Goal: Information Seeking & Learning: Learn about a topic

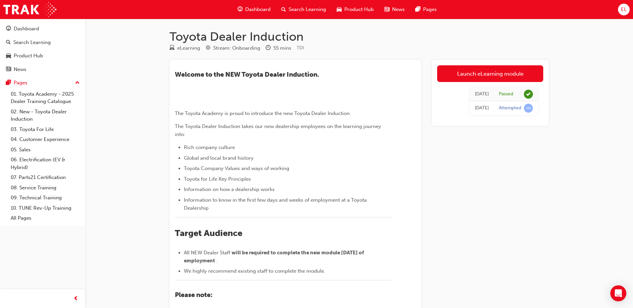
click at [258, 8] on span "Dashboard" at bounding box center [257, 10] width 25 height 8
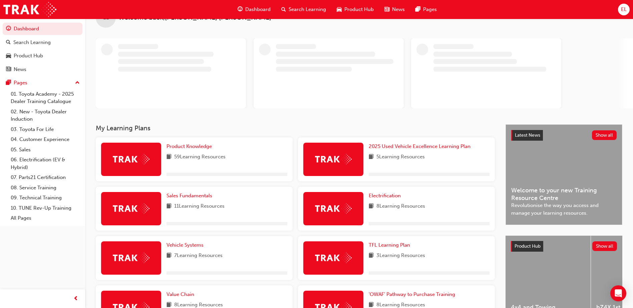
scroll to position [33, 0]
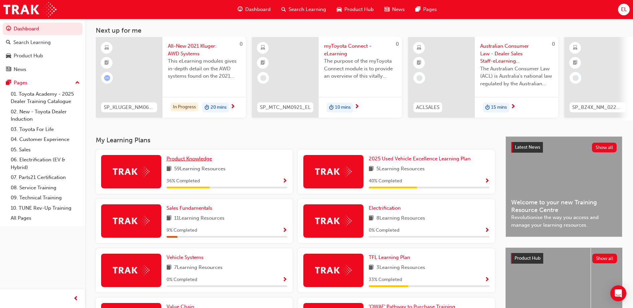
click at [189, 161] on span "Product Knowledge" at bounding box center [189, 159] width 45 height 6
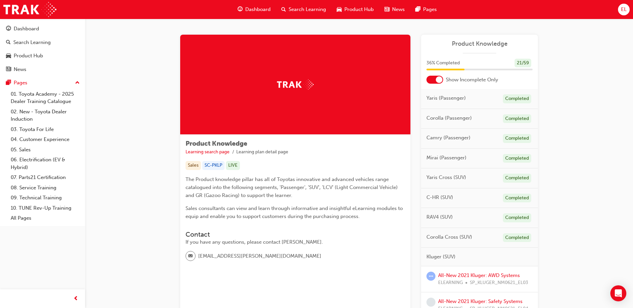
scroll to position [33, 0]
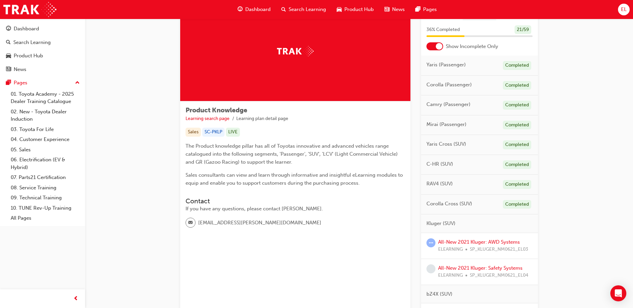
click at [439, 44] on div at bounding box center [439, 46] width 7 height 7
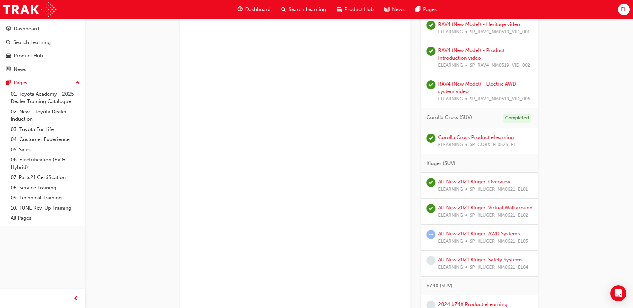
scroll to position [668, 0]
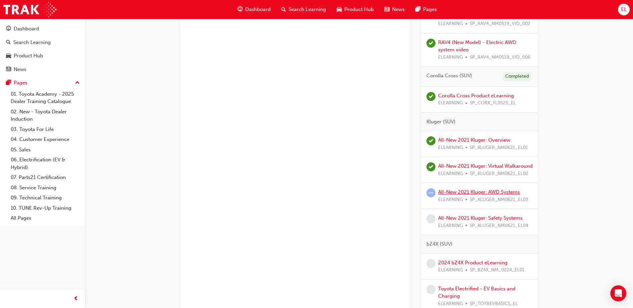
click at [477, 195] on link "All-New 2021 Kluger: AWD Systems" at bounding box center [479, 192] width 82 height 6
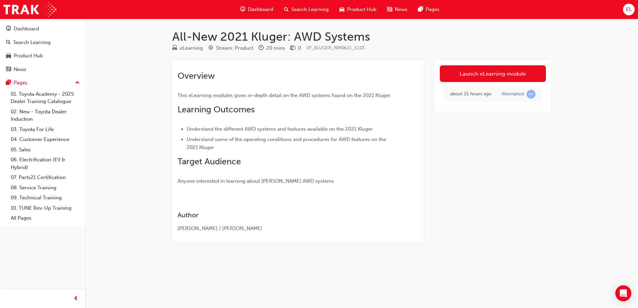
click at [517, 64] on div "Launch eLearning module about 15 hours ago Attempted" at bounding box center [493, 86] width 117 height 52
click at [512, 72] on link "Launch eLearning module" at bounding box center [493, 73] width 106 height 17
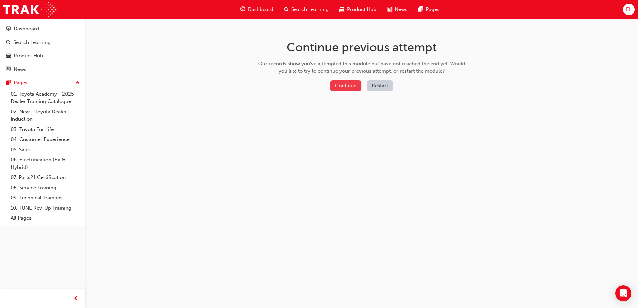
drag, startPoint x: 512, startPoint y: 72, endPoint x: 355, endPoint y: 87, distance: 158.0
click at [355, 87] on button "Continue" at bounding box center [345, 85] width 31 height 11
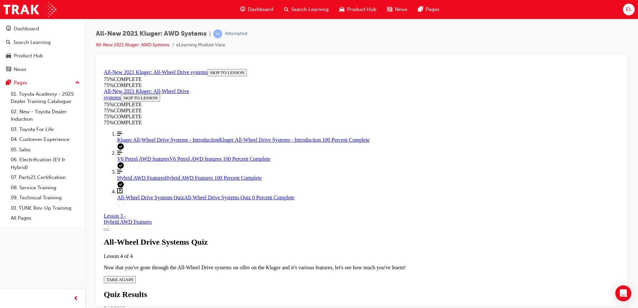
scroll to position [23, 0]
click at [148, 143] on span "Kluger All-Wheel Drive Systems - Introduction" at bounding box center [168, 140] width 102 height 6
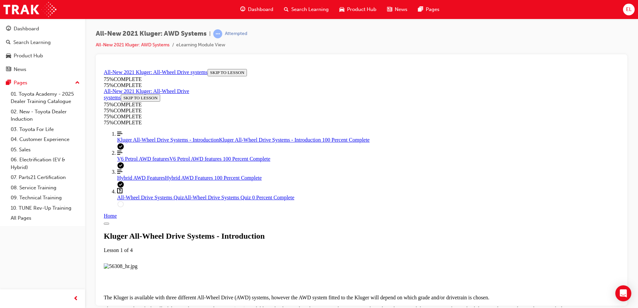
scroll to position [699, 0]
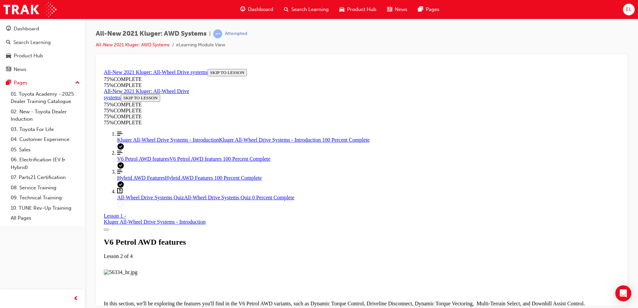
scroll to position [2059, 0]
drag, startPoint x: 443, startPoint y: 249, endPoint x: 386, endPoint y: 266, distance: 59.9
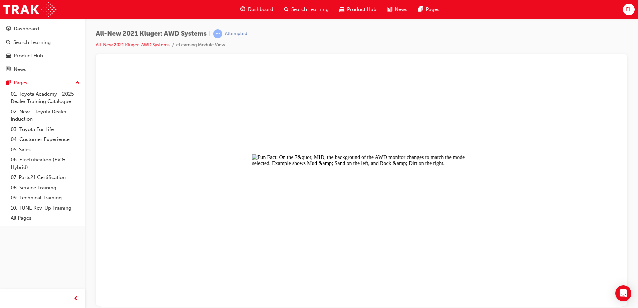
click at [561, 194] on button "Unzoom image" at bounding box center [361, 186] width 521 height 241
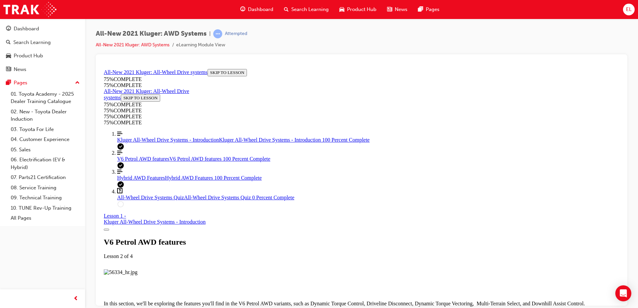
scroll to position [3261, 0]
click at [155, 200] on span "All-Wheel Drive Systems Quiz" at bounding box center [150, 198] width 67 height 6
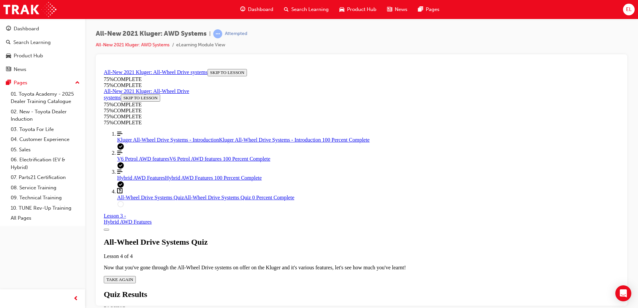
click at [133, 277] on span "TAKE AGAIN" at bounding box center [119, 279] width 27 height 5
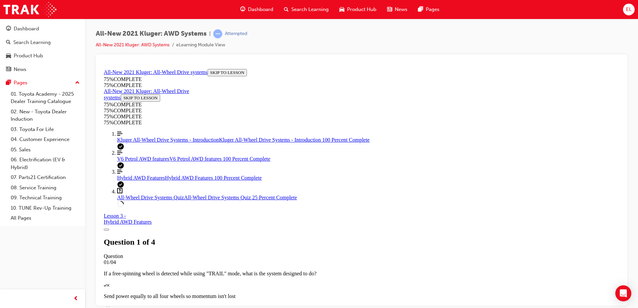
scroll to position [58, 0]
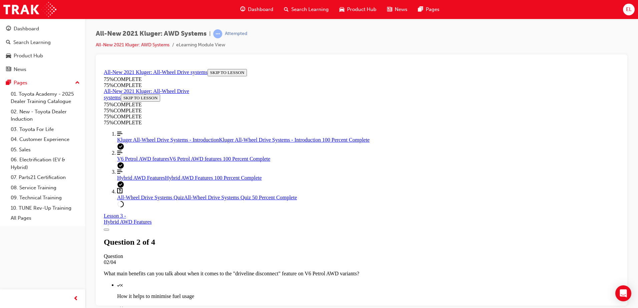
scroll to position [24, 0]
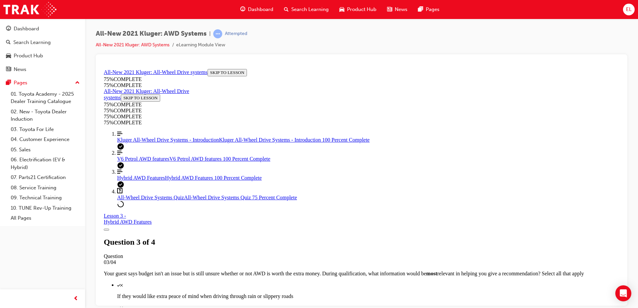
scroll to position [181, 0]
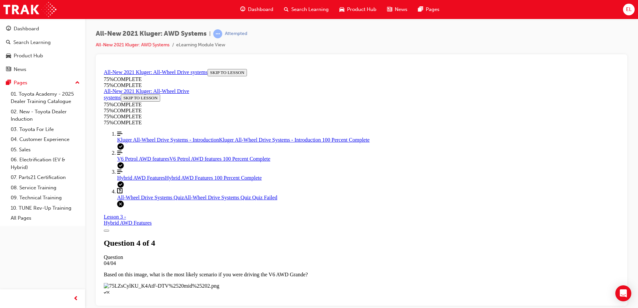
scroll to position [104, 0]
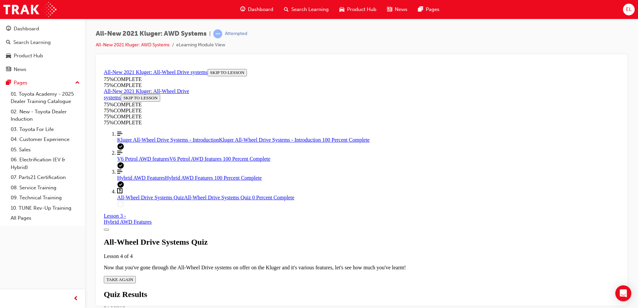
scroll to position [24, 0]
drag, startPoint x: 319, startPoint y: 240, endPoint x: 370, endPoint y: 225, distance: 53.5
click at [136, 276] on button "TAKE AGAIN" at bounding box center [120, 279] width 32 height 7
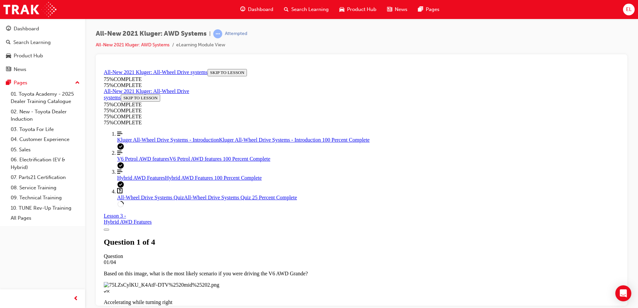
scroll to position [58, 0]
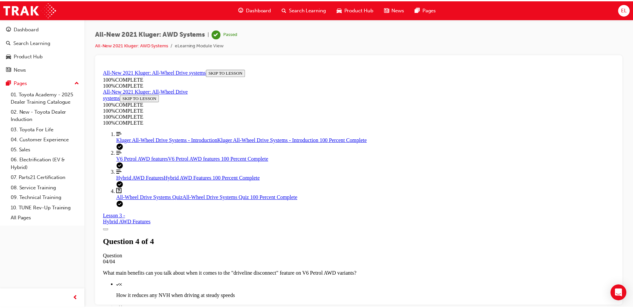
scroll to position [104, 0]
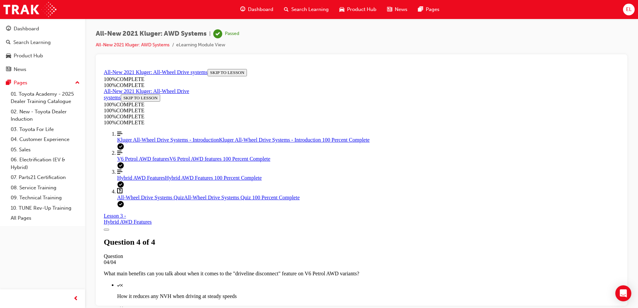
click at [253, 6] on span "Dashboard" at bounding box center [260, 10] width 25 height 8
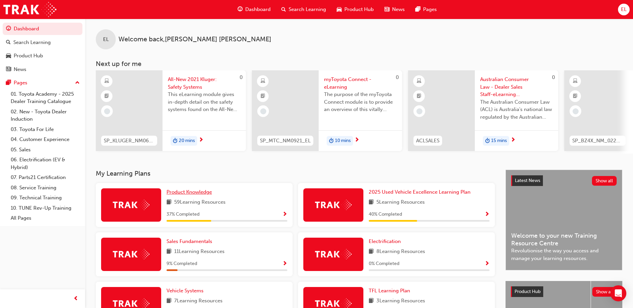
click at [189, 192] on link "Product Knowledge" at bounding box center [191, 193] width 48 height 8
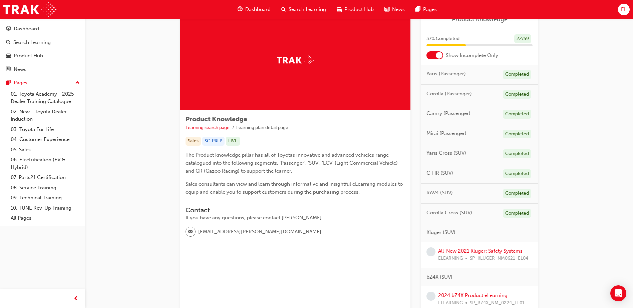
scroll to position [33, 0]
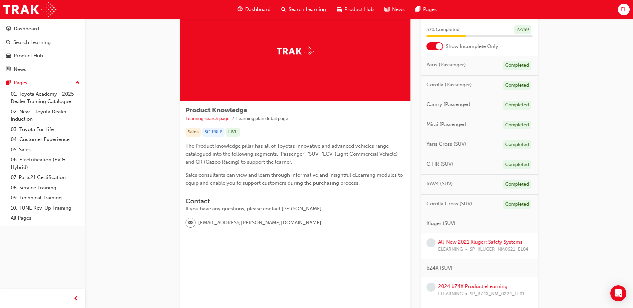
click at [430, 45] on div at bounding box center [435, 46] width 17 height 8
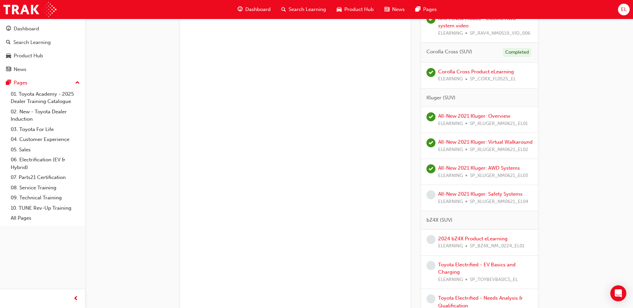
scroll to position [701, 0]
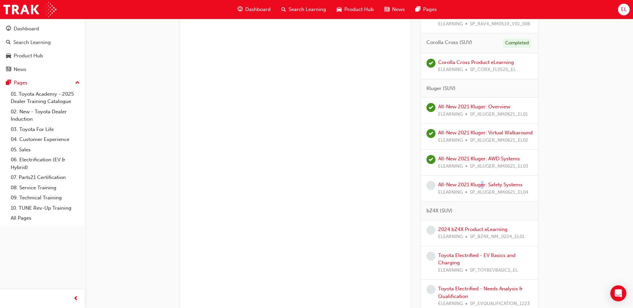
click at [483, 189] on div "All-New 2021 Kluger: Safety Systems ELEARNING SP_KLUGER_NM0621_EL04" at bounding box center [483, 188] width 90 height 15
click at [485, 188] on link "All-New 2021 Kluger: Safety Systems" at bounding box center [480, 185] width 84 height 6
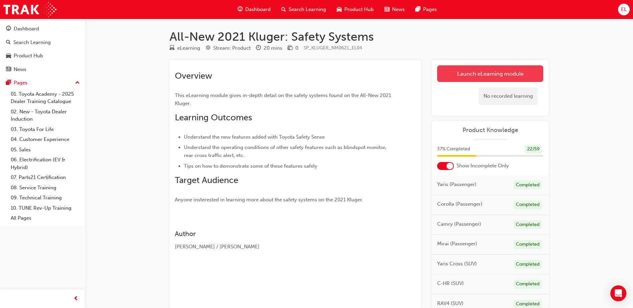
click at [512, 74] on link "Launch eLearning module" at bounding box center [490, 73] width 106 height 17
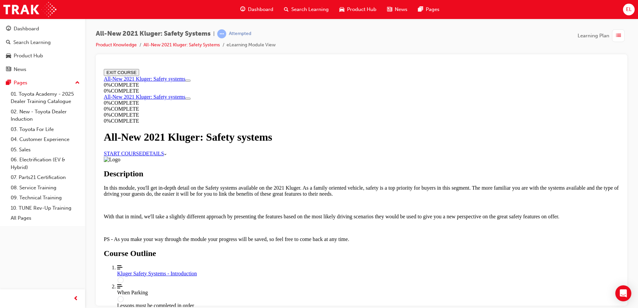
click at [142, 156] on link "START COURSE" at bounding box center [123, 154] width 38 height 6
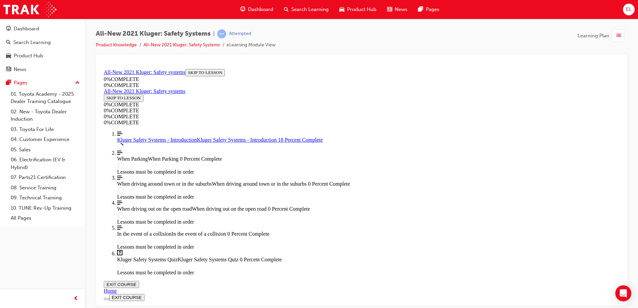
scroll to position [123, 0]
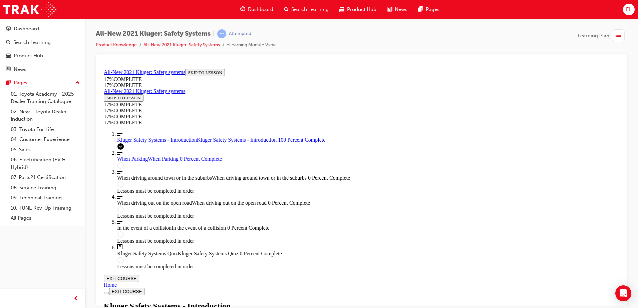
scroll to position [956, 0]
drag, startPoint x: 392, startPoint y: 226, endPoint x: 406, endPoint y: 238, distance: 18.9
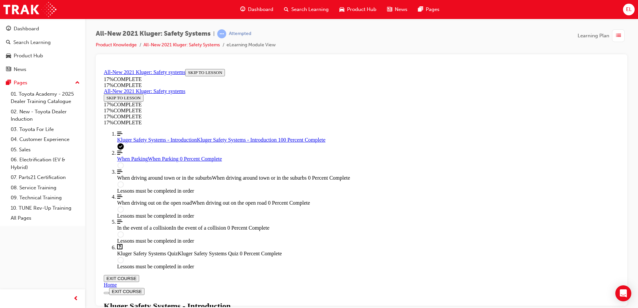
drag, startPoint x: 401, startPoint y: 295, endPoint x: 408, endPoint y: 289, distance: 9.0
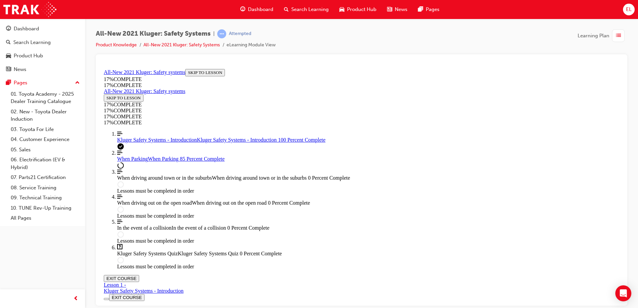
scroll to position [2222, 0]
drag, startPoint x: 485, startPoint y: 259, endPoint x: 486, endPoint y: 255, distance: 3.4
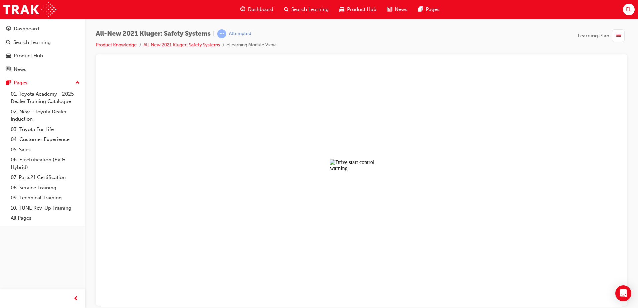
click at [404, 133] on button "Unzoom image" at bounding box center [361, 186] width 521 height 241
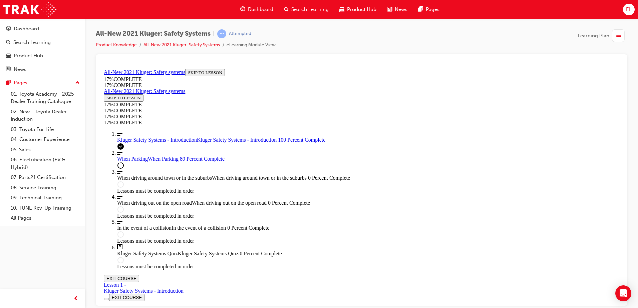
scroll to position [1354, 0]
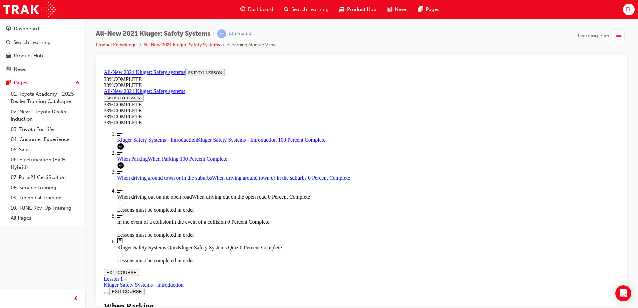
scroll to position [2448, 0]
drag, startPoint x: 404, startPoint y: 261, endPoint x: 407, endPoint y: 231, distance: 30.2
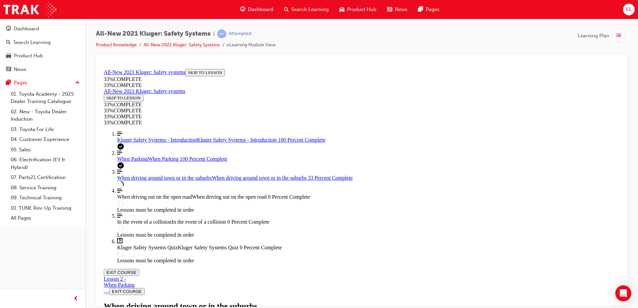
drag, startPoint x: 421, startPoint y: 265, endPoint x: 419, endPoint y: 259, distance: 6.1
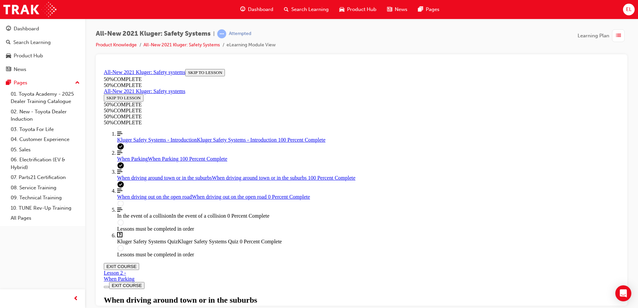
scroll to position [1377, 0]
drag, startPoint x: 379, startPoint y: 196, endPoint x: 386, endPoint y: 222, distance: 26.9
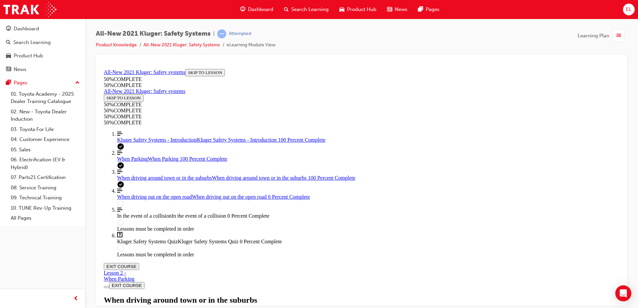
drag, startPoint x: 379, startPoint y: 169, endPoint x: 394, endPoint y: 241, distance: 73.4
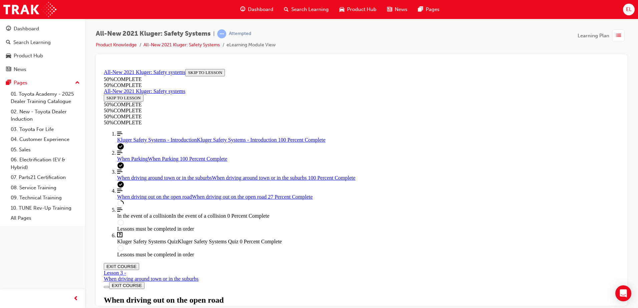
scroll to position [958, 0]
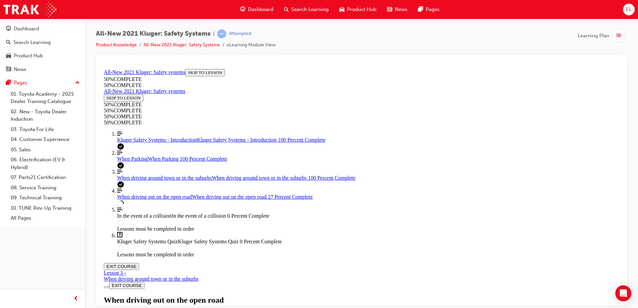
scroll to position [1245, 0]
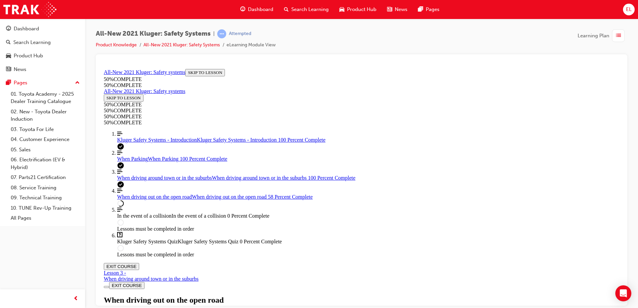
scroll to position [2363, 0]
drag, startPoint x: 432, startPoint y: 115, endPoint x: 486, endPoint y: 112, distance: 54.1
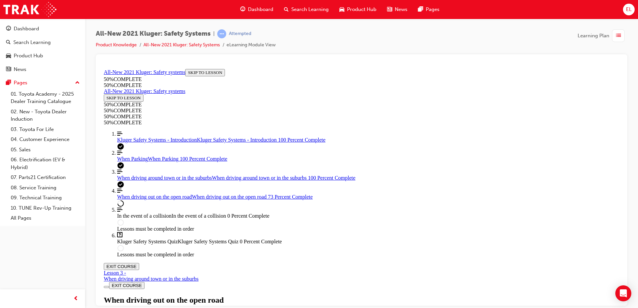
scroll to position [3282, 0]
drag, startPoint x: 350, startPoint y: 79, endPoint x: 369, endPoint y: 88, distance: 21.4
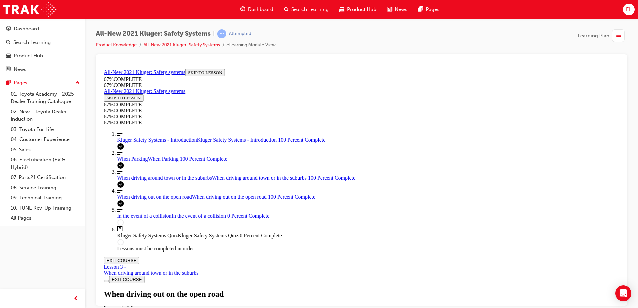
scroll to position [3914, 0]
drag, startPoint x: 403, startPoint y: 222, endPoint x: 398, endPoint y: 232, distance: 10.7
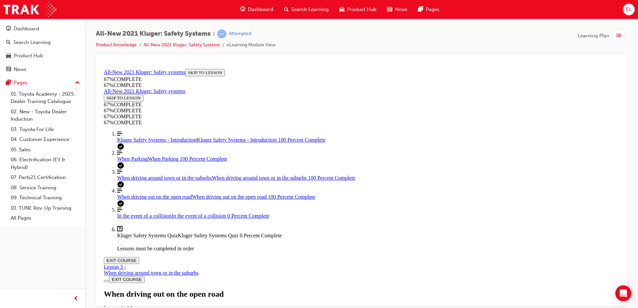
scroll to position [4063, 0]
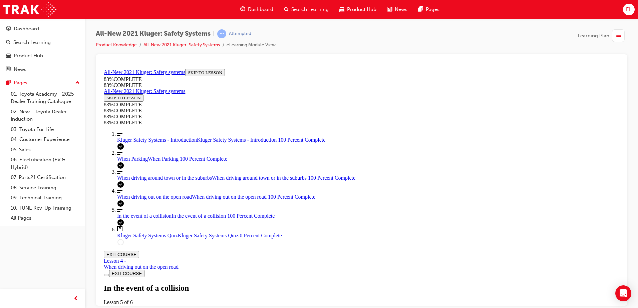
scroll to position [1580, 0]
drag, startPoint x: 402, startPoint y: 297, endPoint x: 399, endPoint y: 295, distance: 3.6
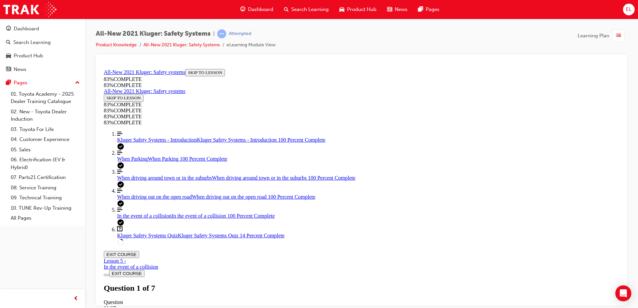
drag, startPoint x: 432, startPoint y: 215, endPoint x: 406, endPoint y: 204, distance: 28.3
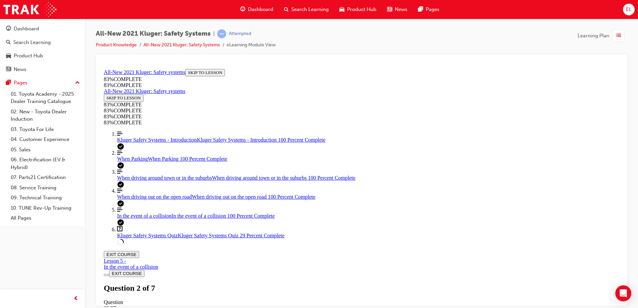
drag, startPoint x: 400, startPoint y: 270, endPoint x: 405, endPoint y: 265, distance: 6.4
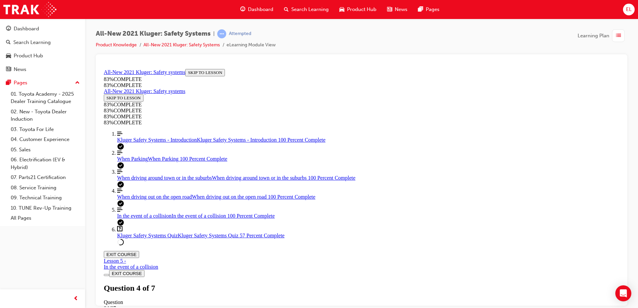
scroll to position [24, 0]
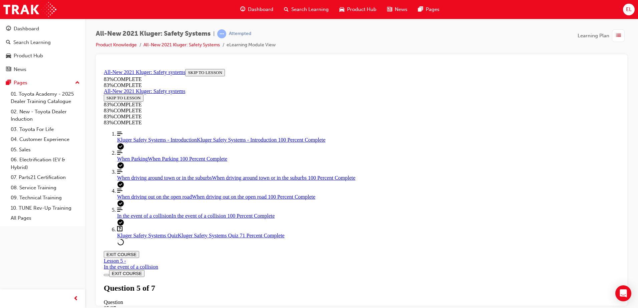
drag, startPoint x: 359, startPoint y: 147, endPoint x: 483, endPoint y: 190, distance: 131.5
drag, startPoint x: 363, startPoint y: 227, endPoint x: 483, endPoint y: 143, distance: 147.2
drag, startPoint x: 372, startPoint y: 228, endPoint x: 460, endPoint y: 234, distance: 88.3
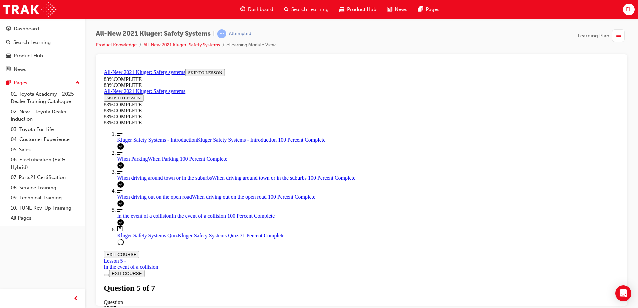
drag, startPoint x: 394, startPoint y: 274, endPoint x: 393, endPoint y: 279, distance: 5.4
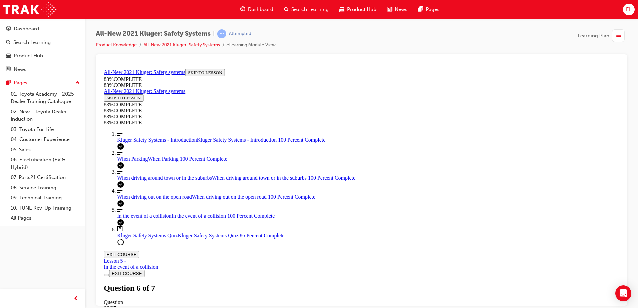
drag, startPoint x: 322, startPoint y: 233, endPoint x: 317, endPoint y: 234, distance: 5.4
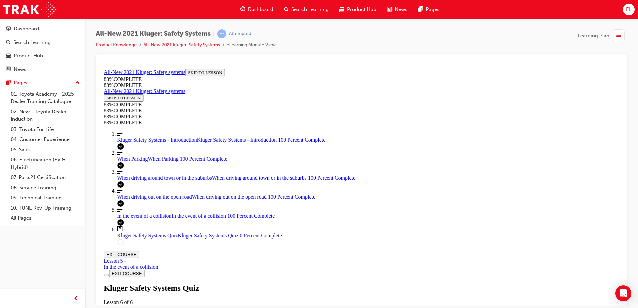
click at [319, 284] on div "Kluger Safety Systems Quiz Lesson 6 of 6 Now that you've gone through the Kluge…" at bounding box center [362, 307] width 516 height 46
drag, startPoint x: 372, startPoint y: 173, endPoint x: 484, endPoint y: 181, distance: 112.2
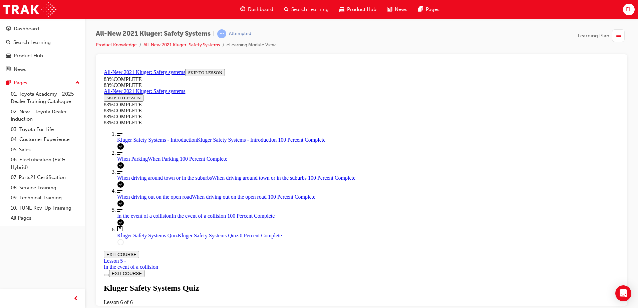
drag, startPoint x: 327, startPoint y: 211, endPoint x: 434, endPoint y: 205, distance: 107.0
drag, startPoint x: 434, startPoint y: 205, endPoint x: 478, endPoint y: 201, distance: 44.0
drag, startPoint x: 346, startPoint y: 238, endPoint x: 351, endPoint y: 241, distance: 6.3
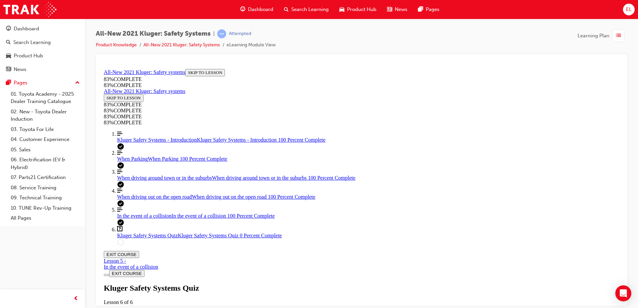
drag, startPoint x: 354, startPoint y: 241, endPoint x: 393, endPoint y: 228, distance: 41.0
drag, startPoint x: 359, startPoint y: 227, endPoint x: 461, endPoint y: 164, distance: 119.3
drag, startPoint x: 351, startPoint y: 236, endPoint x: 466, endPoint y: 235, distance: 115.2
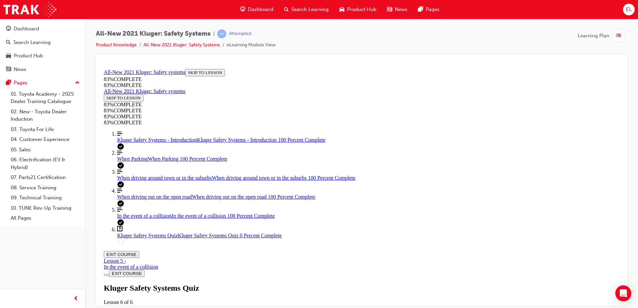
drag, startPoint x: 424, startPoint y: 258, endPoint x: 418, endPoint y: 262, distance: 7.2
drag, startPoint x: 415, startPoint y: 265, endPoint x: 441, endPoint y: 256, distance: 27.9
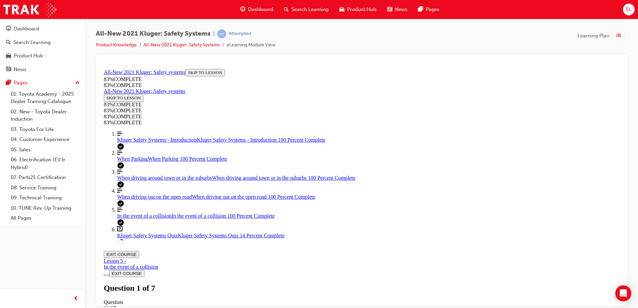
scroll to position [225, 0]
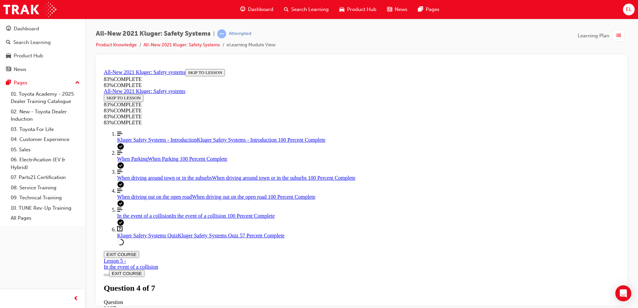
scroll to position [134, 0]
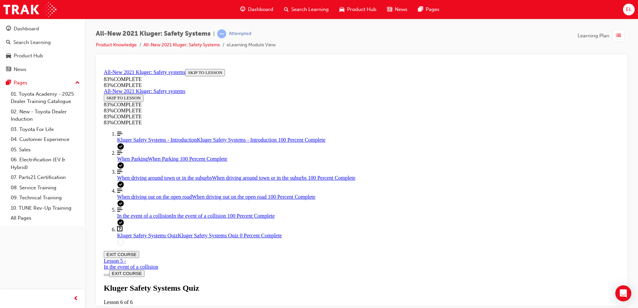
scroll to position [24, 0]
drag, startPoint x: 308, startPoint y: 237, endPoint x: 341, endPoint y: 219, distance: 37.8
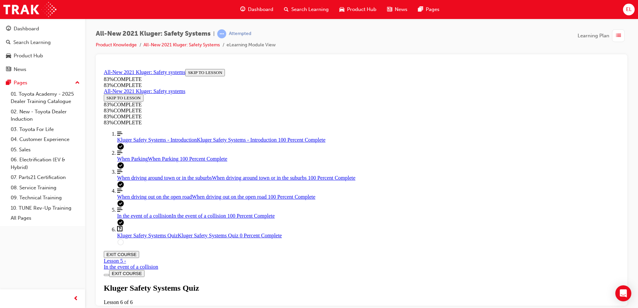
drag, startPoint x: 418, startPoint y: 271, endPoint x: 421, endPoint y: 266, distance: 5.6
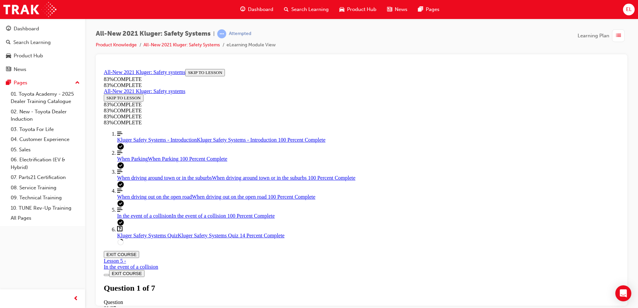
scroll to position [114, 0]
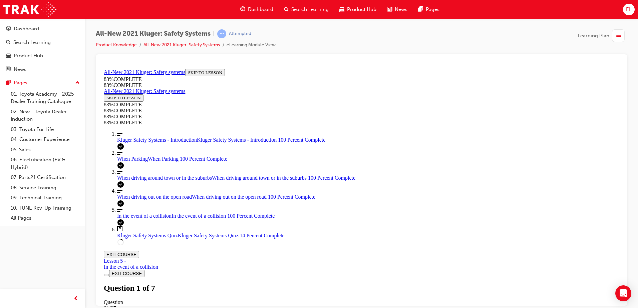
drag, startPoint x: 359, startPoint y: 250, endPoint x: 481, endPoint y: 215, distance: 127.5
drag, startPoint x: 376, startPoint y: 180, endPoint x: 505, endPoint y: 145, distance: 133.9
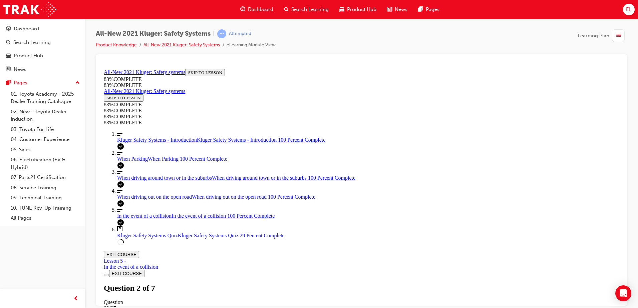
drag, startPoint x: 331, startPoint y: 182, endPoint x: 458, endPoint y: 192, distance: 126.9
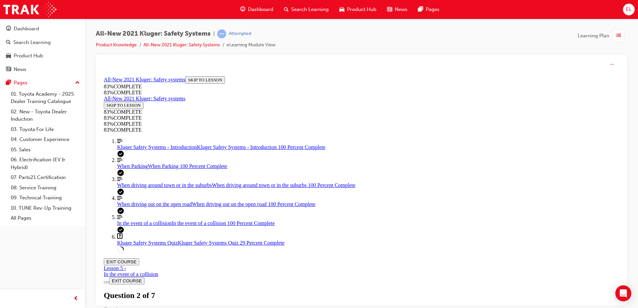
scroll to position [24, 0]
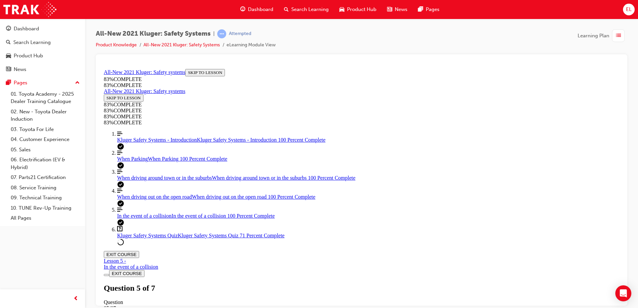
drag, startPoint x: 418, startPoint y: 185, endPoint x: 421, endPoint y: 184, distance: 3.4
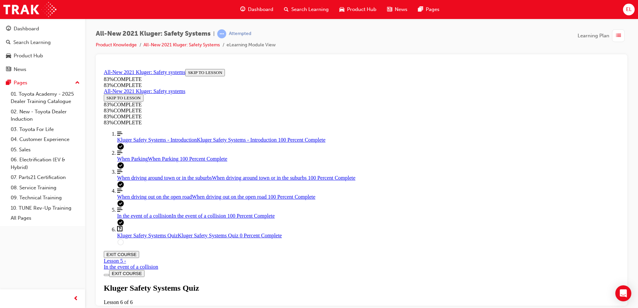
scroll to position [125, 0]
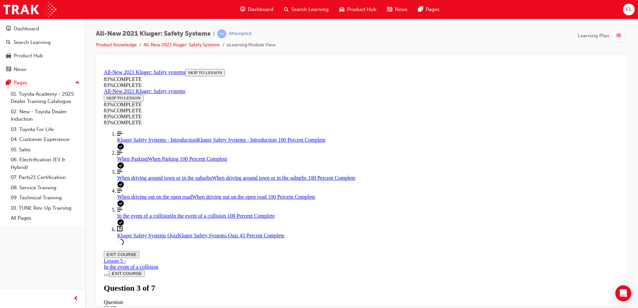
scroll to position [91, 0]
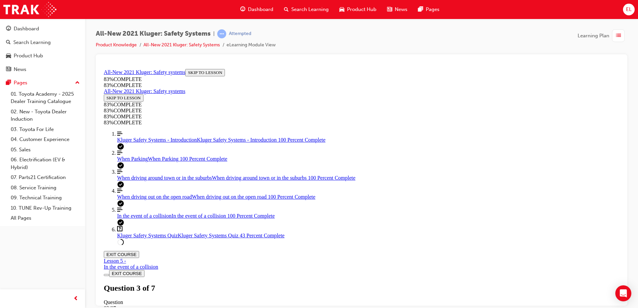
drag, startPoint x: 375, startPoint y: 221, endPoint x: 490, endPoint y: 223, distance: 115.5
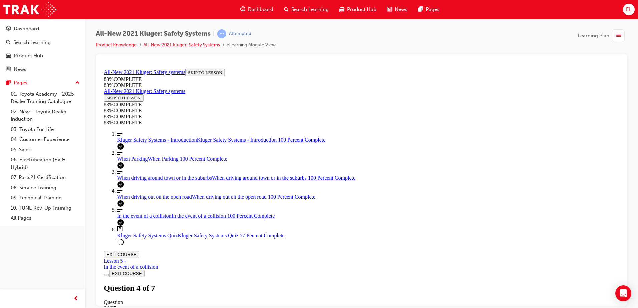
scroll to position [90, 0]
drag, startPoint x: 340, startPoint y: 238, endPoint x: 476, endPoint y: 231, distance: 136.0
drag, startPoint x: 376, startPoint y: 197, endPoint x: 505, endPoint y: 189, distance: 129.4
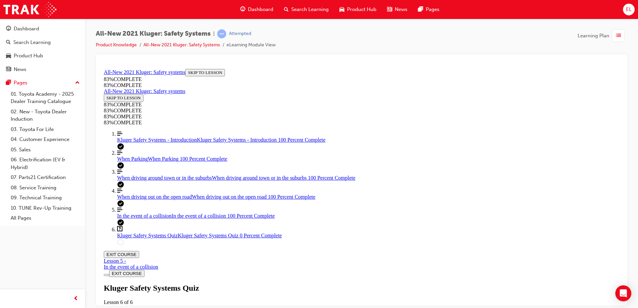
click at [310, 284] on div "Kluger Safety Systems Quiz Lesson 6 of 6 Now that you've gone through the Kluge…" at bounding box center [362, 307] width 516 height 46
click at [155, 200] on span "When driving out on the open road" at bounding box center [154, 197] width 75 height 6
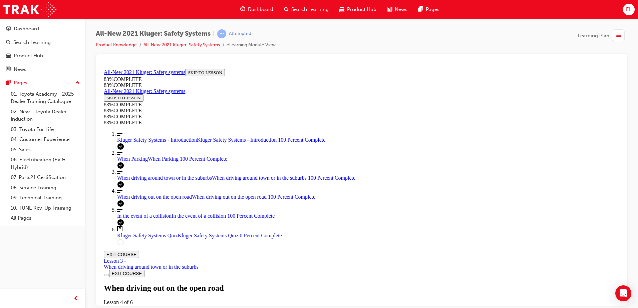
click at [136, 238] on span "Kluger Safety Systems Quiz" at bounding box center [147, 236] width 61 height 6
click at [162, 200] on div "When driving out on the open road When driving out on the open road 100 Percent…" at bounding box center [368, 197] width 502 height 6
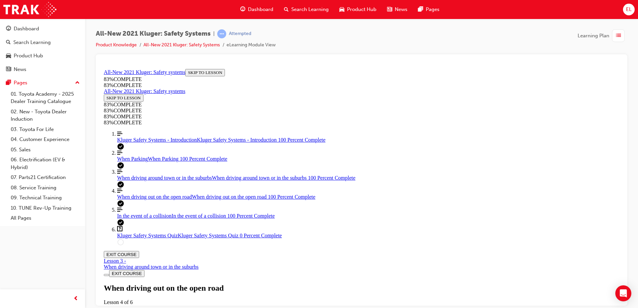
scroll to position [1058, 0]
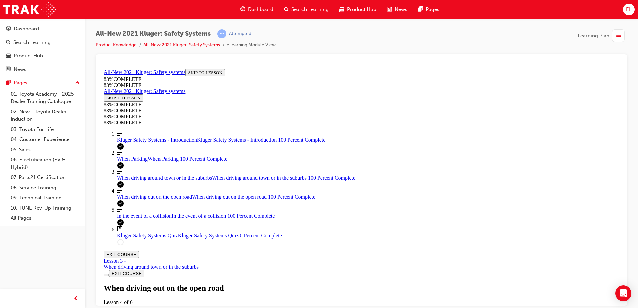
click at [158, 238] on span "Kluger Safety Systems Quiz" at bounding box center [147, 236] width 61 height 6
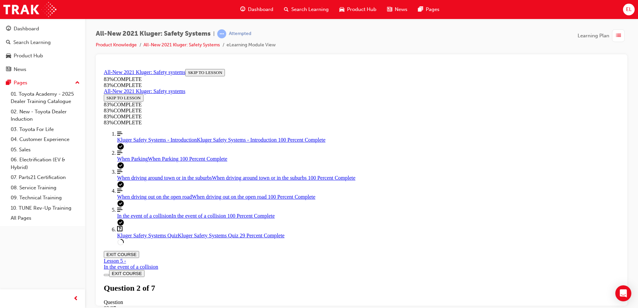
scroll to position [87, 0]
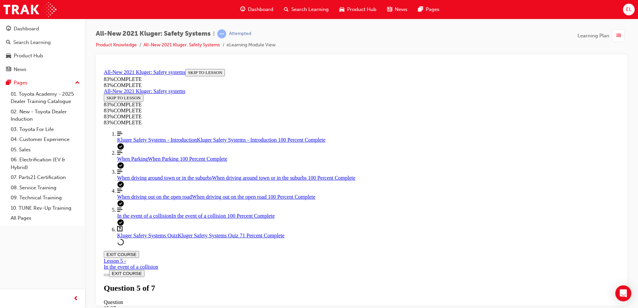
scroll to position [191, 0]
drag, startPoint x: 354, startPoint y: 187, endPoint x: 468, endPoint y: 193, distance: 113.6
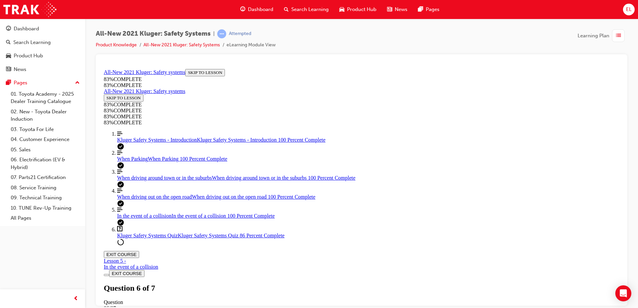
drag, startPoint x: 372, startPoint y: 227, endPoint x: 475, endPoint y: 143, distance: 133.1
drag, startPoint x: 382, startPoint y: 229, endPoint x: 473, endPoint y: 230, distance: 91.1
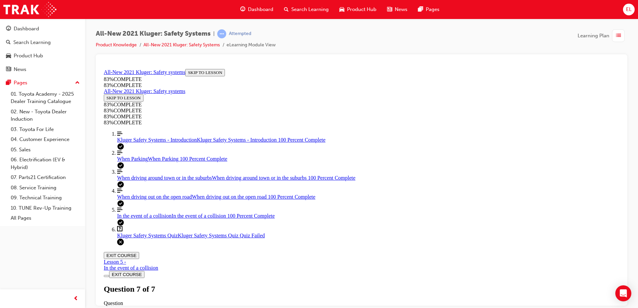
scroll to position [104, 0]
click at [306, 284] on div "Kluger Safety Systems Quiz Lesson 6 of 6 Now that you've gone through the Kluge…" at bounding box center [362, 307] width 516 height 46
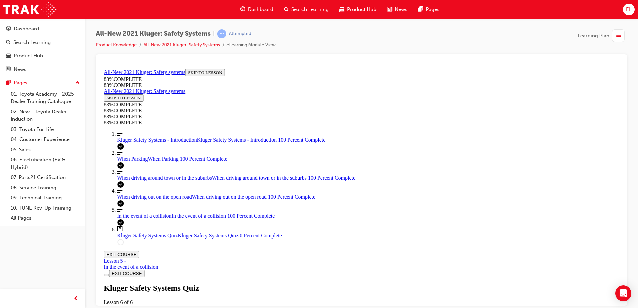
scroll to position [58, 0]
click at [142, 200] on div "When driving out on the open road When driving out on the open road 100 Percent…" at bounding box center [368, 197] width 502 height 6
click at [162, 239] on link "Question box Question mark inside of a square Kluger Safety Systems Quiz Kluger…" at bounding box center [368, 232] width 502 height 13
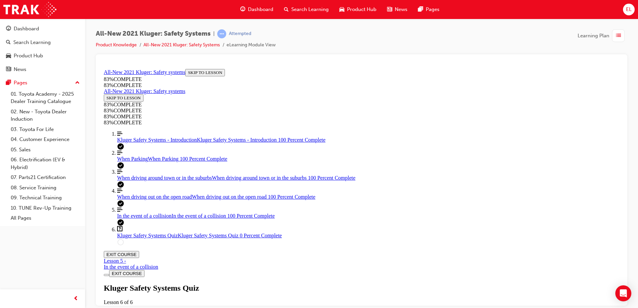
drag, startPoint x: 373, startPoint y: 148, endPoint x: 483, endPoint y: 189, distance: 117.4
drag, startPoint x: 363, startPoint y: 227, endPoint x: 449, endPoint y: 144, distance: 119.5
drag, startPoint x: 340, startPoint y: 231, endPoint x: 457, endPoint y: 228, distance: 116.9
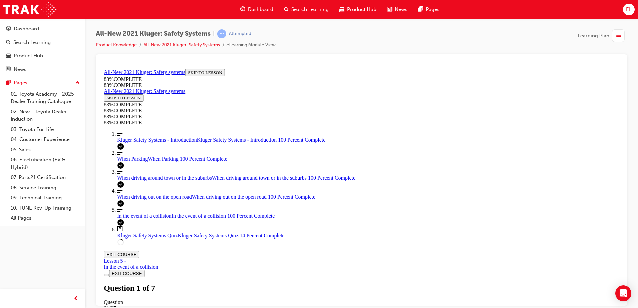
scroll to position [158, 0]
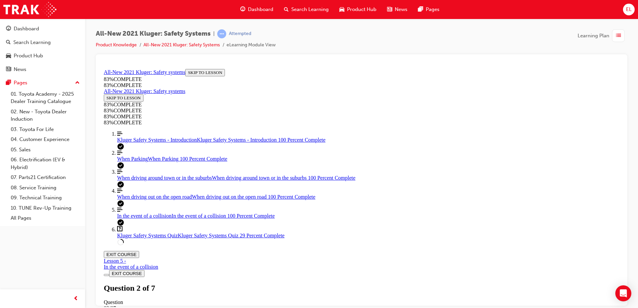
drag, startPoint x: 407, startPoint y: 272, endPoint x: 360, endPoint y: 213, distance: 76.0
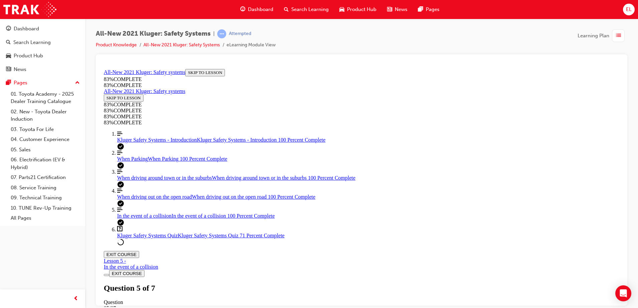
scroll to position [91, 0]
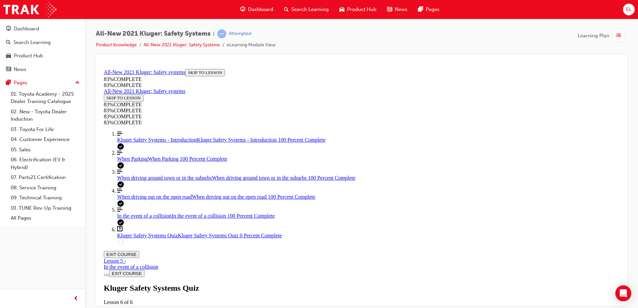
drag, startPoint x: 425, startPoint y: 291, endPoint x: 426, endPoint y: 281, distance: 9.7
drag, startPoint x: 426, startPoint y: 281, endPoint x: 416, endPoint y: 147, distance: 134.9
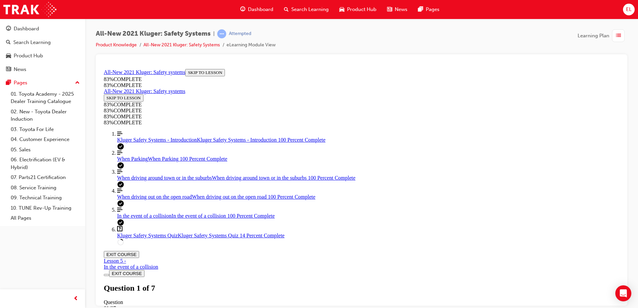
drag, startPoint x: 360, startPoint y: 278, endPoint x: 429, endPoint y: 223, distance: 88.5
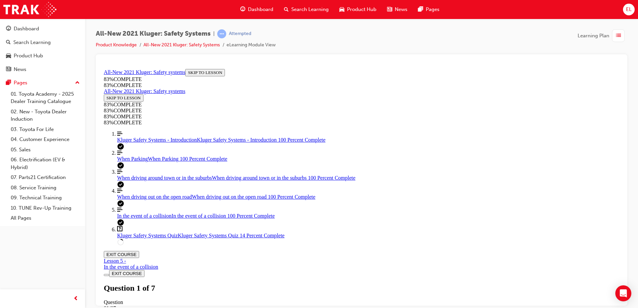
scroll to position [148, 0]
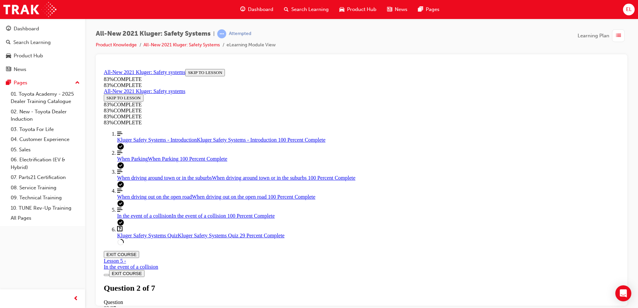
click at [159, 219] on span "In the event of a collision" at bounding box center [144, 216] width 54 height 6
click at [138, 239] on link "Question box Question mark inside of a square Kluger Safety Systems Quiz Kluger…" at bounding box center [368, 232] width 502 height 13
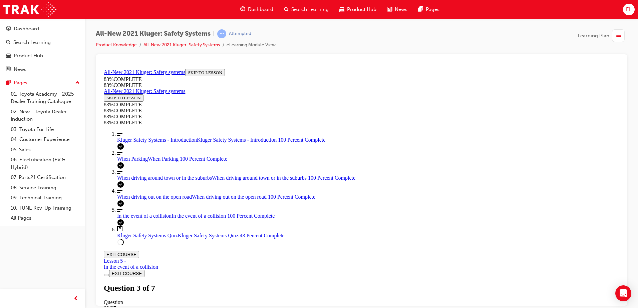
drag, startPoint x: 352, startPoint y: 178, endPoint x: 397, endPoint y: 206, distance: 53.6
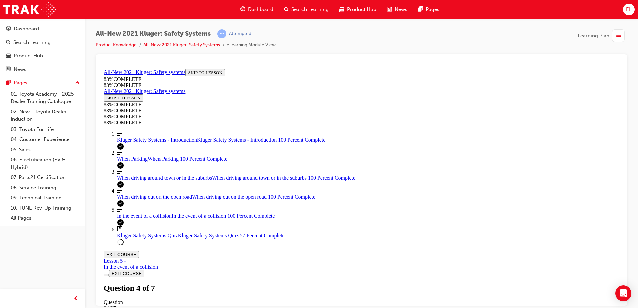
drag, startPoint x: 362, startPoint y: 220, endPoint x: 509, endPoint y: 276, distance: 157.0
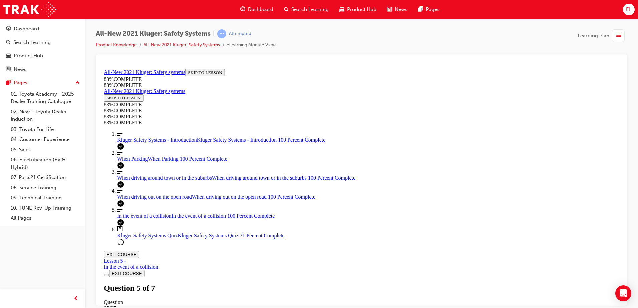
drag, startPoint x: 359, startPoint y: 187, endPoint x: 481, endPoint y: 228, distance: 129.4
drag, startPoint x: 357, startPoint y: 184, endPoint x: 486, endPoint y: 183, distance: 129.5
drag, startPoint x: 409, startPoint y: 288, endPoint x: 408, endPoint y: 292, distance: 3.8
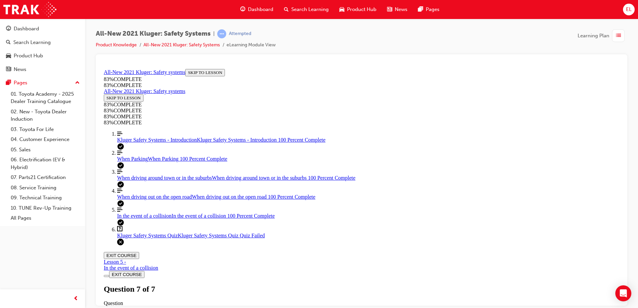
click at [143, 143] on div "Kluger Safety Systems - Introduction Kluger Safety Systems - Introduction 100 P…" at bounding box center [368, 140] width 502 height 6
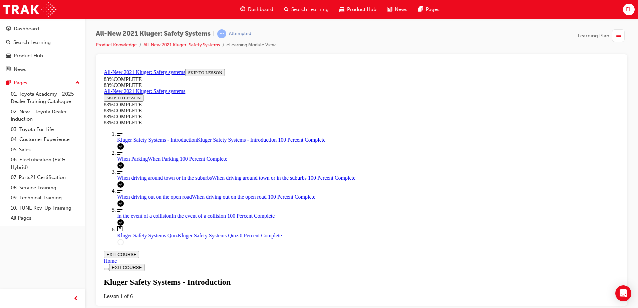
scroll to position [190, 0]
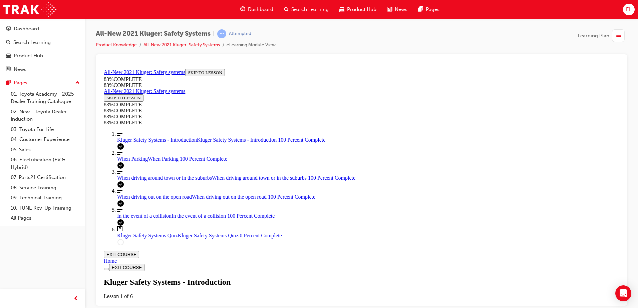
scroll to position [824, 0]
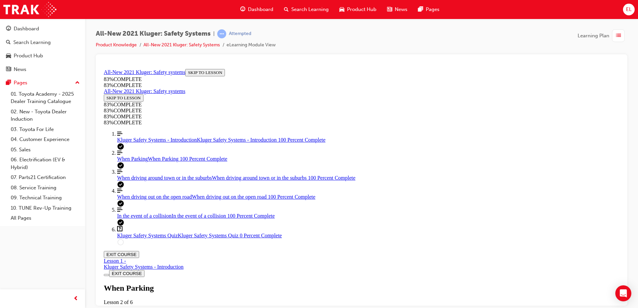
scroll to position [1392, 0]
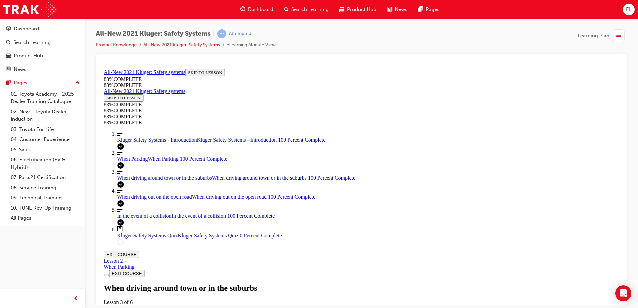
scroll to position [1024, 0]
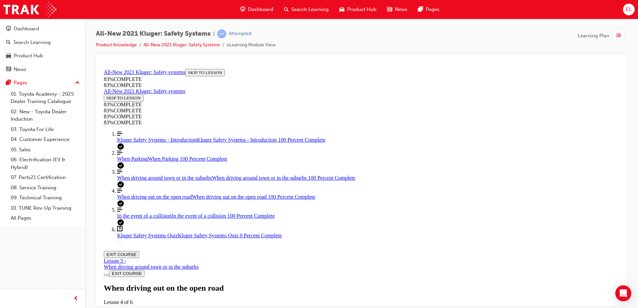
scroll to position [1628, 0]
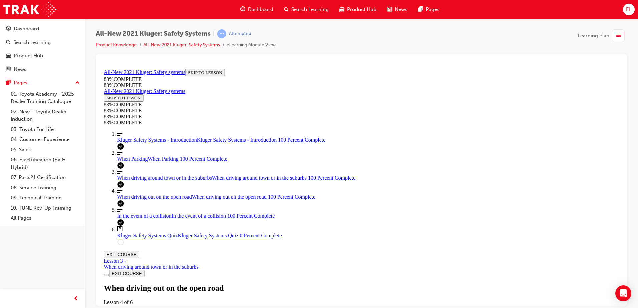
drag, startPoint x: 421, startPoint y: 211, endPoint x: 409, endPoint y: 225, distance: 19.2
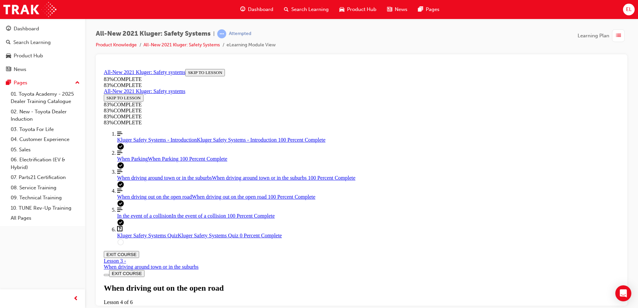
scroll to position [2862, 0]
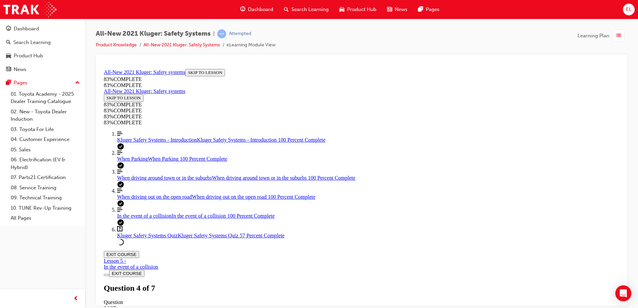
scroll to position [58, 0]
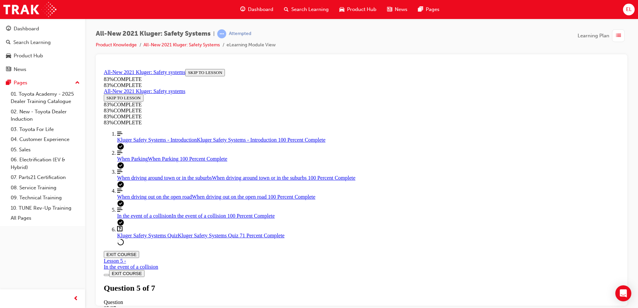
drag, startPoint x: 354, startPoint y: 142, endPoint x: 474, endPoint y: 189, distance: 128.9
drag, startPoint x: 370, startPoint y: 229, endPoint x: 459, endPoint y: 174, distance: 104.8
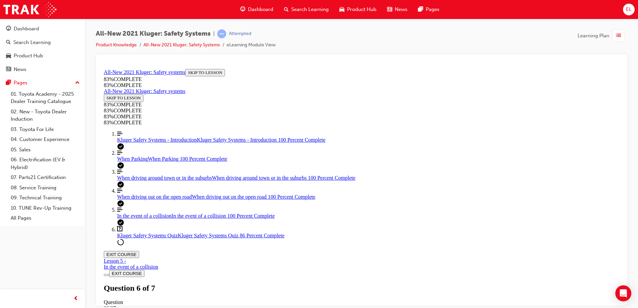
drag, startPoint x: 340, startPoint y: 231, endPoint x: 472, endPoint y: 218, distance: 132.9
drag, startPoint x: 366, startPoint y: 140, endPoint x: 476, endPoint y: 130, distance: 110.3
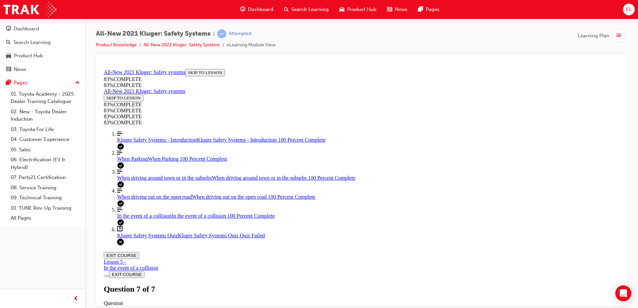
scroll to position [91, 0]
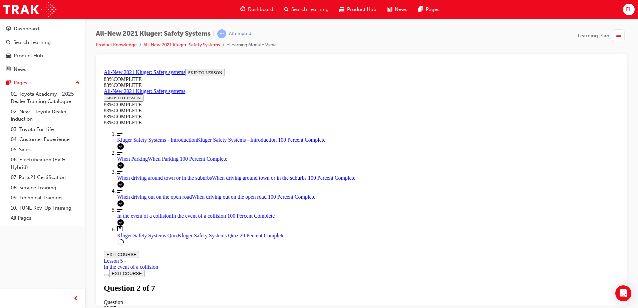
scroll to position [189, 0]
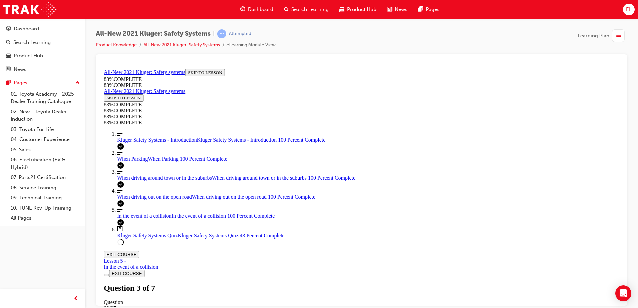
drag, startPoint x: 357, startPoint y: 150, endPoint x: 484, endPoint y: 244, distance: 158.4
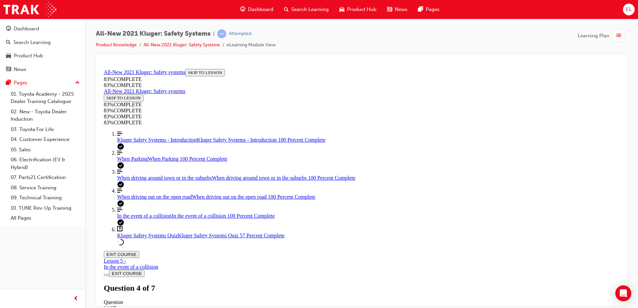
drag, startPoint x: 337, startPoint y: 186, endPoint x: 476, endPoint y: 178, distance: 139.1
drag, startPoint x: 344, startPoint y: 144, endPoint x: 484, endPoint y: 133, distance: 140.3
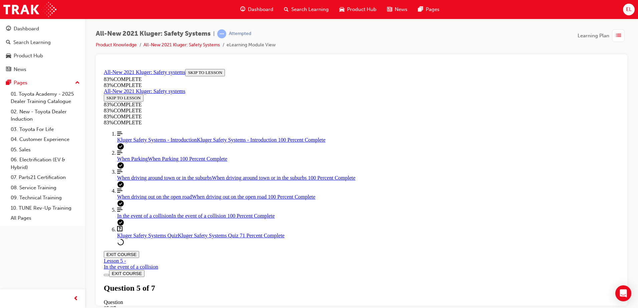
scroll to position [158, 0]
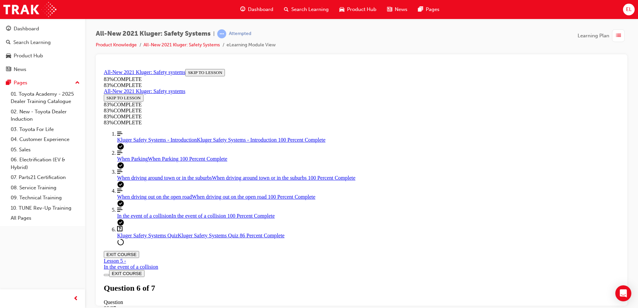
scroll to position [91, 0]
drag, startPoint x: 366, startPoint y: 255, endPoint x: 411, endPoint y: 257, distance: 45.4
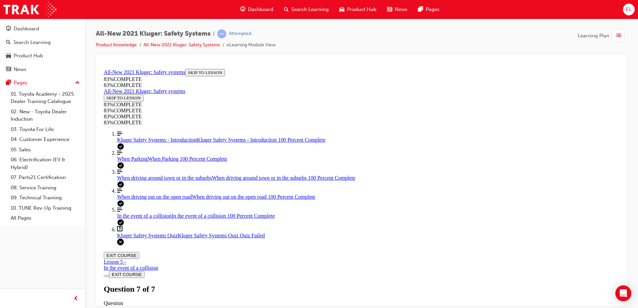
scroll to position [24, 0]
click at [297, 284] on div "Kluger Safety Systems Quiz Lesson 6 of 6 Now that you've gone through the Kluge…" at bounding box center [362, 307] width 516 height 46
click at [303, 284] on div "Kluger Safety Systems Quiz Lesson 6 of 6 Now that you've gone through the Kluge…" at bounding box center [362, 307] width 516 height 46
click at [308, 284] on div "Kluger Safety Systems Quiz Lesson 6 of 6 Now that you've gone through the Kluge…" at bounding box center [362, 307] width 516 height 46
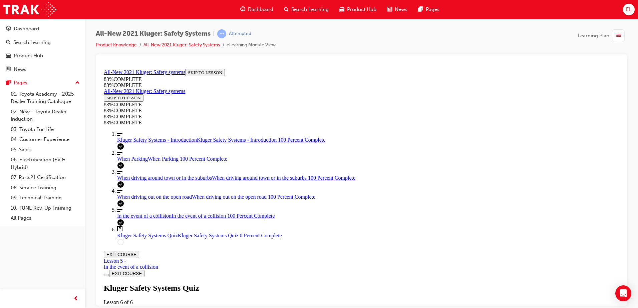
scroll to position [191, 0]
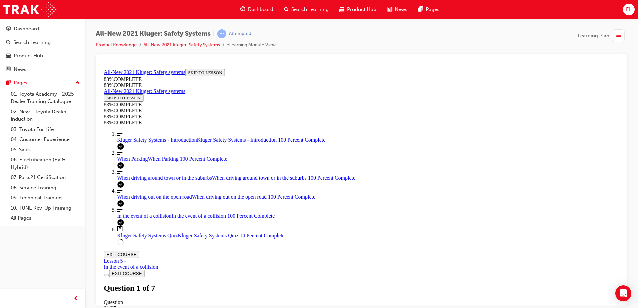
drag, startPoint x: 594, startPoint y: 224, endPoint x: 513, endPoint y: 101, distance: 147.4
drag, startPoint x: 374, startPoint y: 180, endPoint x: 489, endPoint y: 228, distance: 125.2
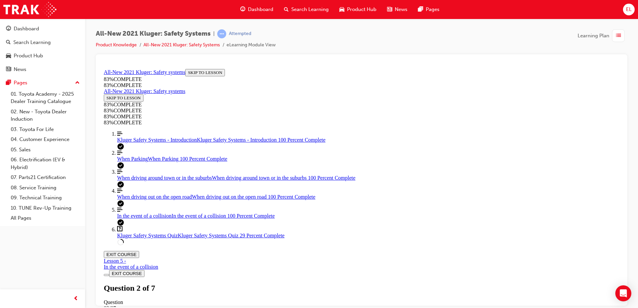
drag, startPoint x: 351, startPoint y: 178, endPoint x: 463, endPoint y: 268, distance: 143.6
drag, startPoint x: 343, startPoint y: 174, endPoint x: 487, endPoint y: 172, distance: 144.2
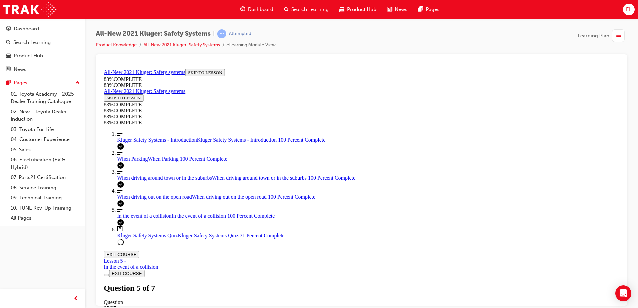
scroll to position [189, 0]
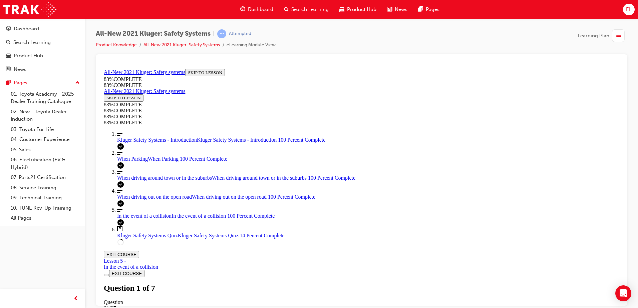
scroll to position [49, 0]
drag, startPoint x: 344, startPoint y: 258, endPoint x: 476, endPoint y: 206, distance: 142.7
drag, startPoint x: 352, startPoint y: 192, endPoint x: 487, endPoint y: 188, distance: 134.9
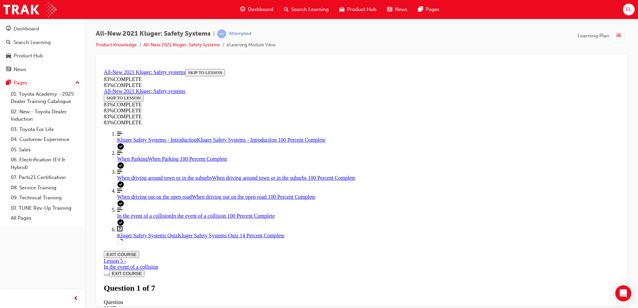
drag, startPoint x: 343, startPoint y: 265, endPoint x: 497, endPoint y: 266, distance: 154.9
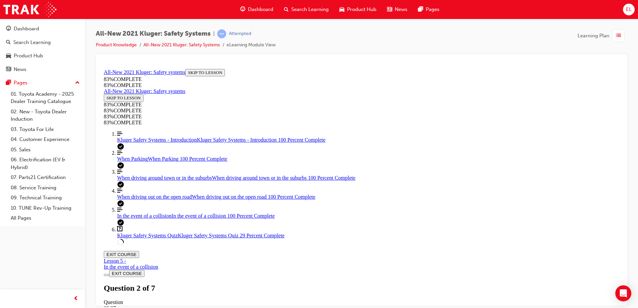
scroll to position [158, 0]
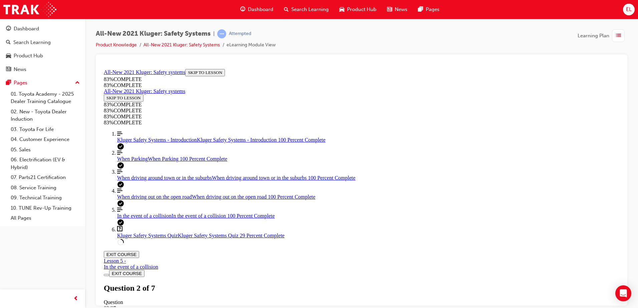
drag, startPoint x: 355, startPoint y: 249, endPoint x: 465, endPoint y: 254, distance: 110.3
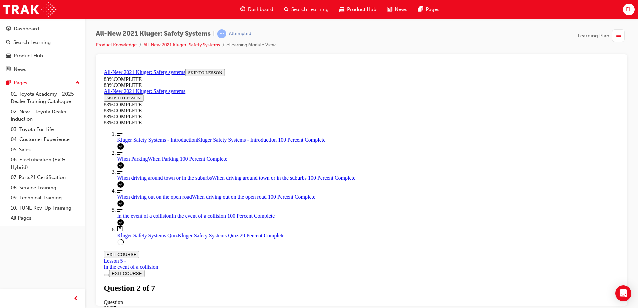
drag, startPoint x: 353, startPoint y: 207, endPoint x: 491, endPoint y: 248, distance: 143.5
drag, startPoint x: 334, startPoint y: 175, endPoint x: 467, endPoint y: 187, distance: 133.4
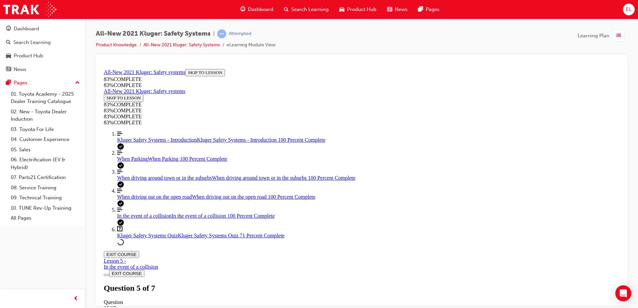
scroll to position [158, 0]
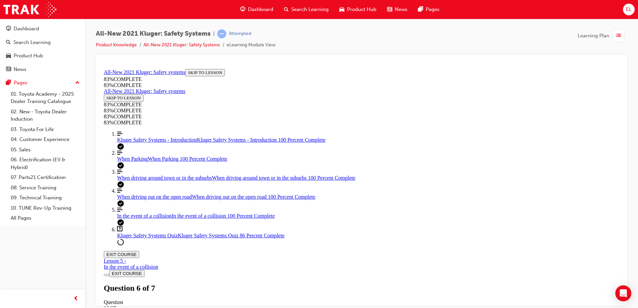
click at [309, 284] on div "Kluger Safety Systems Quiz Lesson 6 of 6 Now that you've gone through the Kluge…" at bounding box center [362, 307] width 516 height 46
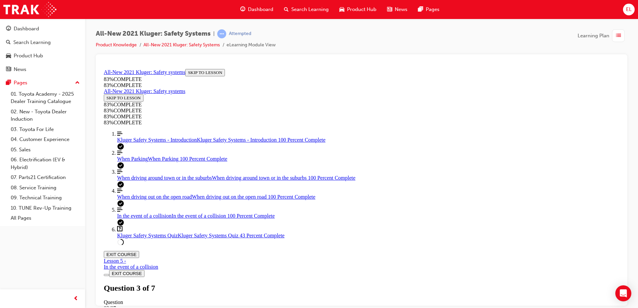
scroll to position [56, 0]
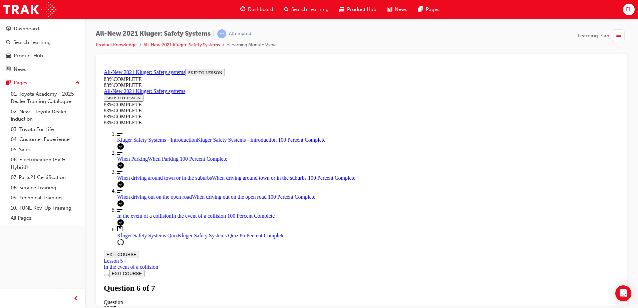
drag, startPoint x: 353, startPoint y: 148, endPoint x: 478, endPoint y: 193, distance: 133.3
drag, startPoint x: 378, startPoint y: 144, endPoint x: 491, endPoint y: 223, distance: 137.8
drag, startPoint x: 353, startPoint y: 152, endPoint x: 489, endPoint y: 155, distance: 136.2
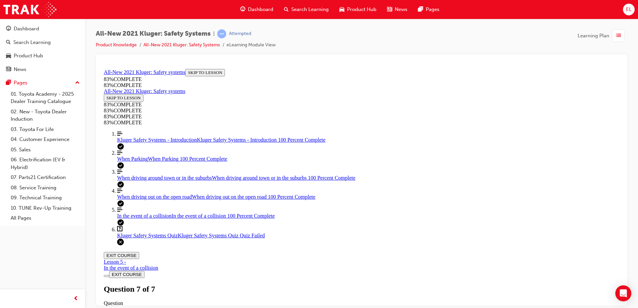
scroll to position [104, 0]
click at [405, 284] on div "Kluger Safety Systems Quiz Lesson 6 of 6 Now that you've gone through the Kluge…" at bounding box center [362, 307] width 516 height 46
drag, startPoint x: 312, startPoint y: 240, endPoint x: 387, endPoint y: 186, distance: 92.4
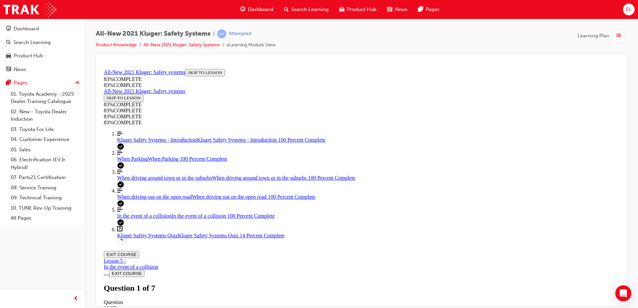
drag, startPoint x: 394, startPoint y: 264, endPoint x: 436, endPoint y: 271, distance: 42.7
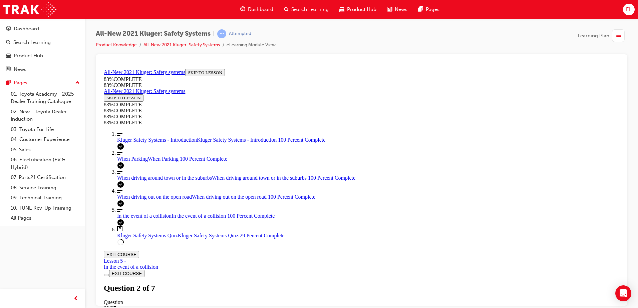
drag, startPoint x: 412, startPoint y: 272, endPoint x: 414, endPoint y: 269, distance: 3.8
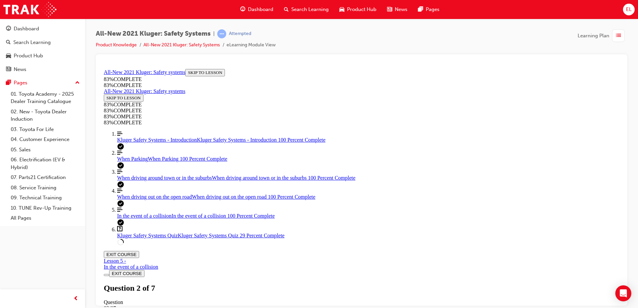
drag, startPoint x: 366, startPoint y: 218, endPoint x: 374, endPoint y: 213, distance: 8.9
drag, startPoint x: 364, startPoint y: 189, endPoint x: 488, endPoint y: 186, distance: 124.9
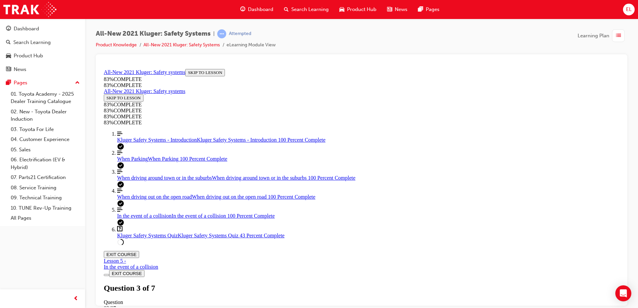
drag, startPoint x: 359, startPoint y: 147, endPoint x: 456, endPoint y: 229, distance: 127.9
drag, startPoint x: 337, startPoint y: 150, endPoint x: 473, endPoint y: 144, distance: 135.3
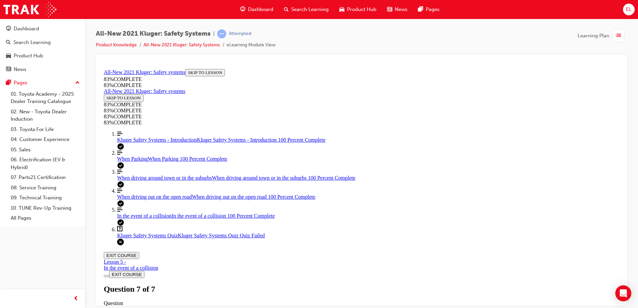
click at [145, 143] on link "Align left Three vertical lines aligned to the left Kluger Safety Systems - Int…" at bounding box center [368, 137] width 502 height 12
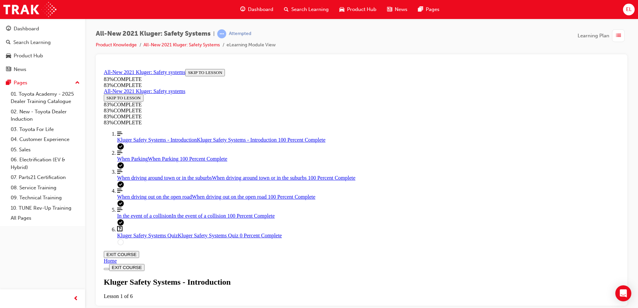
scroll to position [157, 0]
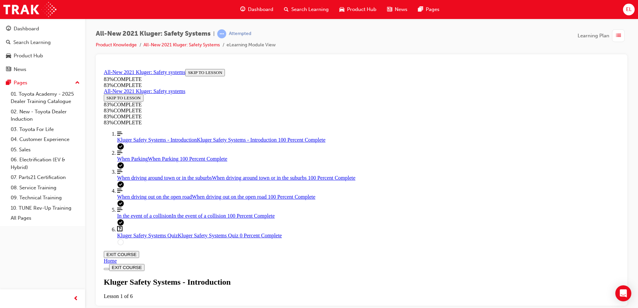
drag, startPoint x: 446, startPoint y: 223, endPoint x: 450, endPoint y: 222, distance: 4.5
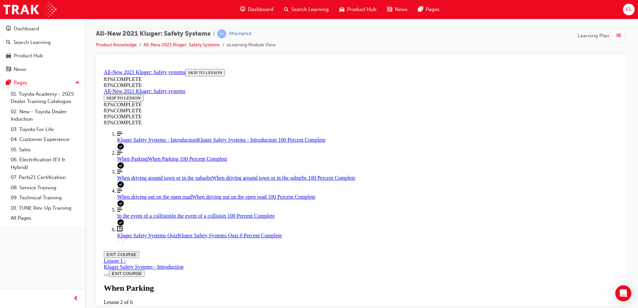
scroll to position [1458, 0]
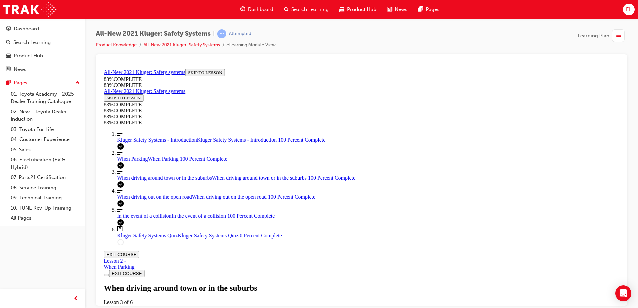
scroll to position [1415, 0]
click at [145, 238] on span "Kluger Safety Systems Quiz" at bounding box center [147, 236] width 61 height 6
click at [307, 284] on div "Kluger Safety Systems Quiz Lesson 6 of 6 Now that you've gone through the Kluge…" at bounding box center [362, 307] width 516 height 46
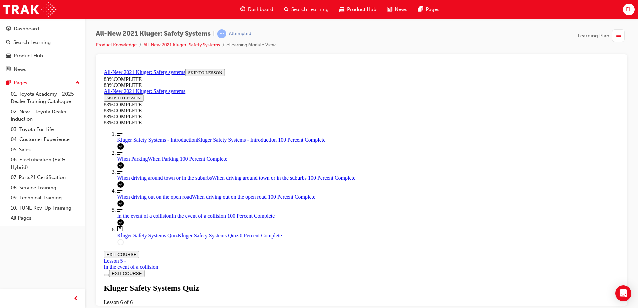
scroll to position [24, 0]
click at [145, 219] on span "In the event of a collision" at bounding box center [144, 216] width 54 height 6
click at [131, 239] on link "Question box Question mark inside of a square Kluger Safety Systems Quiz Kluger…" at bounding box center [368, 232] width 502 height 13
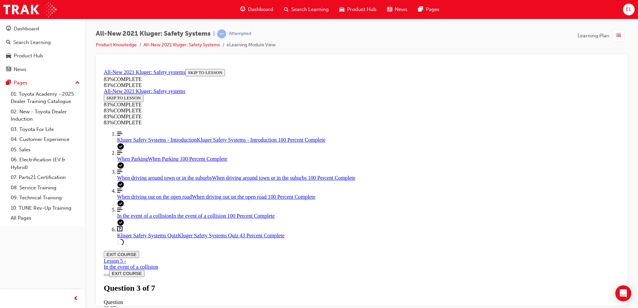
scroll to position [87, 0]
drag, startPoint x: 364, startPoint y: 150, endPoint x: 486, endPoint y: 206, distance: 134.7
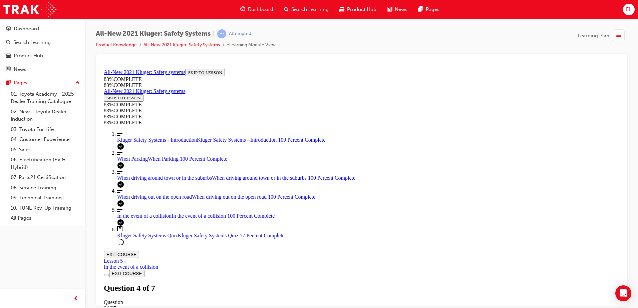
drag, startPoint x: 363, startPoint y: 164, endPoint x: 480, endPoint y: 169, distance: 117.3
drag, startPoint x: 357, startPoint y: 243, endPoint x: 364, endPoint y: 235, distance: 10.4
drag, startPoint x: 380, startPoint y: 244, endPoint x: 497, endPoint y: 245, distance: 116.8
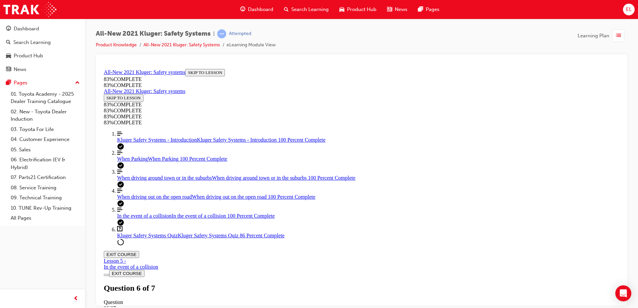
scroll to position [24, 0]
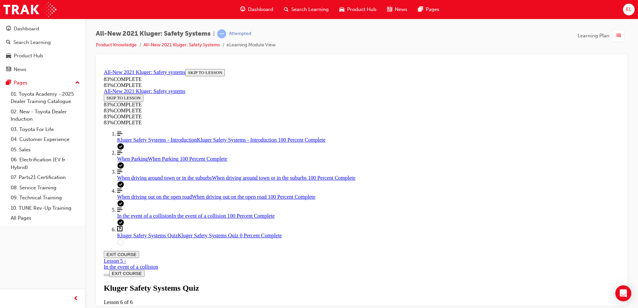
scroll to position [24, 0]
drag, startPoint x: 306, startPoint y: 236, endPoint x: 321, endPoint y: 233, distance: 15.5
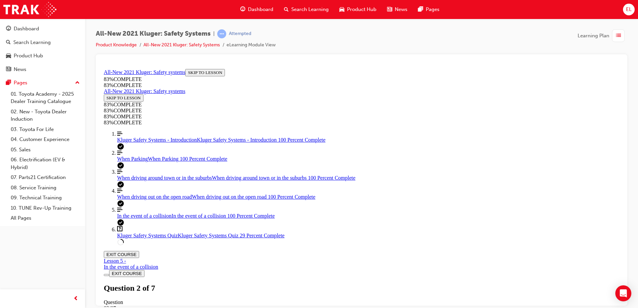
drag, startPoint x: 407, startPoint y: 264, endPoint x: 408, endPoint y: 253, distance: 11.0
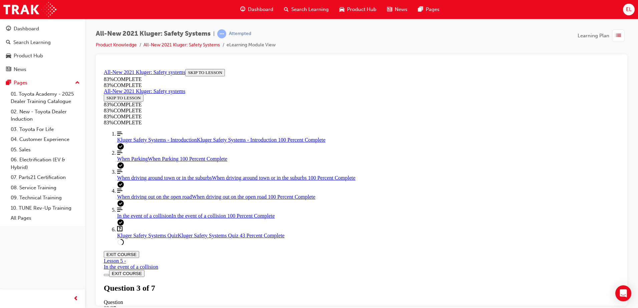
click at [249, 10] on span "Dashboard" at bounding box center [260, 10] width 25 height 8
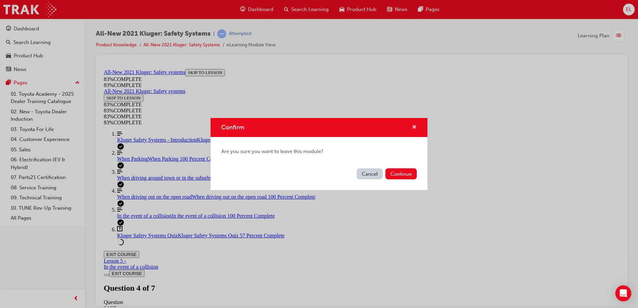
click at [413, 126] on span "cross-icon" at bounding box center [414, 128] width 5 height 6
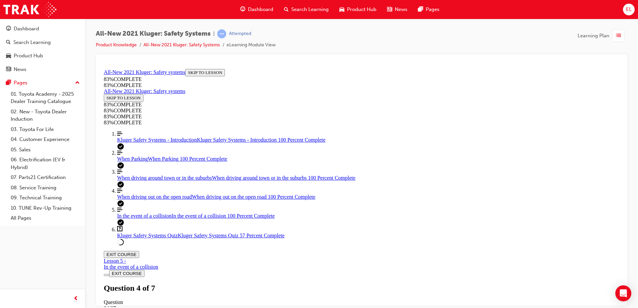
scroll to position [90, 0]
drag, startPoint x: 331, startPoint y: 229, endPoint x: 320, endPoint y: 232, distance: 11.0
drag, startPoint x: 350, startPoint y: 134, endPoint x: 486, endPoint y: 168, distance: 140.5
drag, startPoint x: 358, startPoint y: 146, endPoint x: 478, endPoint y: 136, distance: 120.2
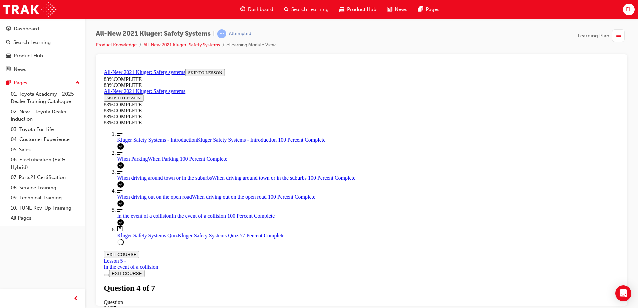
drag, startPoint x: 342, startPoint y: 230, endPoint x: 477, endPoint y: 233, distance: 135.2
drag, startPoint x: 401, startPoint y: 278, endPoint x: 405, endPoint y: 273, distance: 6.3
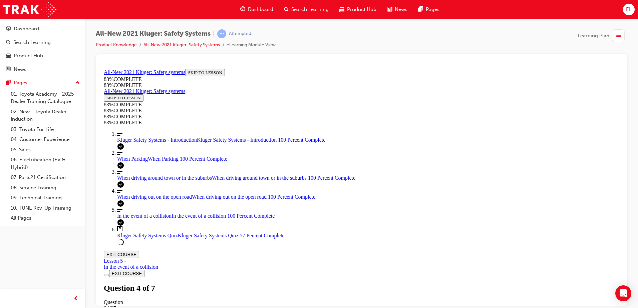
click at [134, 177] on ol "Align left Three vertical lines aligned to the left Kluger Safety Systems - Int…" at bounding box center [362, 188] width 516 height 115
drag, startPoint x: 399, startPoint y: 259, endPoint x: 401, endPoint y: 263, distance: 3.6
drag, startPoint x: 401, startPoint y: 263, endPoint x: 404, endPoint y: 267, distance: 5.9
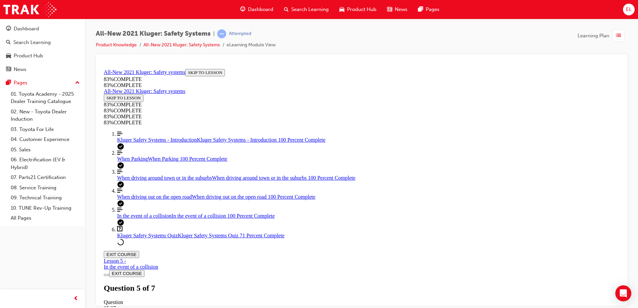
scroll to position [58, 0]
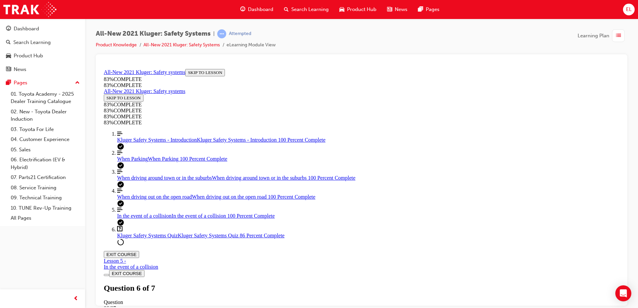
click at [172, 162] on link "Align left Three vertical lines aligned to the left When Parking When Parking 1…" at bounding box center [368, 156] width 502 height 12
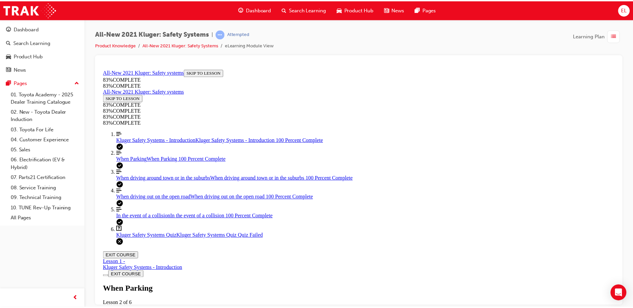
scroll to position [167, 0]
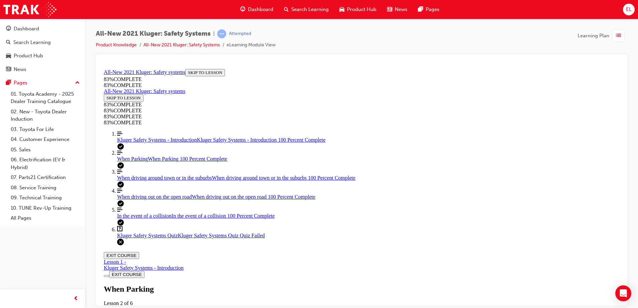
click at [263, 7] on span "Dashboard" at bounding box center [260, 10] width 25 height 8
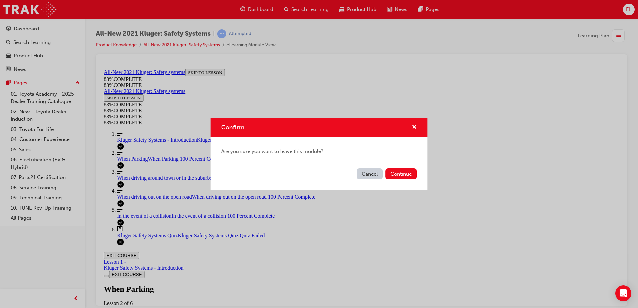
click at [412, 168] on div "Cancel Continue" at bounding box center [319, 178] width 217 height 24
click at [410, 170] on button "Continue" at bounding box center [401, 174] width 31 height 11
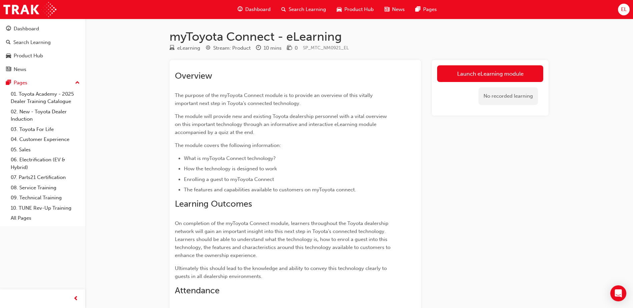
click at [258, 10] on span "Dashboard" at bounding box center [257, 10] width 25 height 8
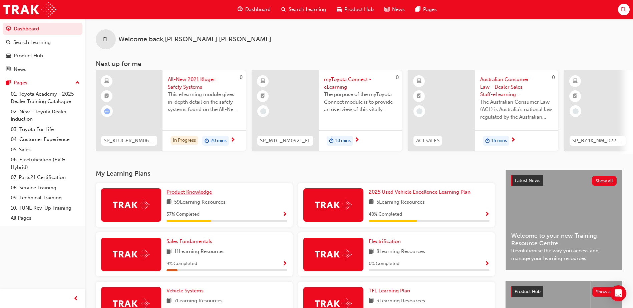
click at [186, 194] on span "Product Knowledge" at bounding box center [189, 192] width 45 height 6
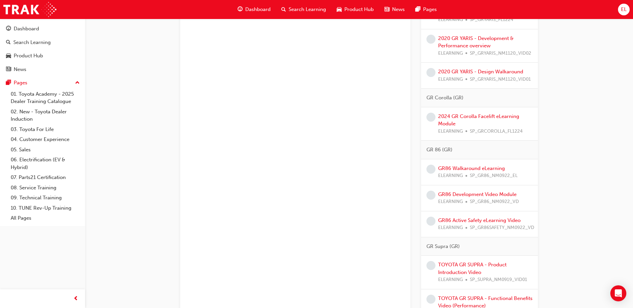
scroll to position [1168, 0]
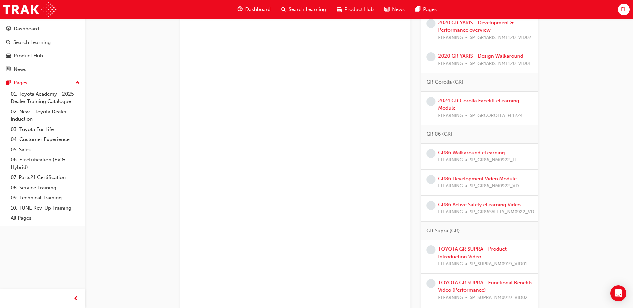
click at [471, 98] on link "2024 GR Corolla Facelift eLearning Module" at bounding box center [478, 105] width 81 height 14
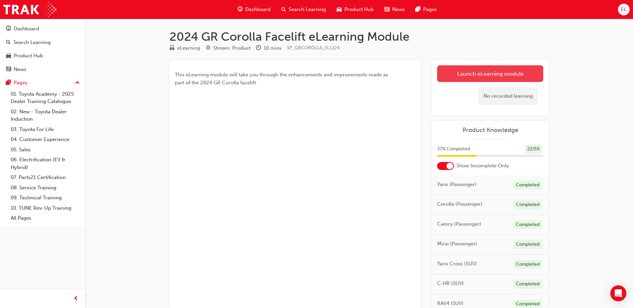
click at [502, 75] on link "Launch eLearning module" at bounding box center [490, 73] width 106 height 17
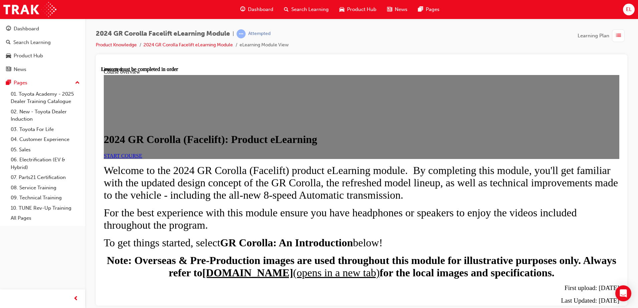
scroll to position [100, 0]
click at [142, 153] on link "START COURSE" at bounding box center [123, 156] width 38 height 6
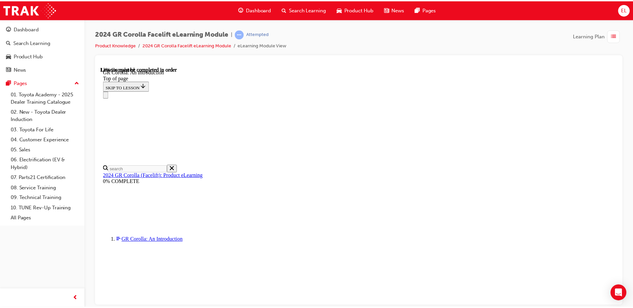
scroll to position [23, 0]
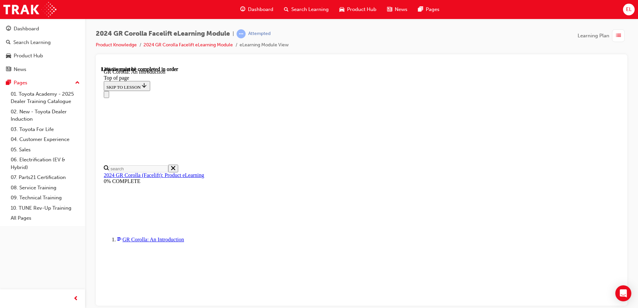
click at [254, 8] on span "Dashboard" at bounding box center [260, 10] width 25 height 8
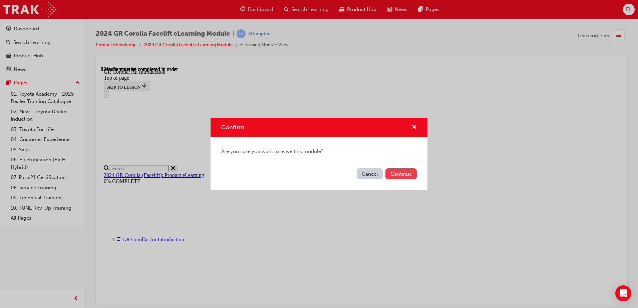
drag, startPoint x: 404, startPoint y: 171, endPoint x: 405, endPoint y: 175, distance: 3.7
click at [405, 175] on button "Continue" at bounding box center [401, 174] width 31 height 11
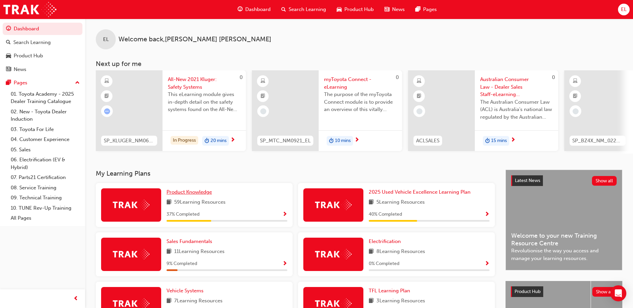
click at [181, 195] on span "Product Knowledge" at bounding box center [189, 192] width 45 height 6
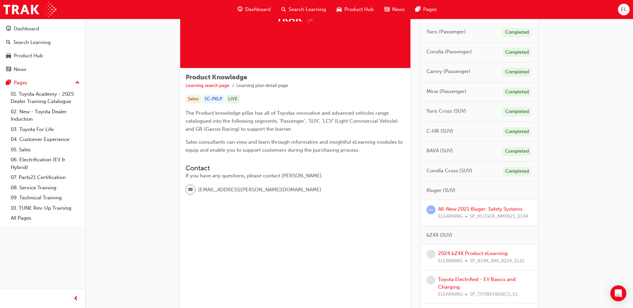
scroll to position [67, 0]
click at [462, 251] on link "2024 bZ4X Product eLearning" at bounding box center [472, 253] width 69 height 6
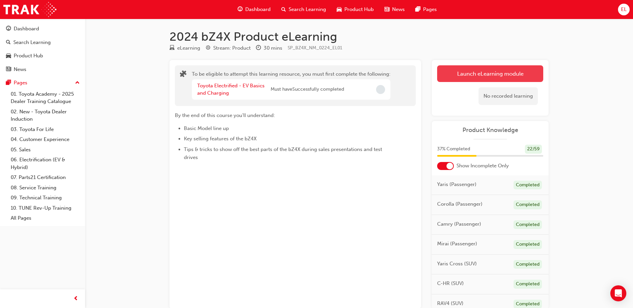
click at [503, 70] on button "Launch eLearning module" at bounding box center [490, 73] width 106 height 17
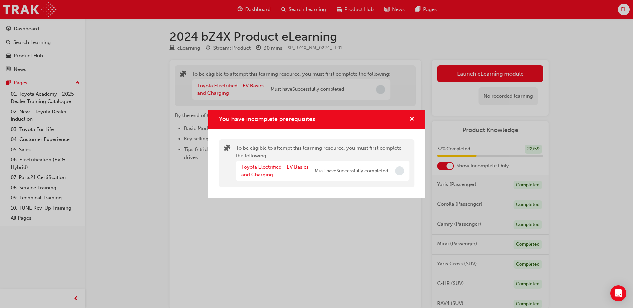
click at [366, 171] on span "Must have Successfully completed" at bounding box center [351, 172] width 73 height 8
click at [401, 166] on div "Toyota Electrified - EV Basics and Charging Must have Successfully completed" at bounding box center [323, 171] width 174 height 20
click at [408, 119] on div "You have incomplete prerequisites" at bounding box center [409, 120] width 10 height 8
click at [415, 120] on div "You have incomplete prerequisites" at bounding box center [316, 119] width 217 height 19
click at [411, 115] on div "You have incomplete prerequisites" at bounding box center [316, 119] width 217 height 19
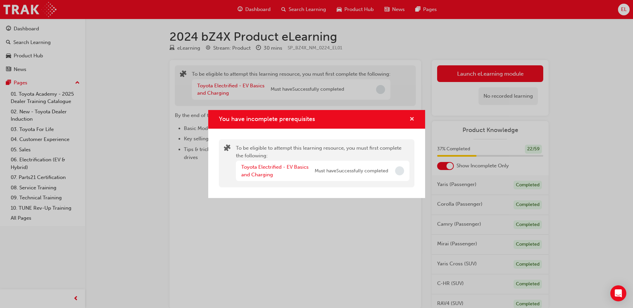
click at [411, 117] on span "cross-icon" at bounding box center [412, 120] width 5 height 6
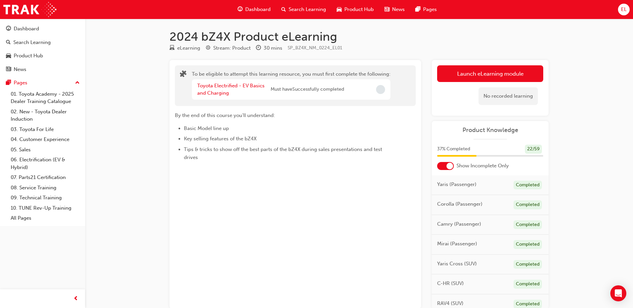
click at [410, 117] on div "By the end of this course you'll understand: Basic Model line up Key selling fe…" at bounding box center [295, 133] width 241 height 55
click at [216, 85] on link "Toyota Electrified - EV Basics and Charging" at bounding box center [230, 90] width 67 height 14
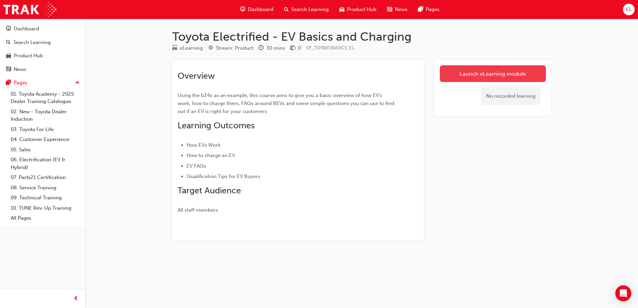
click at [489, 75] on link "Launch eLearning module" at bounding box center [493, 73] width 106 height 17
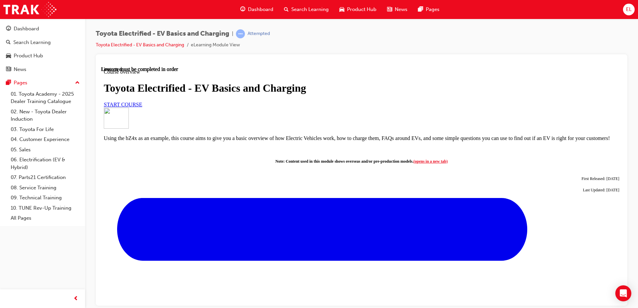
click at [142, 107] on link "START COURSE" at bounding box center [123, 104] width 38 height 6
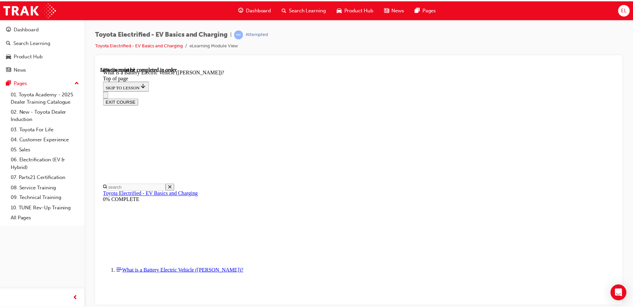
scroll to position [421, 0]
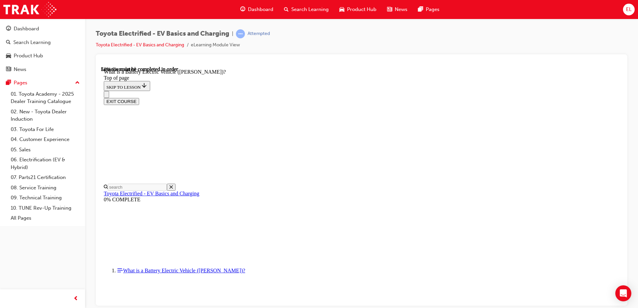
click at [250, 9] on span "Dashboard" at bounding box center [260, 10] width 25 height 8
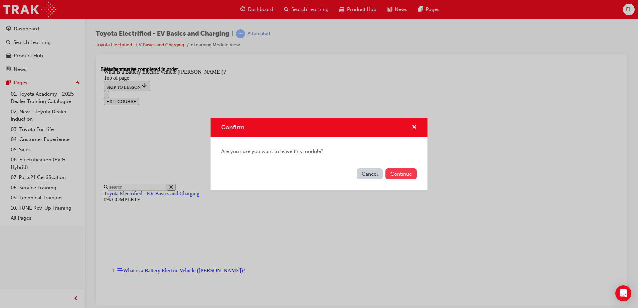
click at [405, 172] on button "Continue" at bounding box center [401, 174] width 31 height 11
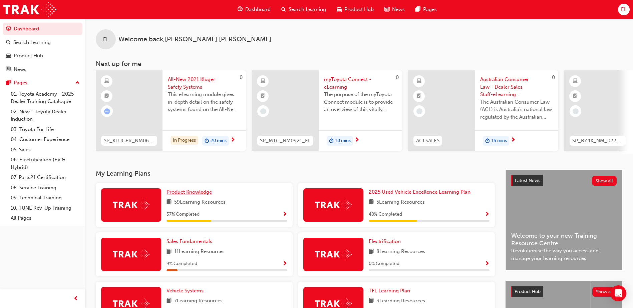
click at [192, 195] on span "Product Knowledge" at bounding box center [189, 192] width 45 height 6
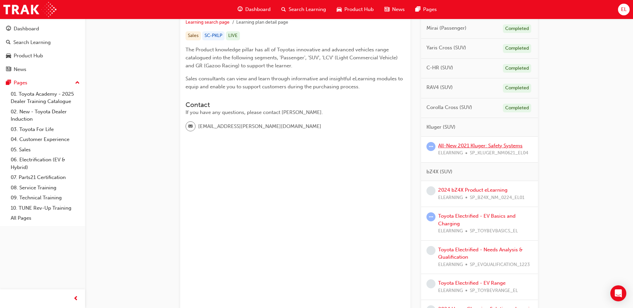
scroll to position [134, 0]
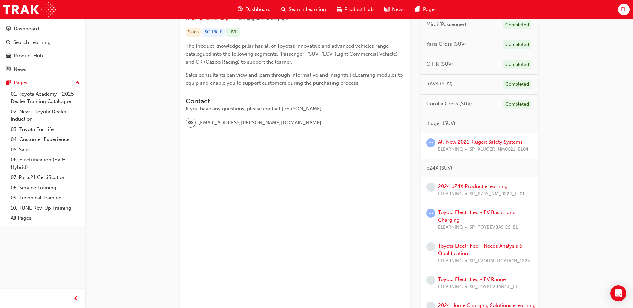
click at [462, 143] on link "All-New 2021 Kluger: Safety Systems" at bounding box center [480, 142] width 84 height 6
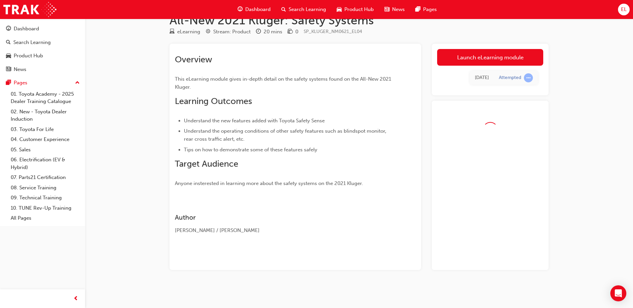
scroll to position [35, 0]
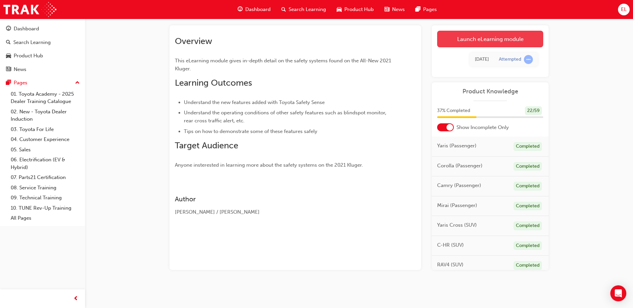
click at [489, 36] on link "Launch eLearning module" at bounding box center [490, 39] width 106 height 17
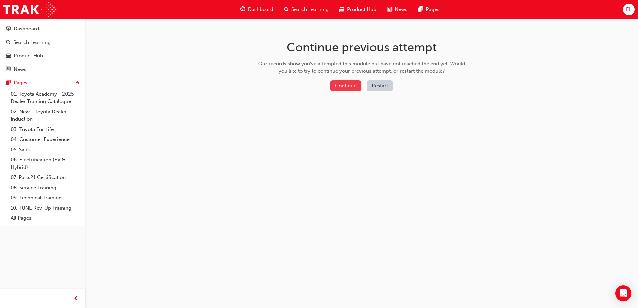
click at [353, 88] on button "Continue" at bounding box center [345, 85] width 31 height 11
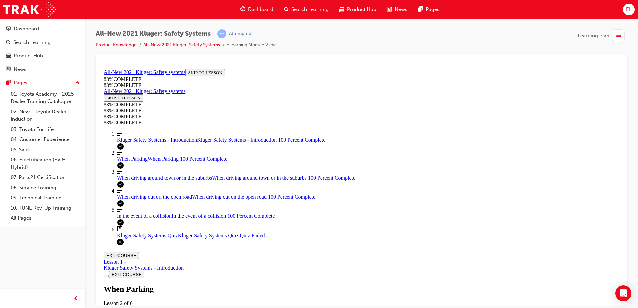
scroll to position [2, 0]
click at [162, 238] on span "Kluger Safety Systems Quiz" at bounding box center [147, 236] width 61 height 6
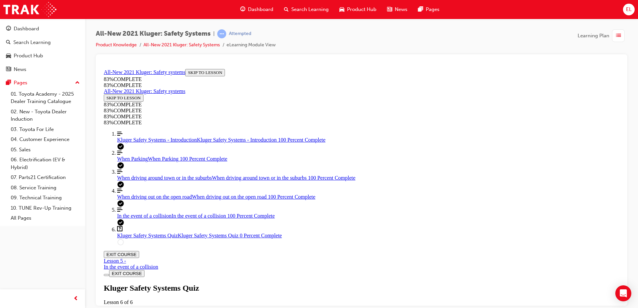
click at [317, 284] on div "Kluger Safety Systems Quiz Lesson 6 of 6 Now that you've gone through the Kluge…" at bounding box center [362, 307] width 516 height 46
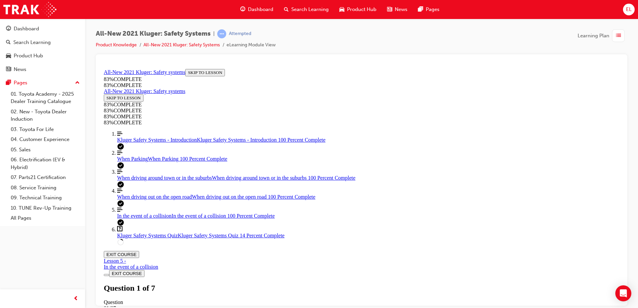
scroll to position [91, 0]
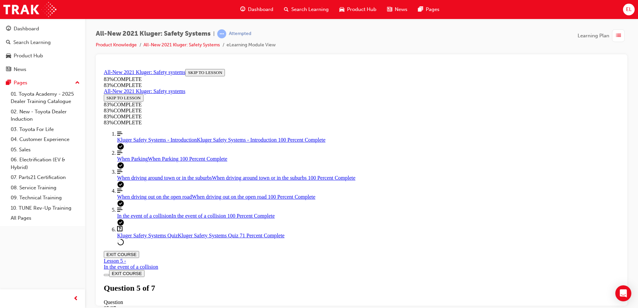
scroll to position [51, 0]
drag, startPoint x: 350, startPoint y: 239, endPoint x: 476, endPoint y: 224, distance: 126.7
drag, startPoint x: 363, startPoint y: 265, endPoint x: 480, endPoint y: 269, distance: 117.9
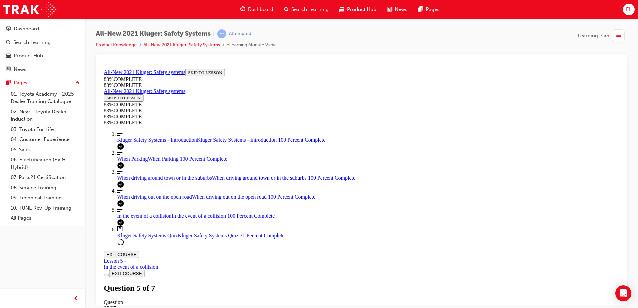
drag, startPoint x: 332, startPoint y: 181, endPoint x: 469, endPoint y: 182, distance: 136.5
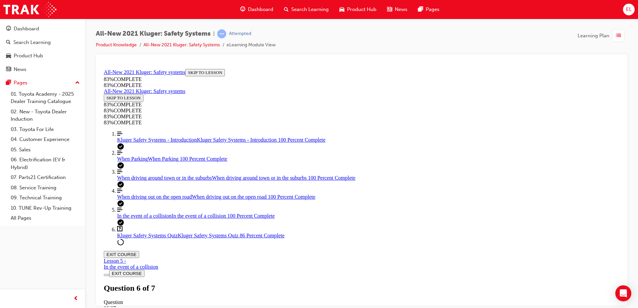
drag, startPoint x: 405, startPoint y: 298, endPoint x: 411, endPoint y: 292, distance: 9.0
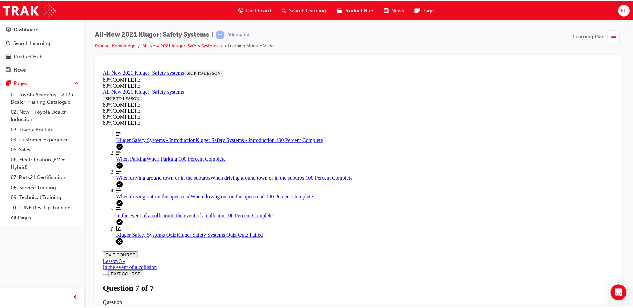
scroll to position [0, 0]
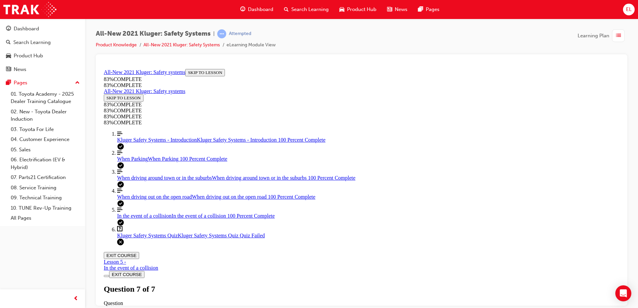
click at [245, 5] on span "guage-icon" at bounding box center [242, 9] width 5 height 8
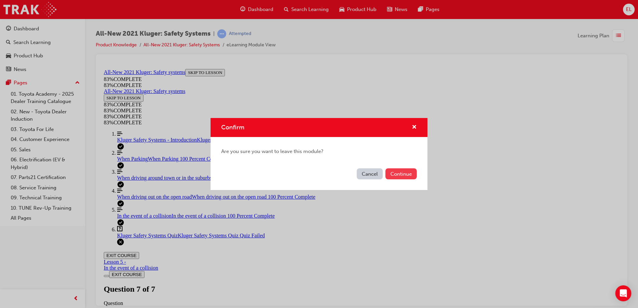
click at [403, 170] on button "Continue" at bounding box center [401, 174] width 31 height 11
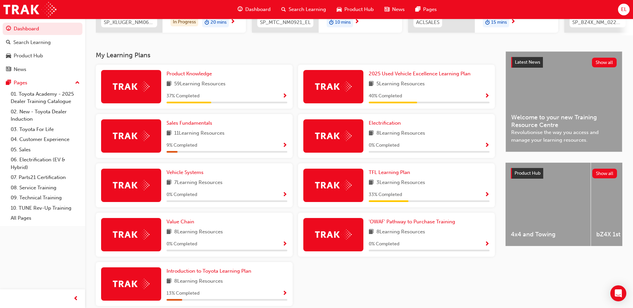
scroll to position [85, 0]
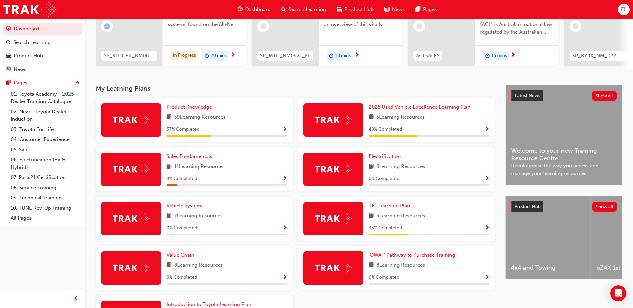
click at [196, 107] on span "Product Knowledge" at bounding box center [189, 107] width 45 height 6
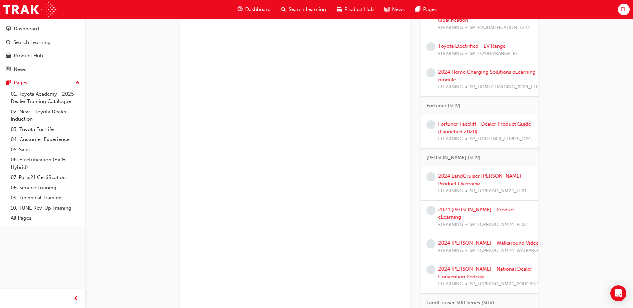
scroll to position [401, 0]
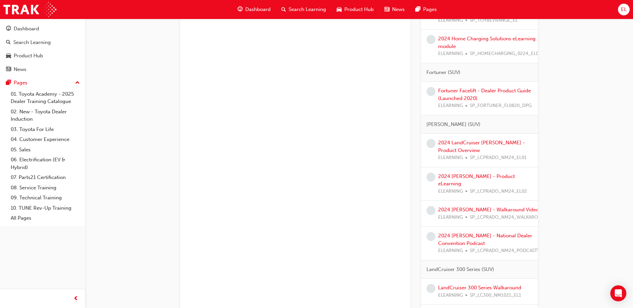
click at [470, 139] on div "2024 LandCruiser [PERSON_NAME] - Product Overview ELEARNING SP_LCPRADO_NM24_EL01" at bounding box center [485, 150] width 94 height 23
click at [470, 143] on link "2024 LandCruiser [PERSON_NAME] - Product Overview" at bounding box center [481, 147] width 87 height 14
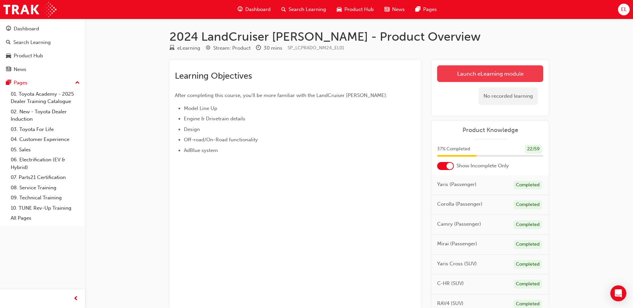
click at [494, 71] on link "Launch eLearning module" at bounding box center [490, 73] width 106 height 17
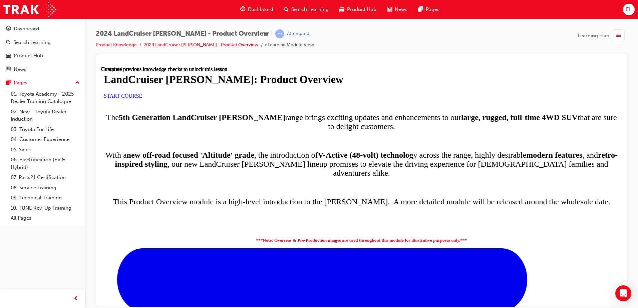
scroll to position [76, 0]
click at [142, 98] on span "START COURSE" at bounding box center [123, 96] width 38 height 6
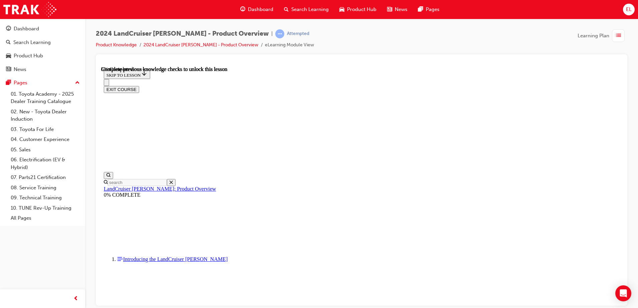
scroll to position [101, 0]
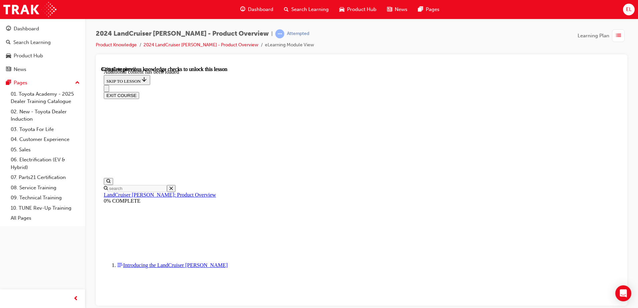
scroll to position [849, 0]
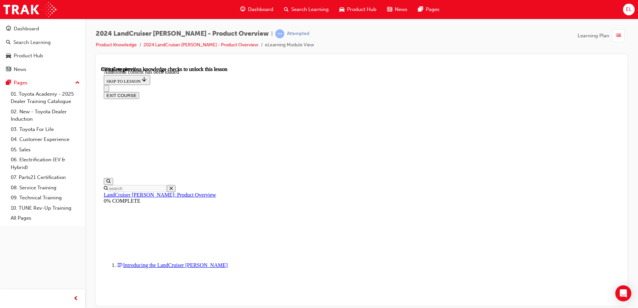
scroll to position [1329, 0]
radio input "true"
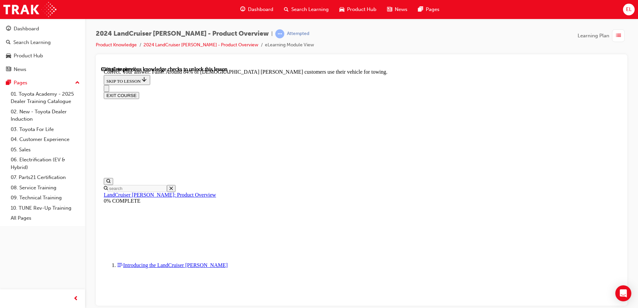
scroll to position [1462, 0]
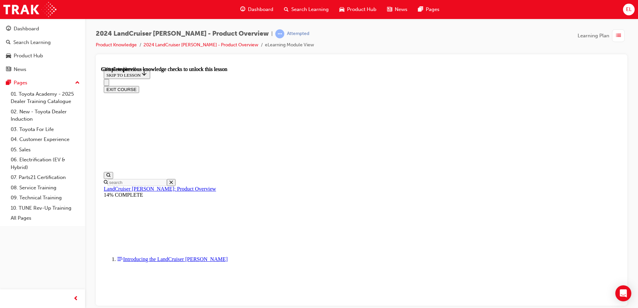
scroll to position [959, 0]
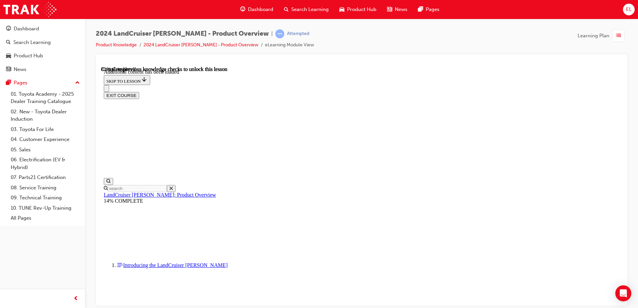
scroll to position [1129, 0]
radio input "true"
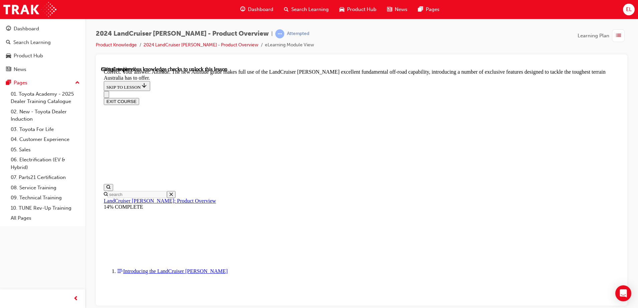
scroll to position [1429, 0]
checkbox input "true"
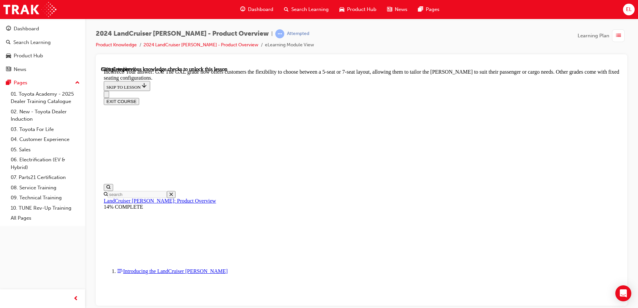
scroll to position [1580, 0]
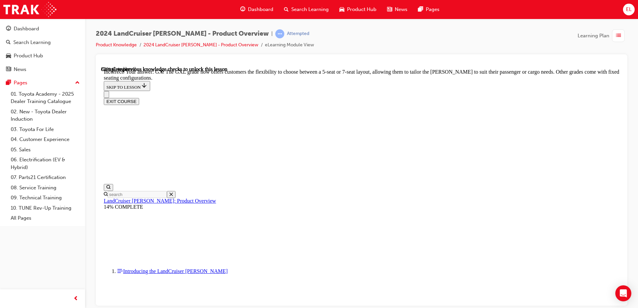
checkbox input "true"
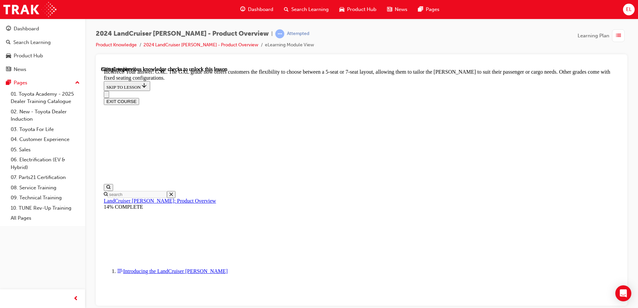
scroll to position [1417, 0]
checkbox input "true"
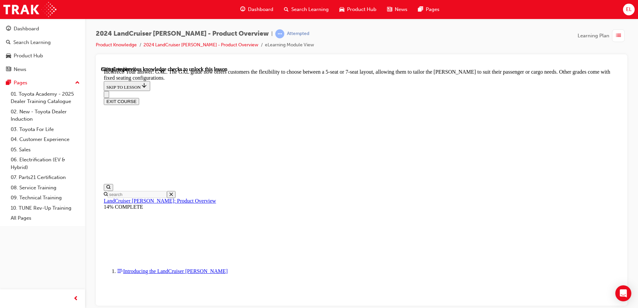
checkbox input "true"
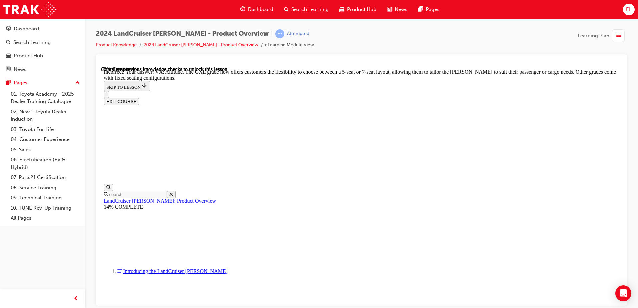
checkbox input "false"
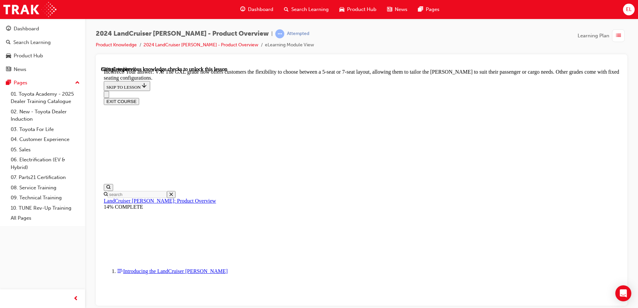
checkbox input "true"
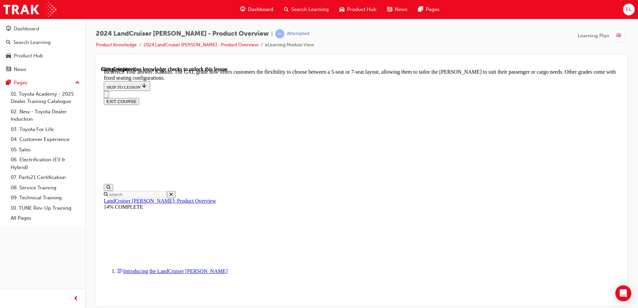
scroll to position [1582, 0]
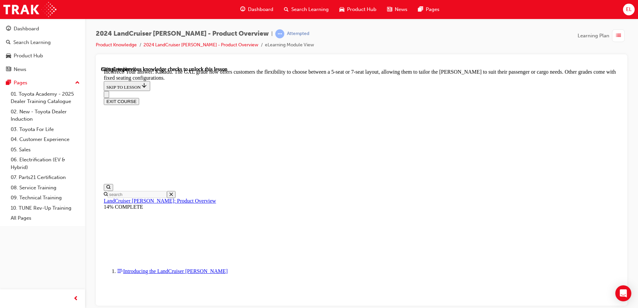
checkbox input "false"
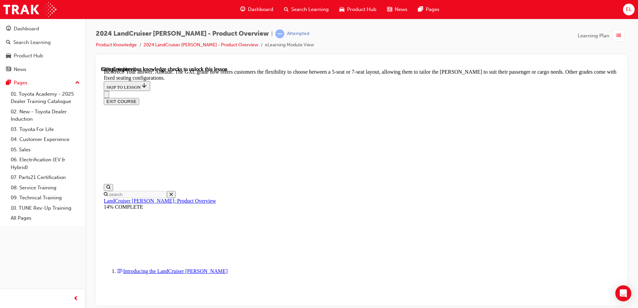
checkbox input "true"
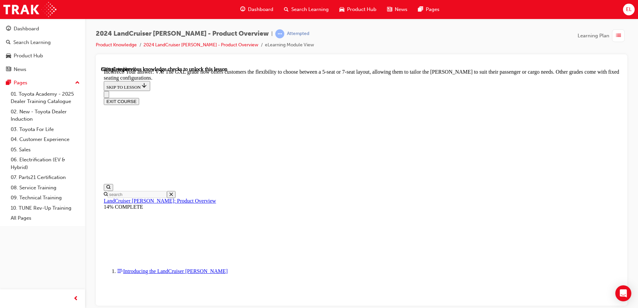
scroll to position [1567, 0]
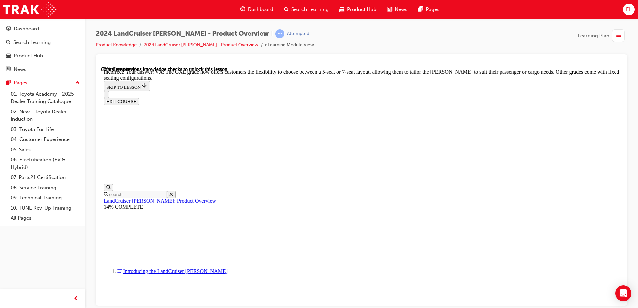
checkbox input "false"
drag, startPoint x: 407, startPoint y: 285, endPoint x: 409, endPoint y: 281, distance: 4.5
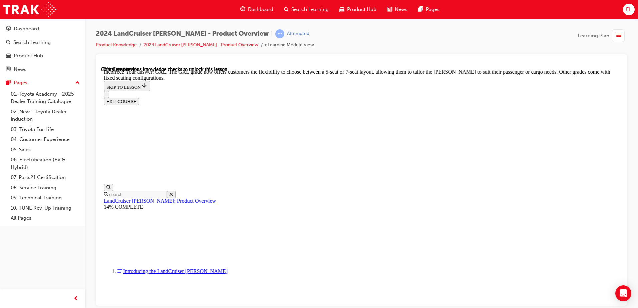
checkbox input "false"
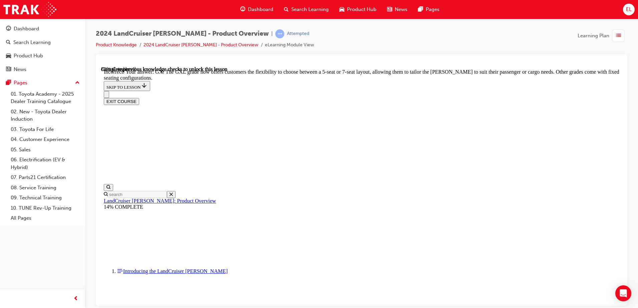
checkbox input "true"
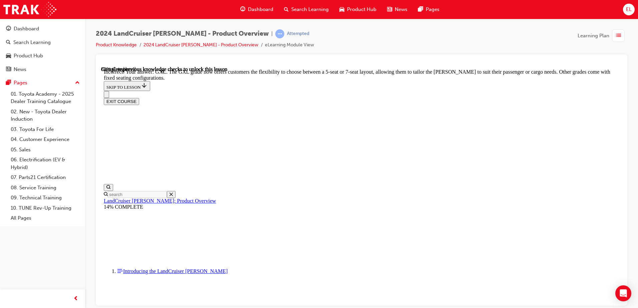
checkbox input "true"
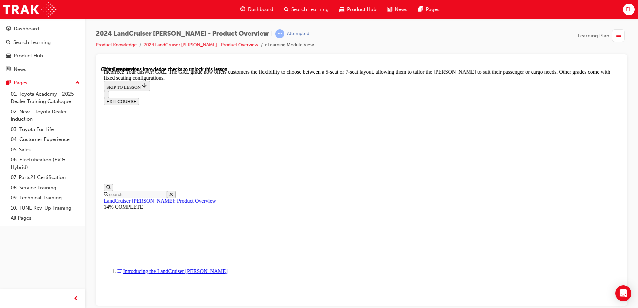
checkbox input "false"
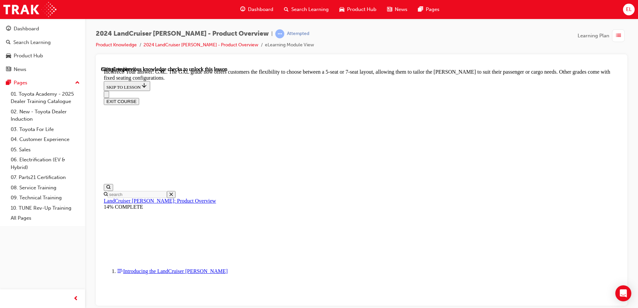
checkbox input "true"
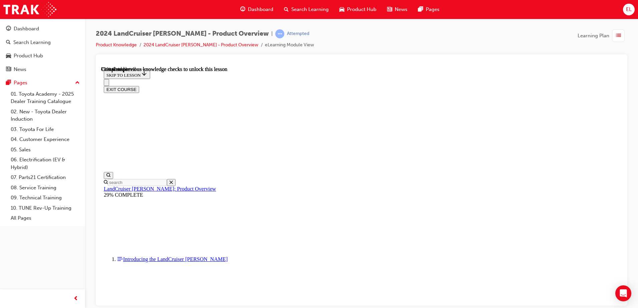
scroll to position [1517, 0]
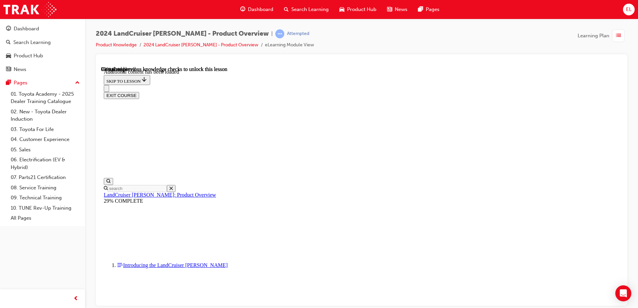
scroll to position [1687, 0]
radio input "true"
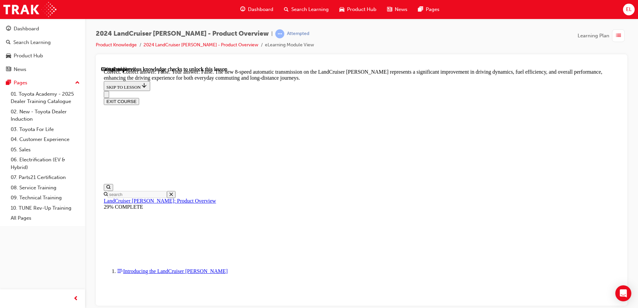
scroll to position [1954, 0]
radio input "true"
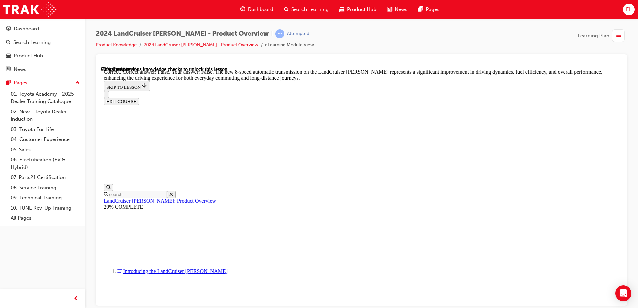
drag, startPoint x: 350, startPoint y: 203, endPoint x: 355, endPoint y: 206, distance: 5.4
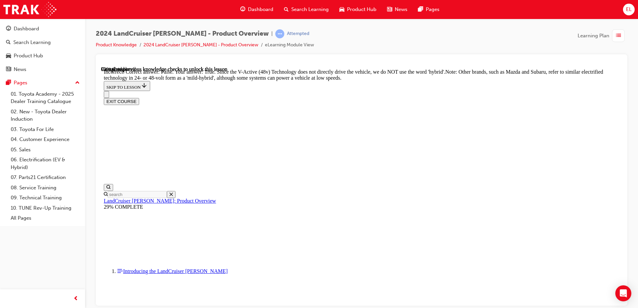
radio input "true"
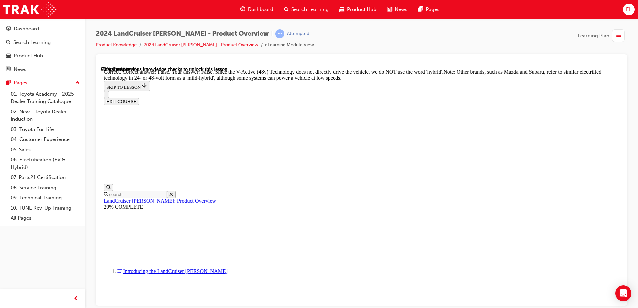
radio input "true"
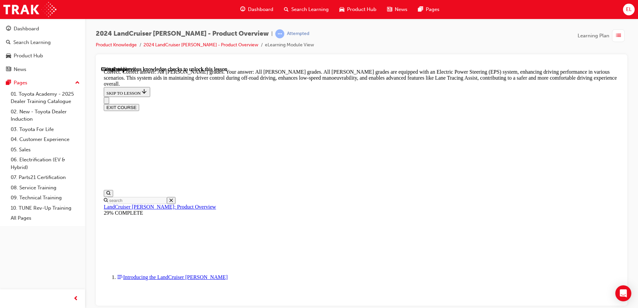
scroll to position [2397, 0]
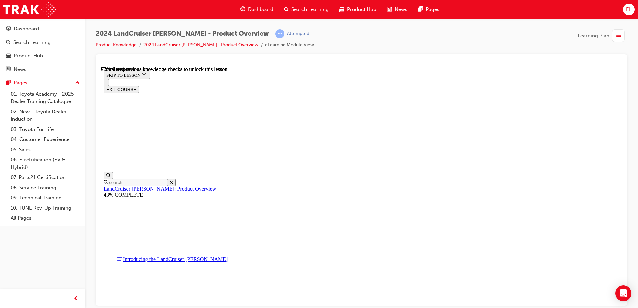
scroll to position [2151, 0]
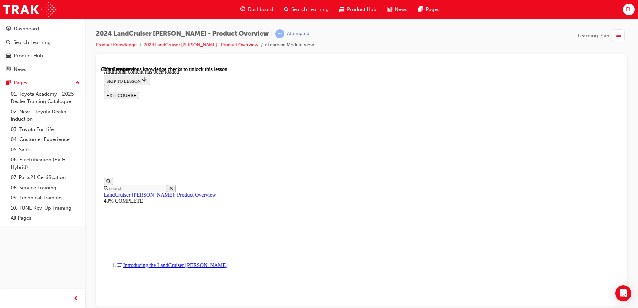
scroll to position [2380, 0]
checkbox input "true"
drag, startPoint x: 312, startPoint y: 190, endPoint x: 337, endPoint y: 199, distance: 25.9
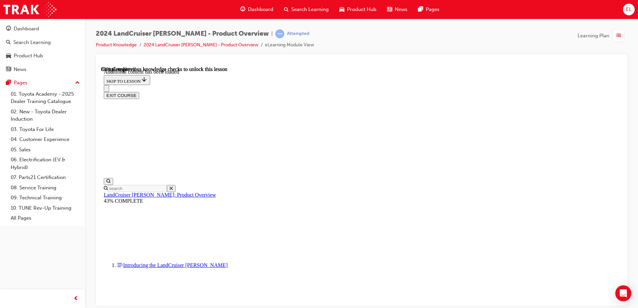
checkbox input "true"
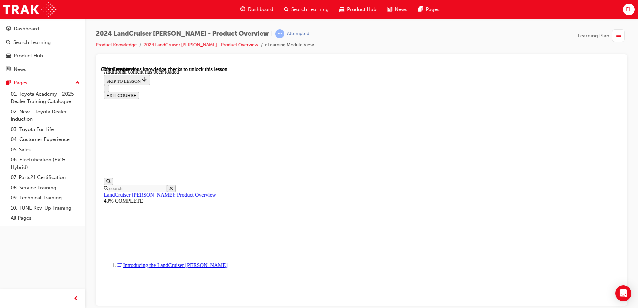
checkbox input "false"
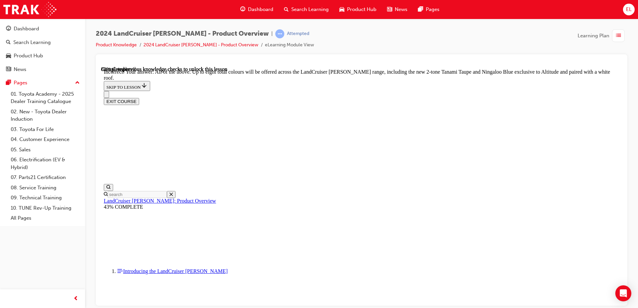
scroll to position [2447, 0]
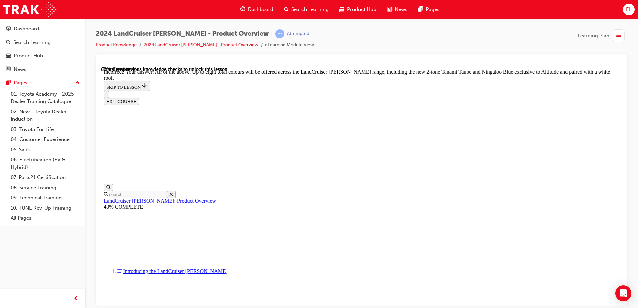
checkbox input "true"
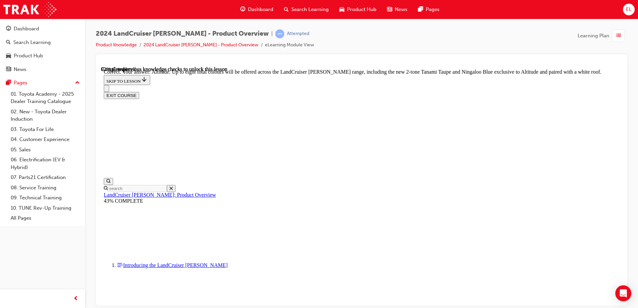
scroll to position [2687, 0]
checkbox input "true"
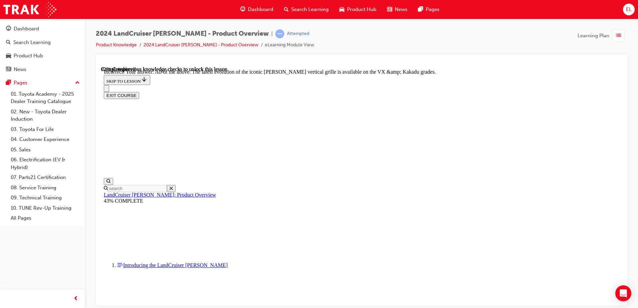
checkbox input "true"
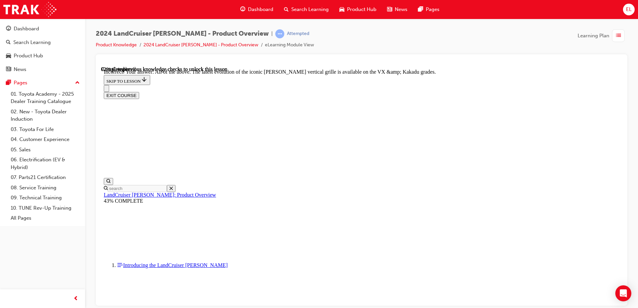
scroll to position [2706, 0]
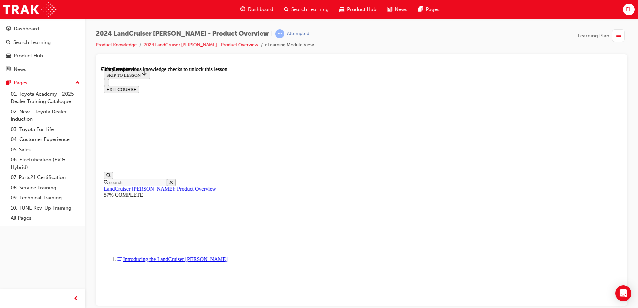
scroll to position [1557, 0]
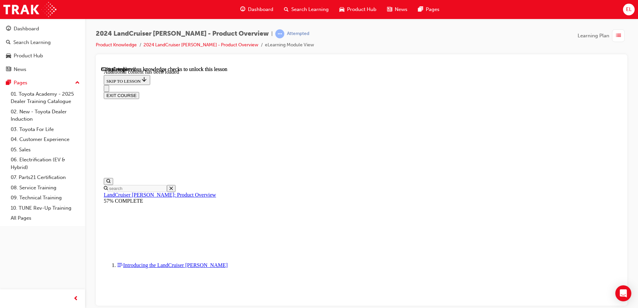
scroll to position [1721, 0]
radio input "true"
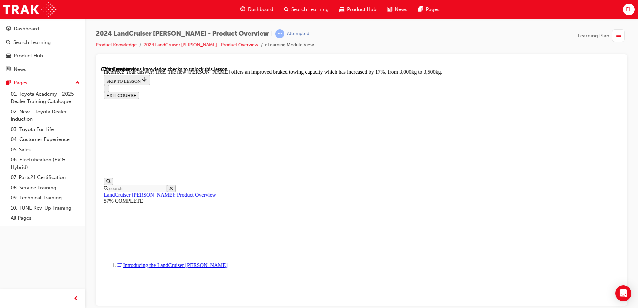
drag, startPoint x: 409, startPoint y: 291, endPoint x: 390, endPoint y: 292, distance: 19.4
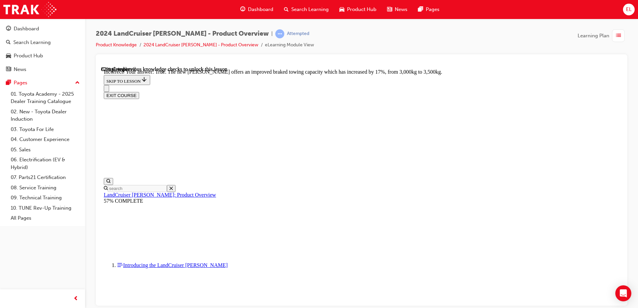
scroll to position [1721, 0]
radio input "true"
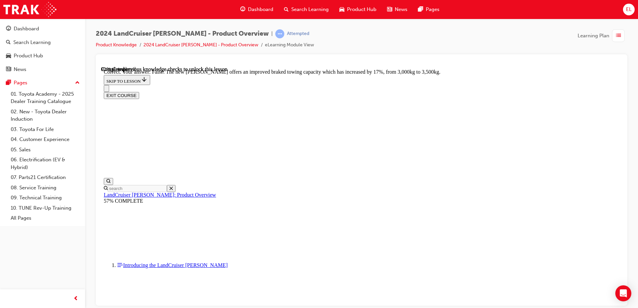
scroll to position [1980, 0]
radio input "true"
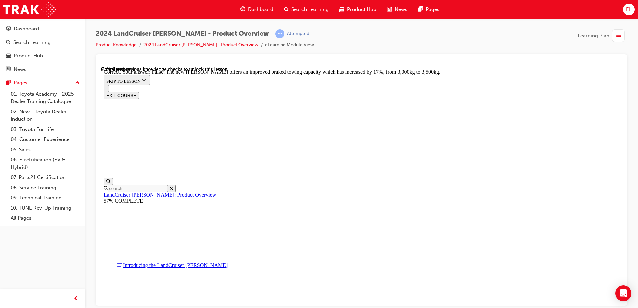
radio input "true"
drag, startPoint x: 395, startPoint y: 229, endPoint x: 399, endPoint y: 230, distance: 4.9
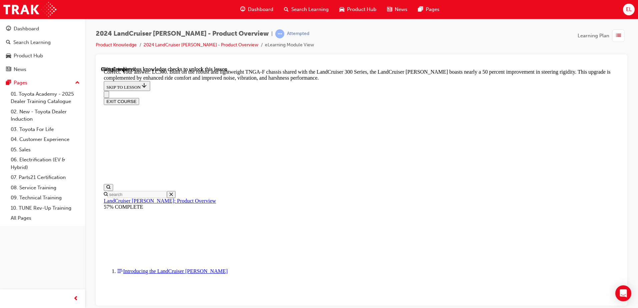
scroll to position [2114, 0]
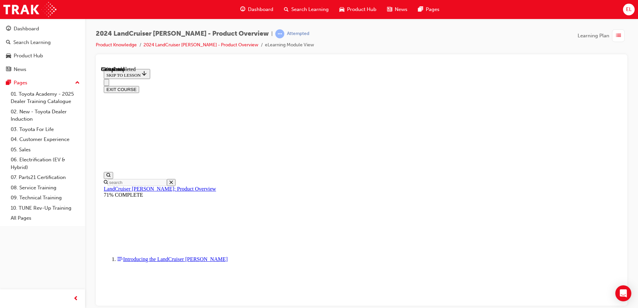
scroll to position [742, 0]
click at [139, 86] on button "EXIT COURSE" at bounding box center [121, 89] width 35 height 7
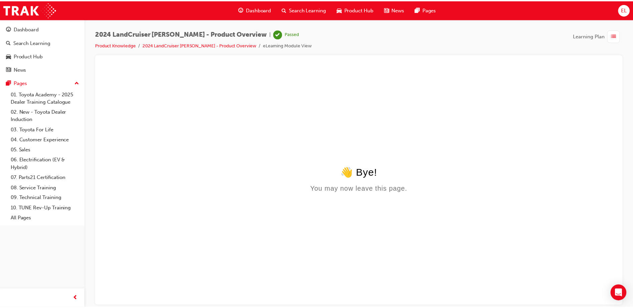
scroll to position [0, 0]
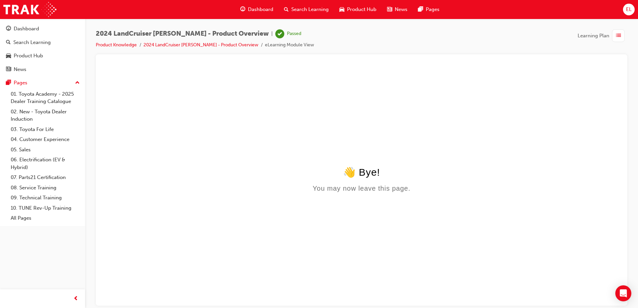
click at [246, 11] on div "Dashboard" at bounding box center [257, 10] width 44 height 14
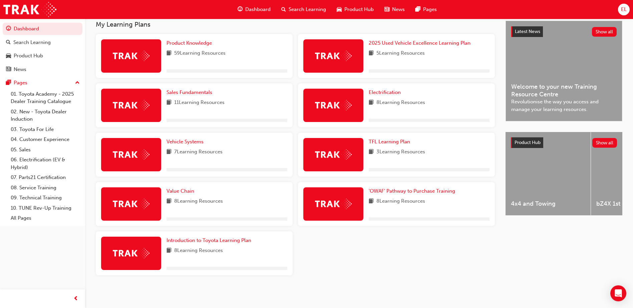
scroll to position [152, 0]
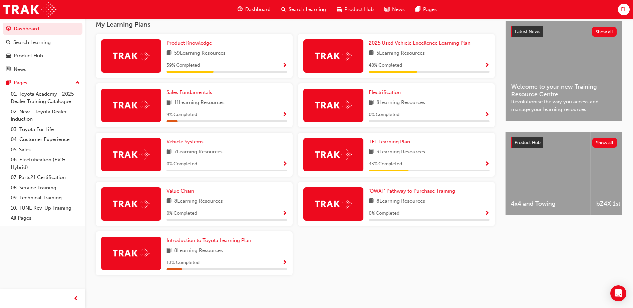
click at [186, 43] on span "Product Knowledge" at bounding box center [189, 43] width 45 height 6
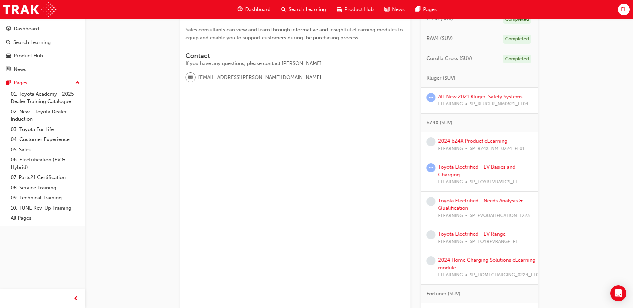
scroll to position [167, 0]
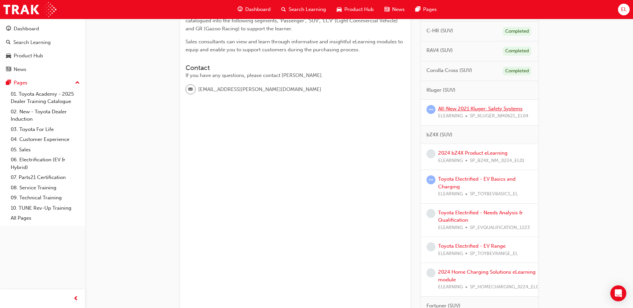
click at [472, 106] on link "All-New 2021 Kluger: Safety Systems" at bounding box center [480, 109] width 84 height 6
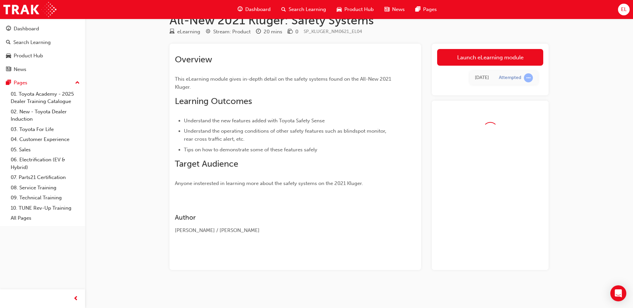
scroll to position [16, 0]
click at [499, 52] on link "Launch eLearning module" at bounding box center [490, 57] width 106 height 17
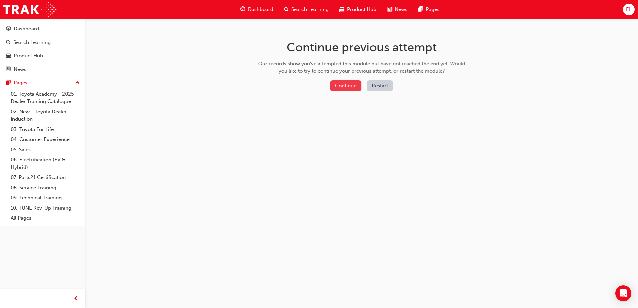
click at [352, 84] on button "Continue" at bounding box center [345, 85] width 31 height 11
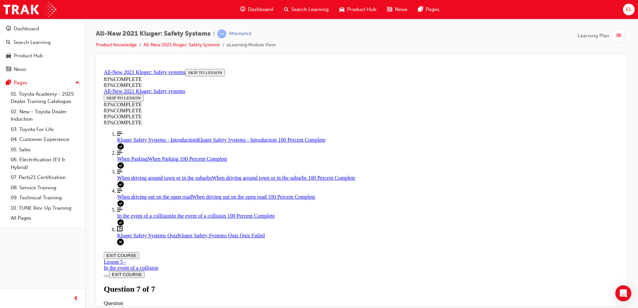
scroll to position [2, 0]
click at [303, 284] on div "Kluger Safety Systems Quiz Lesson 6 of 6 Now that you've gone through the Kluge…" at bounding box center [362, 307] width 516 height 46
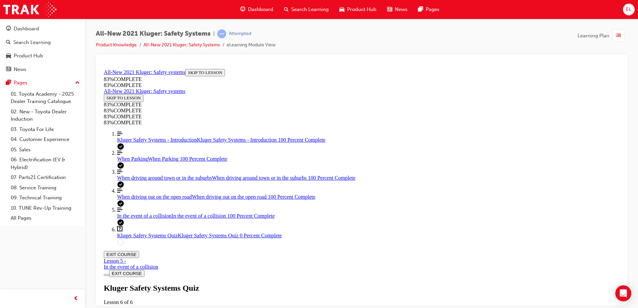
scroll to position [191, 0]
drag, startPoint x: 408, startPoint y: 224, endPoint x: 418, endPoint y: 246, distance: 24.4
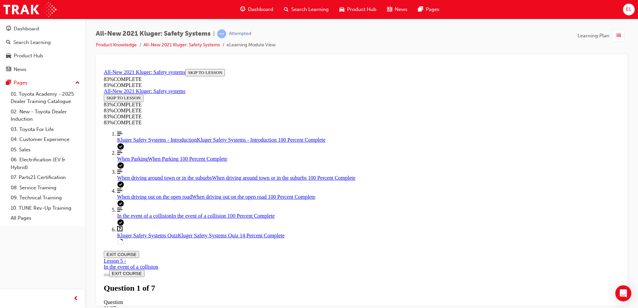
scroll to position [56, 0]
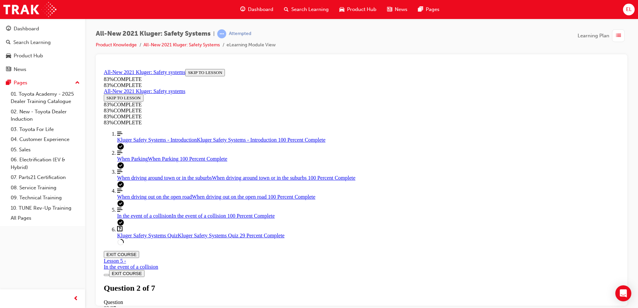
scroll to position [87, 0]
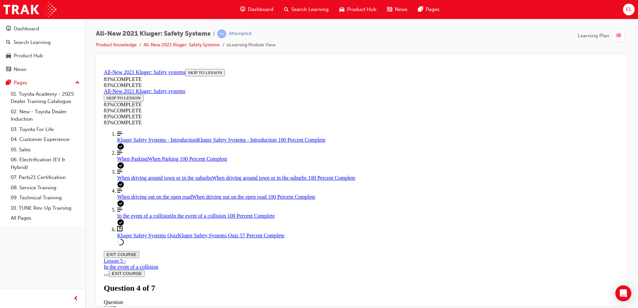
scroll to position [191, 0]
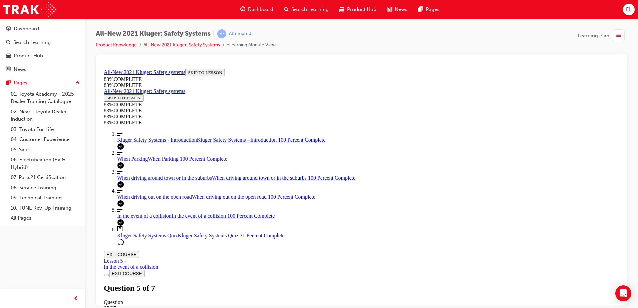
drag, startPoint x: 347, startPoint y: 224, endPoint x: 352, endPoint y: 229, distance: 6.8
drag, startPoint x: 345, startPoint y: 221, endPoint x: 471, endPoint y: 139, distance: 150.6
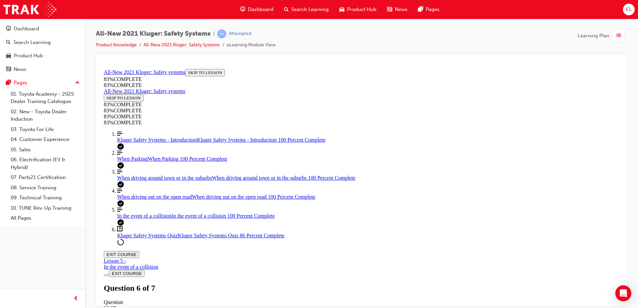
drag, startPoint x: 336, startPoint y: 191, endPoint x: 457, endPoint y: 187, distance: 120.9
drag, startPoint x: 359, startPoint y: 227, endPoint x: 507, endPoint y: 227, distance: 147.9
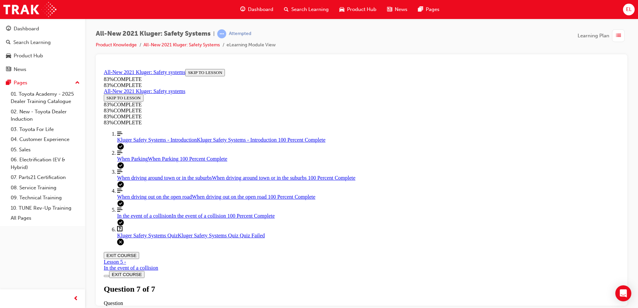
scroll to position [104, 0]
click at [310, 284] on div "Kluger Safety Systems Quiz Lesson 6 of 6 Now that you've gone through the Kluge…" at bounding box center [362, 307] width 516 height 46
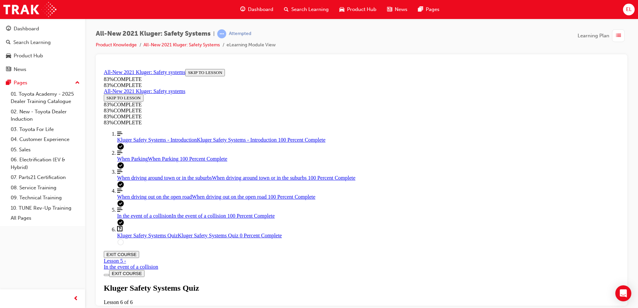
scroll to position [90, 0]
drag, startPoint x: 338, startPoint y: 183, endPoint x: 449, endPoint y: 182, distance: 111.2
drag, startPoint x: 364, startPoint y: 150, endPoint x: 374, endPoint y: 151, distance: 10.4
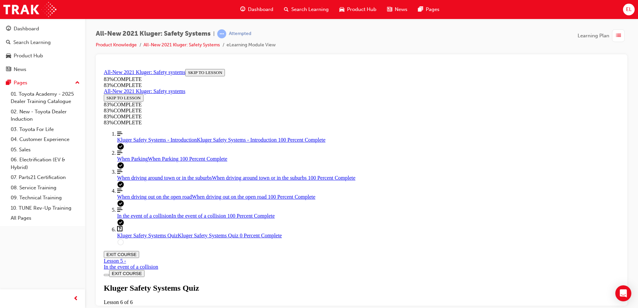
drag, startPoint x: 364, startPoint y: 229, endPoint x: 498, endPoint y: 141, distance: 160.6
drag, startPoint x: 333, startPoint y: 237, endPoint x: 486, endPoint y: 236, distance: 152.6
drag, startPoint x: 480, startPoint y: 239, endPoint x: 473, endPoint y: 189, distance: 50.5
drag, startPoint x: 473, startPoint y: 189, endPoint x: 414, endPoint y: 130, distance: 83.8
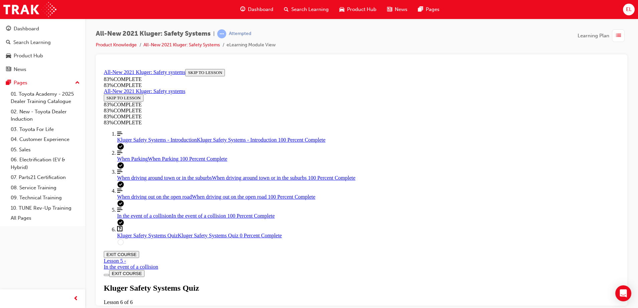
drag, startPoint x: 351, startPoint y: 240, endPoint x: 456, endPoint y: 239, distance: 105.2
drag, startPoint x: 369, startPoint y: 226, endPoint x: 464, endPoint y: 232, distance: 95.0
drag, startPoint x: 395, startPoint y: 220, endPoint x: 495, endPoint y: 231, distance: 101.5
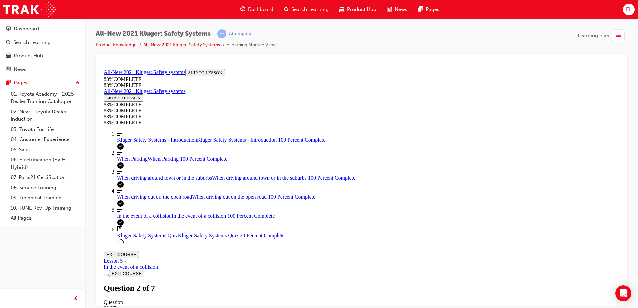
scroll to position [158, 0]
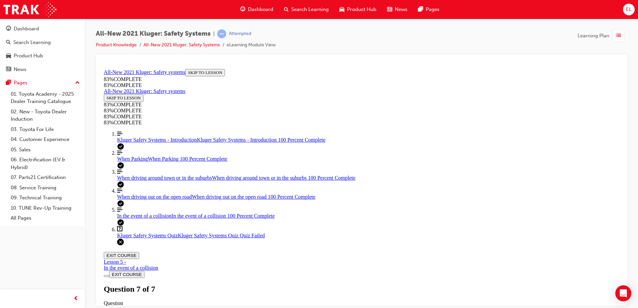
scroll to position [104, 0]
click at [314, 284] on div "Kluger Safety Systems Quiz Lesson 6 of 6 Now that you've gone through the Kluge…" at bounding box center [362, 307] width 516 height 46
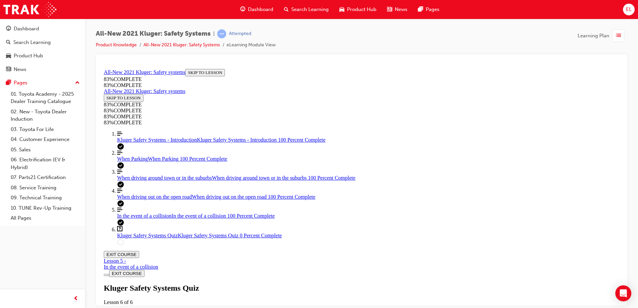
scroll to position [24, 0]
drag, startPoint x: 349, startPoint y: 204, endPoint x: 404, endPoint y: 244, distance: 68.6
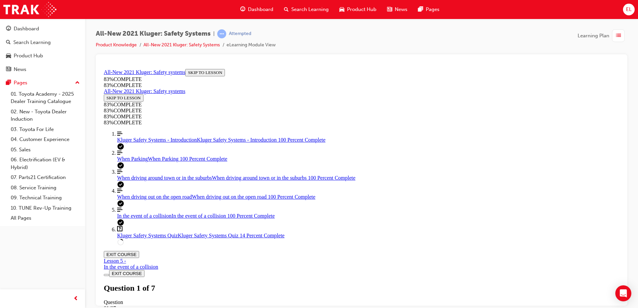
scroll to position [148, 0]
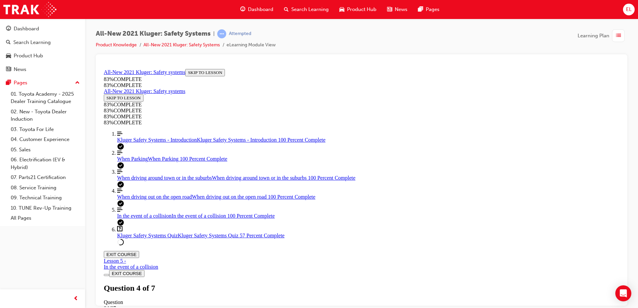
drag, startPoint x: 347, startPoint y: 141, endPoint x: 471, endPoint y: 197, distance: 136.5
drag, startPoint x: 351, startPoint y: 192, endPoint x: 472, endPoint y: 146, distance: 129.2
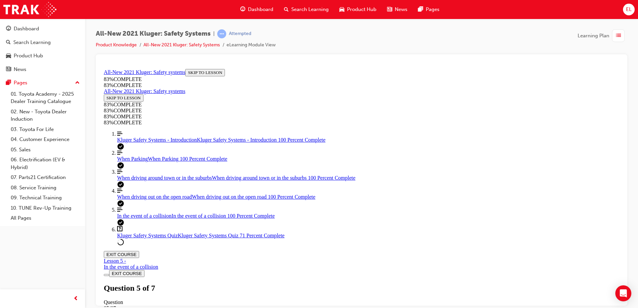
drag, startPoint x: 379, startPoint y: 225, endPoint x: 462, endPoint y: 171, distance: 99.2
drag, startPoint x: 339, startPoint y: 227, endPoint x: 452, endPoint y: 223, distance: 112.9
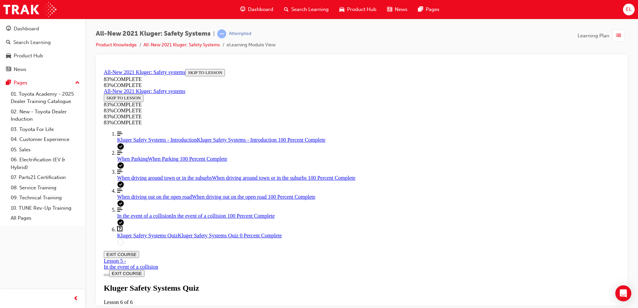
click at [147, 143] on span "Kluger Safety Systems - Introduction" at bounding box center [157, 140] width 80 height 6
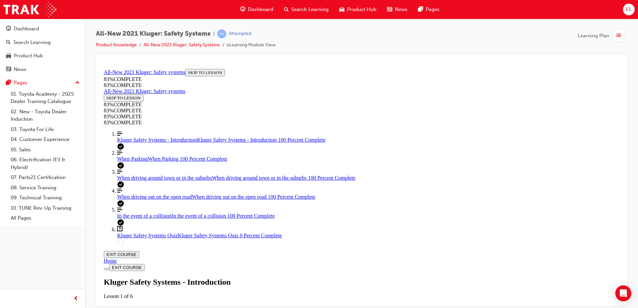
scroll to position [190, 0]
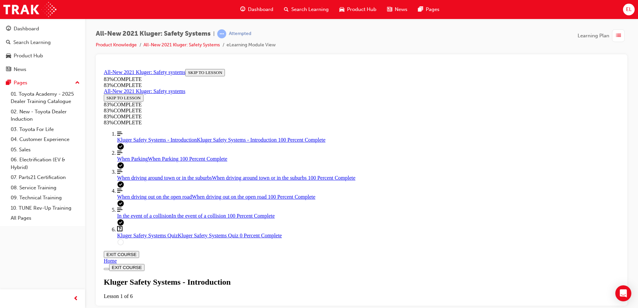
scroll to position [891, 0]
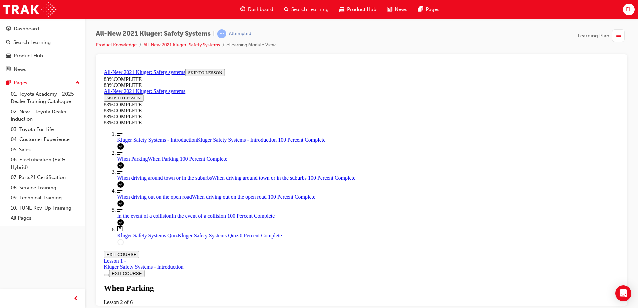
scroll to position [465, 0]
drag, startPoint x: 466, startPoint y: 189, endPoint x: 486, endPoint y: 241, distance: 55.5
drag, startPoint x: 486, startPoint y: 241, endPoint x: 531, endPoint y: 241, distance: 45.4
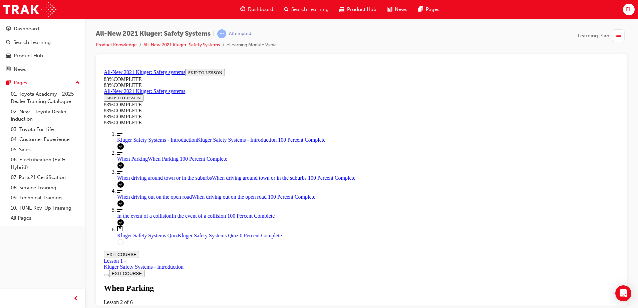
drag, startPoint x: 422, startPoint y: 188, endPoint x: 503, endPoint y: 242, distance: 97.5
drag, startPoint x: 503, startPoint y: 242, endPoint x: 493, endPoint y: 251, distance: 13.3
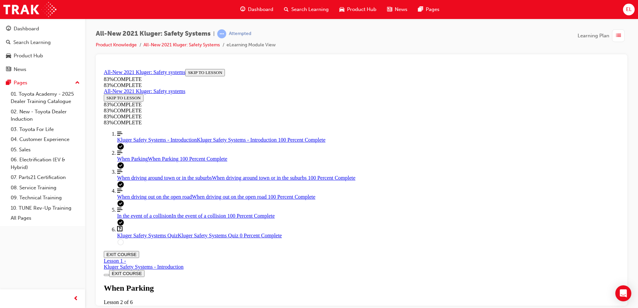
click at [168, 239] on link "Question box Question mark inside of a square Kluger Safety Systems Quiz Kluger…" at bounding box center [368, 232] width 502 height 13
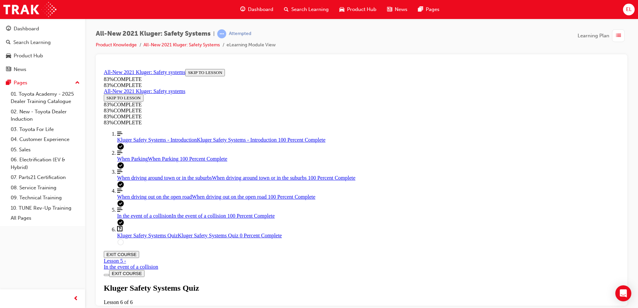
scroll to position [23, 0]
click at [317, 284] on div "Kluger Safety Systems Quiz Lesson 6 of 6 Now that you've gone through the Kluge…" at bounding box center [362, 307] width 516 height 46
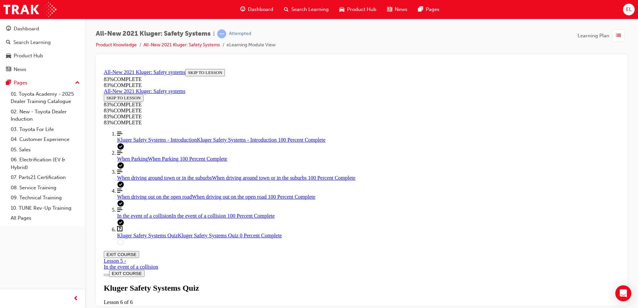
drag, startPoint x: 376, startPoint y: 216, endPoint x: 495, endPoint y: 210, distance: 119.0
drag, startPoint x: 364, startPoint y: 254, endPoint x: 458, endPoint y: 251, distance: 94.2
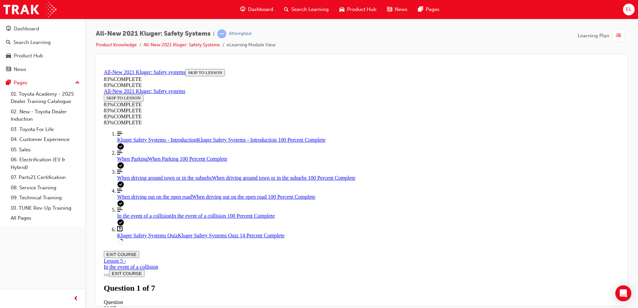
scroll to position [36, 0]
drag, startPoint x: 374, startPoint y: 286, endPoint x: 490, endPoint y: 276, distance: 116.3
drag, startPoint x: 348, startPoint y: 287, endPoint x: 478, endPoint y: 275, distance: 130.8
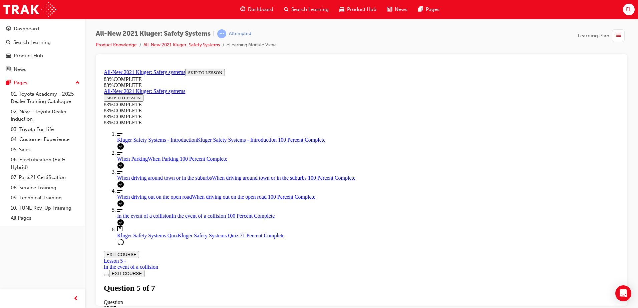
scroll to position [125, 0]
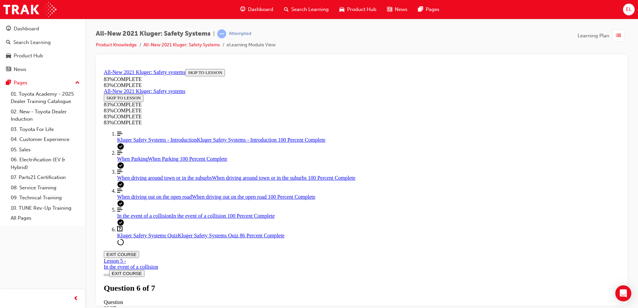
click at [139, 238] on span "Kluger Safety Systems Quiz" at bounding box center [147, 236] width 61 height 6
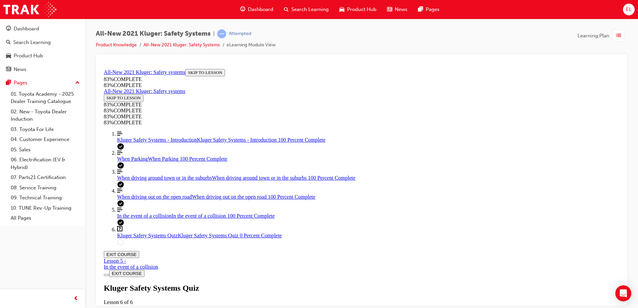
scroll to position [24, 0]
drag, startPoint x: 299, startPoint y: 171, endPoint x: 488, endPoint y: 178, distance: 189.1
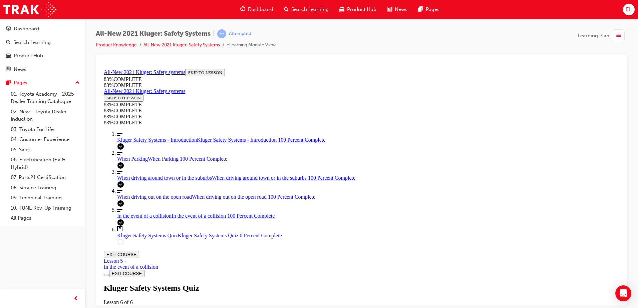
drag, startPoint x: 488, startPoint y: 178, endPoint x: 474, endPoint y: 186, distance: 16.5
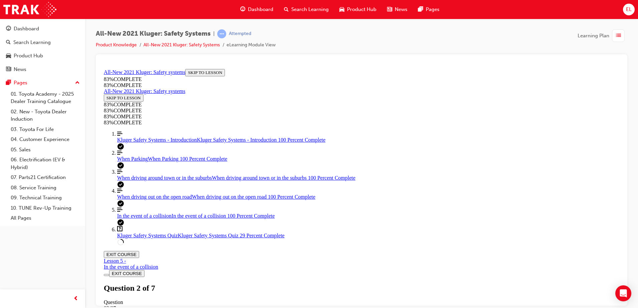
drag, startPoint x: 397, startPoint y: 264, endPoint x: 406, endPoint y: 255, distance: 12.5
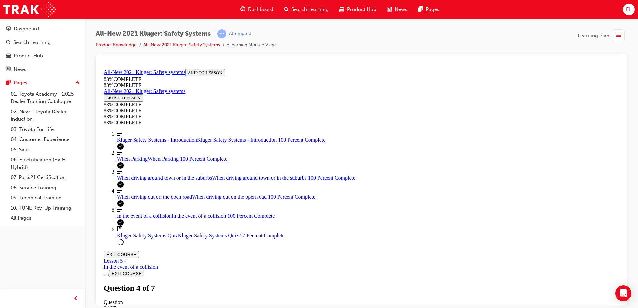
scroll to position [24, 0]
drag, startPoint x: 357, startPoint y: 206, endPoint x: 484, endPoint y: 206, distance: 127.2
drag, startPoint x: 358, startPoint y: 243, endPoint x: 487, endPoint y: 265, distance: 131.2
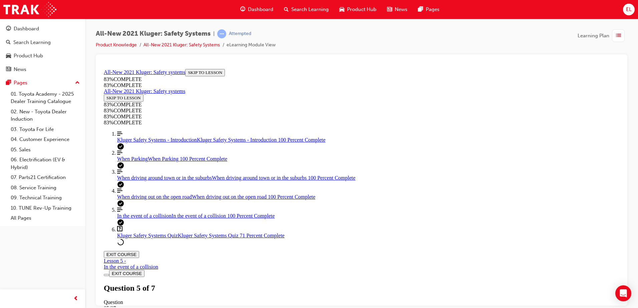
drag, startPoint x: 381, startPoint y: 288, endPoint x: 490, endPoint y: 227, distance: 125.4
drag, startPoint x: 345, startPoint y: 208, endPoint x: 478, endPoint y: 212, distance: 133.6
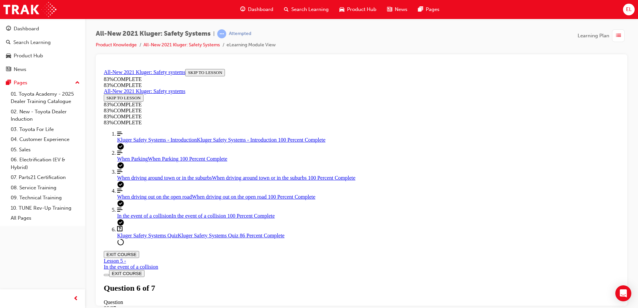
scroll to position [56, 0]
click at [139, 239] on link "Question box Question mark inside of a square Kluger Safety Systems Quiz Kluger…" at bounding box center [368, 232] width 502 height 13
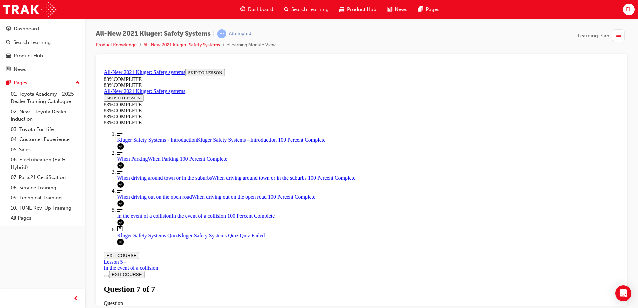
click at [295, 284] on div "Kluger Safety Systems Quiz Lesson 6 of 6 Now that you've gone through the Kluge…" at bounding box center [362, 307] width 516 height 46
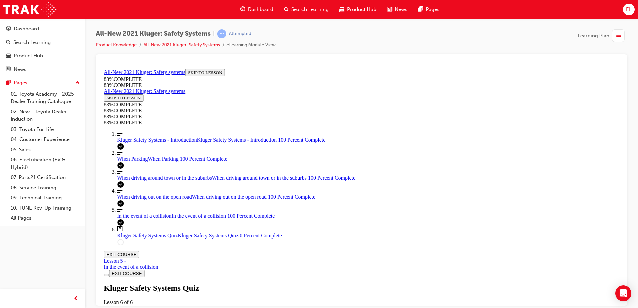
drag, startPoint x: 352, startPoint y: 212, endPoint x: 354, endPoint y: 220, distance: 7.7
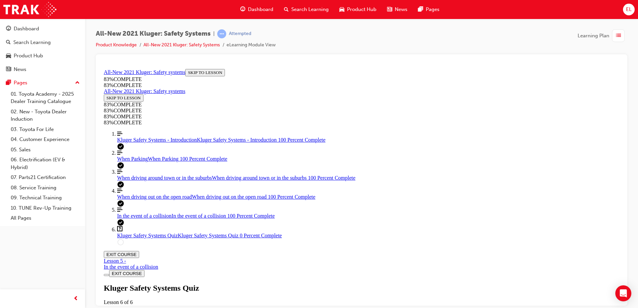
drag, startPoint x: 383, startPoint y: 205, endPoint x: 388, endPoint y: 228, distance: 23.4
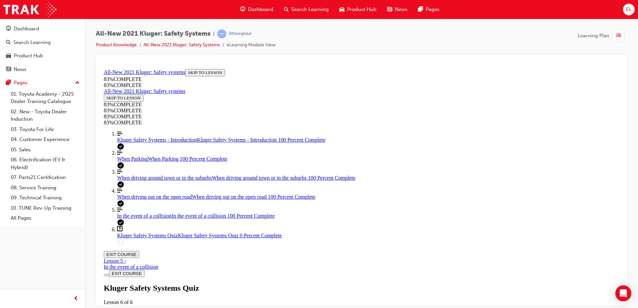
scroll to position [148, 0]
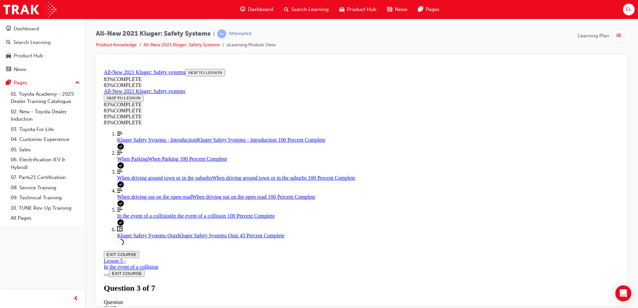
drag, startPoint x: 411, startPoint y: 299, endPoint x: 416, endPoint y: 281, distance: 18.8
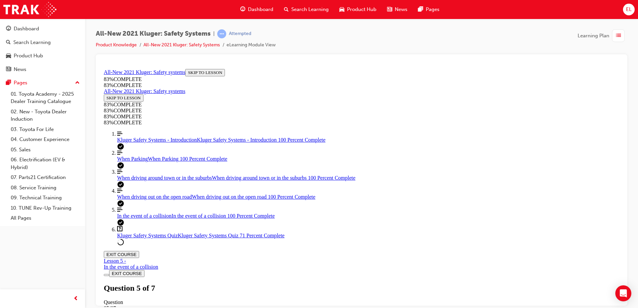
drag, startPoint x: 358, startPoint y: 147, endPoint x: 515, endPoint y: 178, distance: 160.5
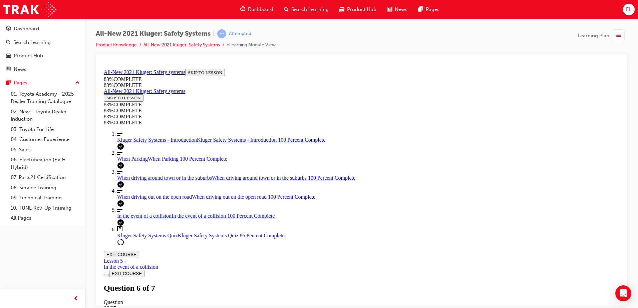
drag, startPoint x: 329, startPoint y: 149, endPoint x: 491, endPoint y: 237, distance: 184.9
drag, startPoint x: 378, startPoint y: 243, endPoint x: 427, endPoint y: 173, distance: 85.7
drag, startPoint x: 365, startPoint y: 157, endPoint x: 489, endPoint y: 147, distance: 125.3
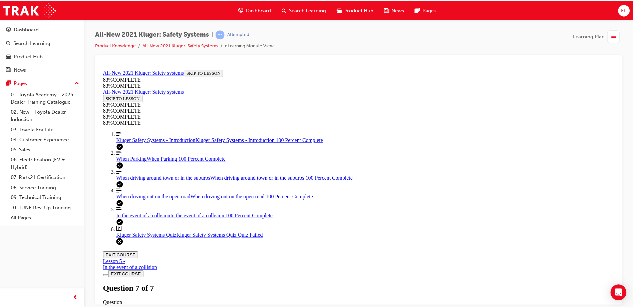
scroll to position [24, 0]
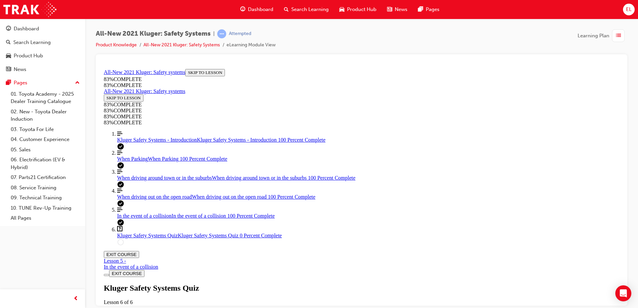
click at [257, 10] on span "Dashboard" at bounding box center [260, 10] width 25 height 8
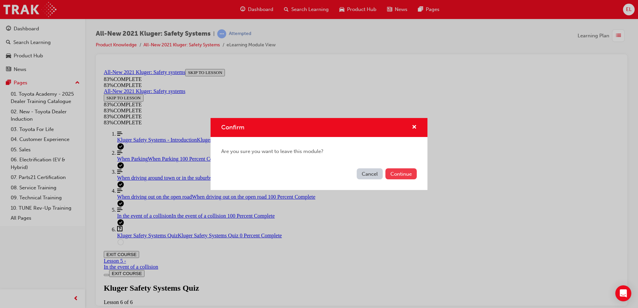
click at [395, 177] on button "Continue" at bounding box center [401, 174] width 31 height 11
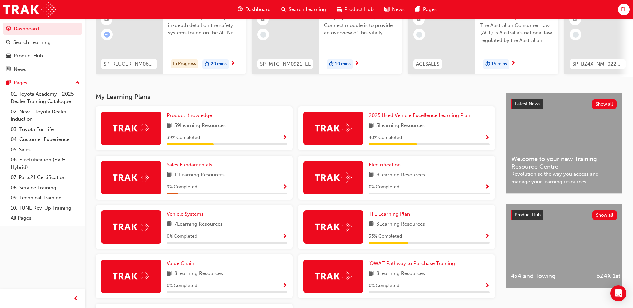
scroll to position [100, 0]
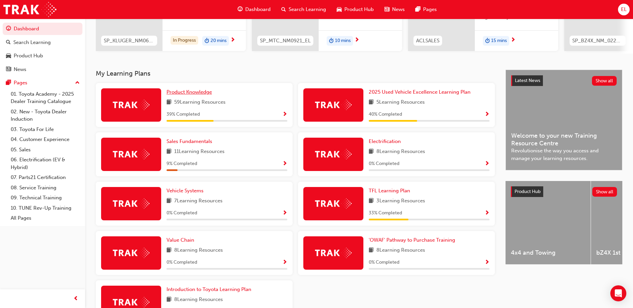
click at [201, 94] on span "Product Knowledge" at bounding box center [189, 92] width 45 height 6
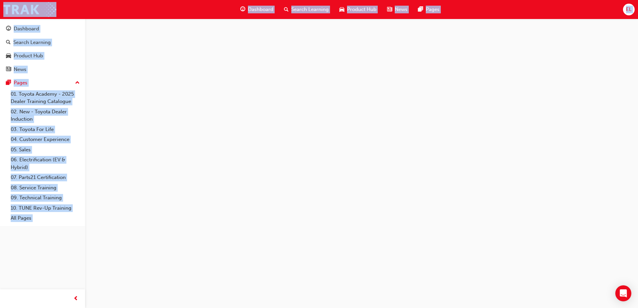
click at [201, 94] on div at bounding box center [319, 154] width 638 height 308
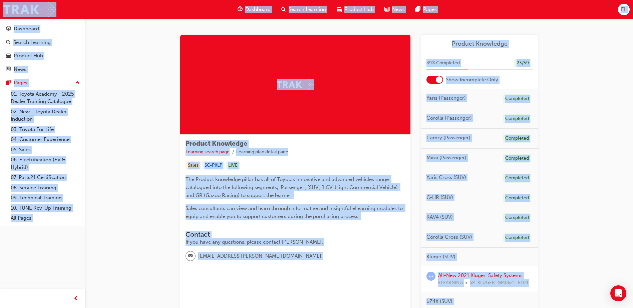
scroll to position [33, 0]
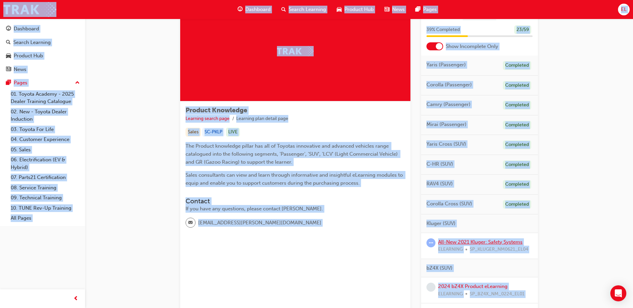
click at [476, 241] on link "All-New 2021 Kluger: Safety Systems" at bounding box center [480, 242] width 84 height 6
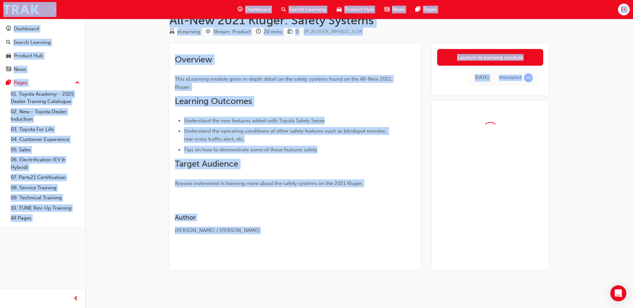
scroll to position [16, 0]
click at [492, 51] on link "Launch eLearning module" at bounding box center [490, 57] width 106 height 17
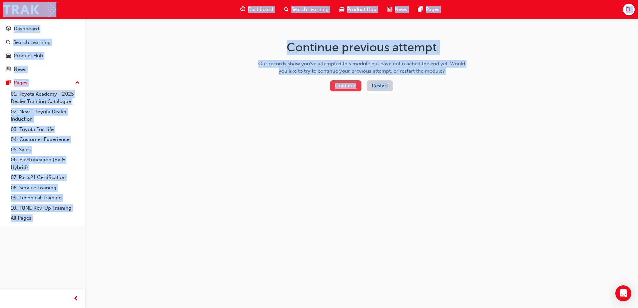
click at [342, 87] on button "Continue" at bounding box center [345, 85] width 31 height 11
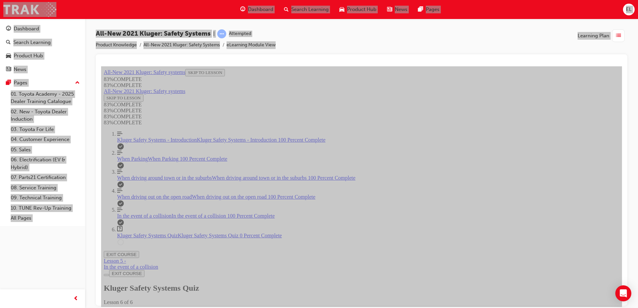
scroll to position [24, 0]
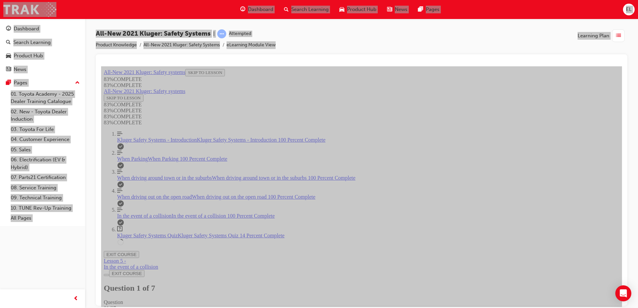
scroll to position [56, 0]
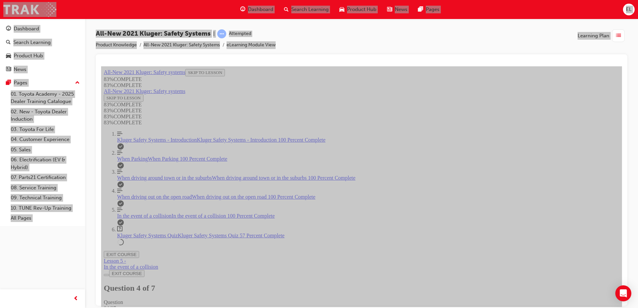
scroll to position [148, 0]
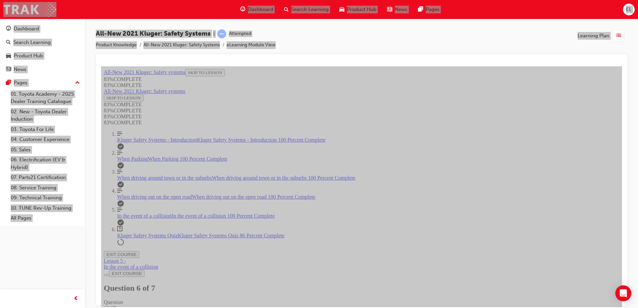
drag, startPoint x: 359, startPoint y: 207, endPoint x: 482, endPoint y: 254, distance: 131.7
drag, startPoint x: 345, startPoint y: 149, endPoint x: 483, endPoint y: 139, distance: 138.9
drag, startPoint x: 347, startPoint y: 228, endPoint x: 471, endPoint y: 227, distance: 124.5
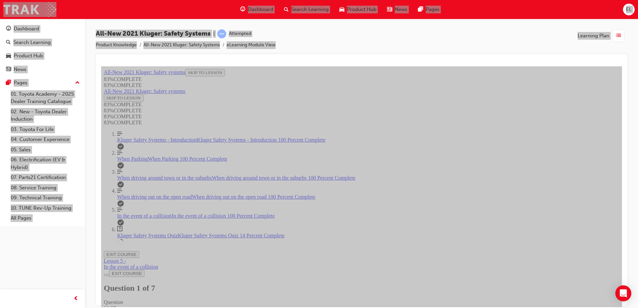
drag, startPoint x: 398, startPoint y: 266, endPoint x: 439, endPoint y: 271, distance: 41.4
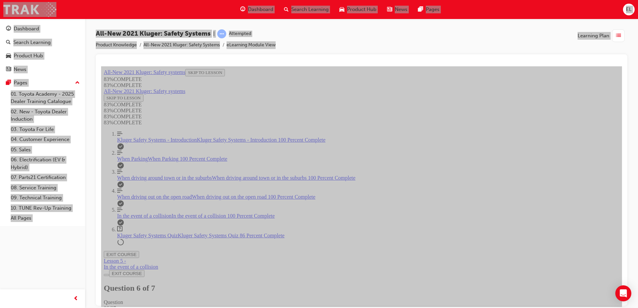
scroll to position [90, 0]
drag, startPoint x: 350, startPoint y: 190, endPoint x: 462, endPoint y: 180, distance: 112.0
drag, startPoint x: 355, startPoint y: 148, endPoint x: 494, endPoint y: 231, distance: 161.8
drag, startPoint x: 348, startPoint y: 143, endPoint x: 502, endPoint y: 129, distance: 154.9
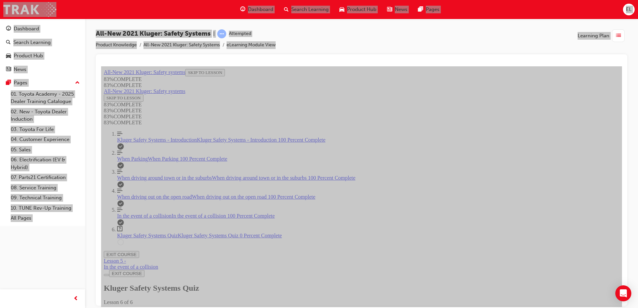
drag, startPoint x: 308, startPoint y: 237, endPoint x: 364, endPoint y: 251, distance: 57.4
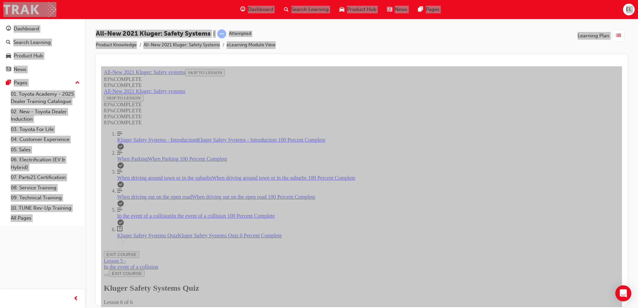
scroll to position [125, 0]
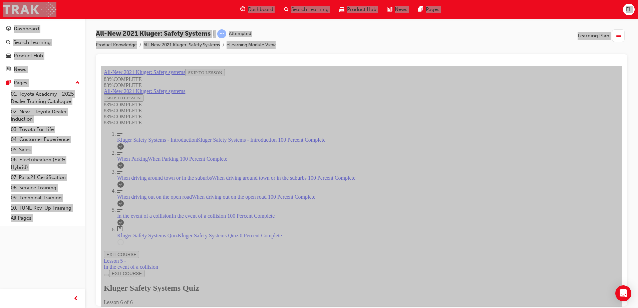
drag, startPoint x: 408, startPoint y: 298, endPoint x: 399, endPoint y: 300, distance: 9.6
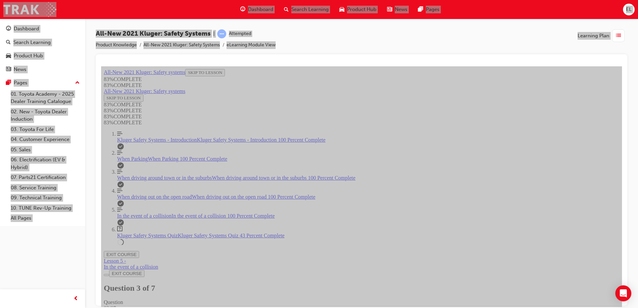
drag, startPoint x: 355, startPoint y: 217, endPoint x: 495, endPoint y: 264, distance: 148.1
drag, startPoint x: 375, startPoint y: 236, endPoint x: 475, endPoint y: 233, distance: 100.2
drag, startPoint x: 335, startPoint y: 180, endPoint x: 461, endPoint y: 180, distance: 125.5
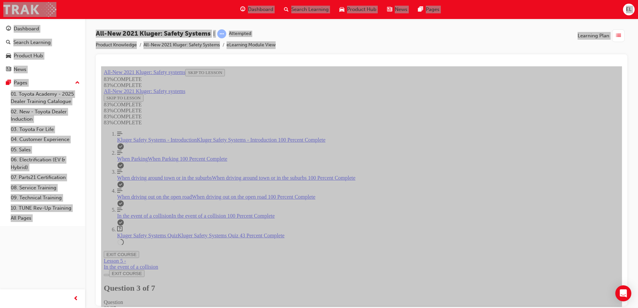
drag, startPoint x: 411, startPoint y: 233, endPoint x: 416, endPoint y: 233, distance: 5.0
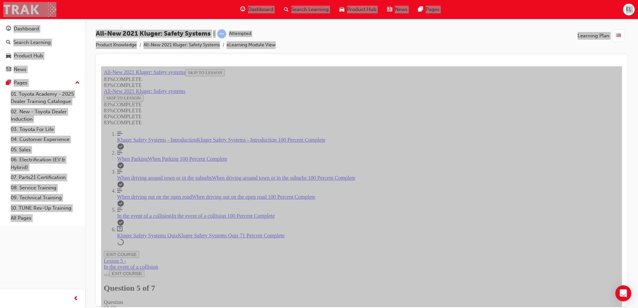
scroll to position [125, 0]
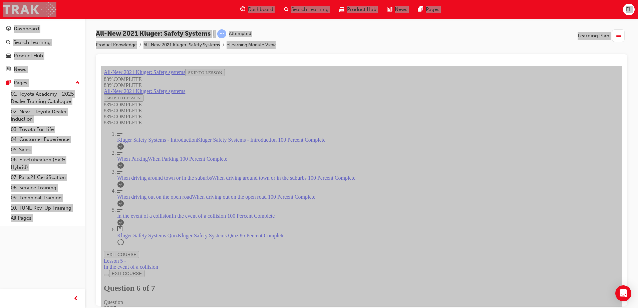
scroll to position [226, 0]
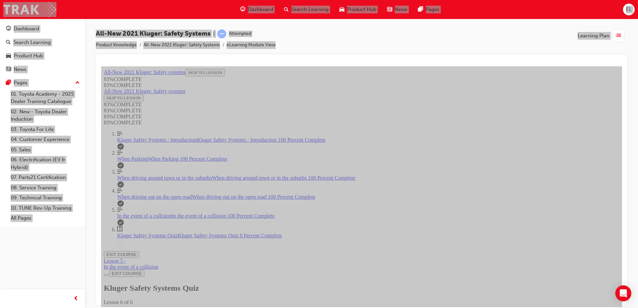
scroll to position [24, 0]
click at [298, 284] on div "Kluger Safety Systems Quiz Lesson 6 of 6 Now that you've gone through the Kluge…" at bounding box center [362, 307] width 516 height 46
drag, startPoint x: 298, startPoint y: 240, endPoint x: 312, endPoint y: 240, distance: 14.0
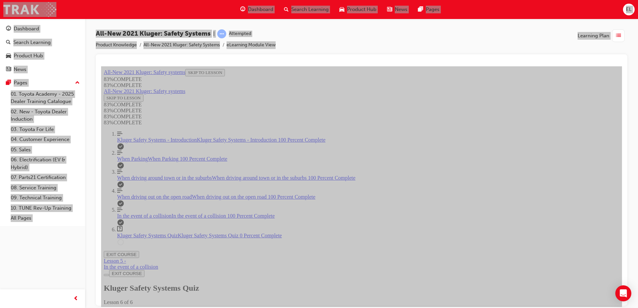
drag, startPoint x: 410, startPoint y: 295, endPoint x: 402, endPoint y: 301, distance: 10.0
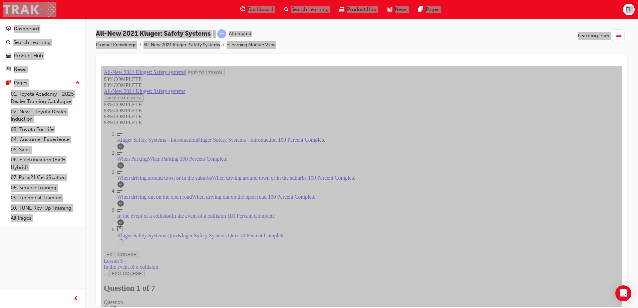
drag, startPoint x: 350, startPoint y: 228, endPoint x: 483, endPoint y: 255, distance: 135.6
drag, startPoint x: 340, startPoint y: 184, endPoint x: 471, endPoint y: 179, distance: 130.3
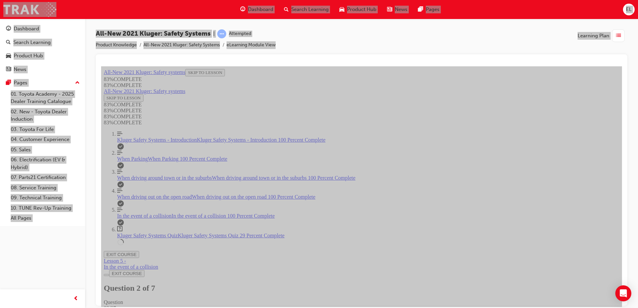
drag, startPoint x: 385, startPoint y: 216, endPoint x: 477, endPoint y: 218, distance: 92.2
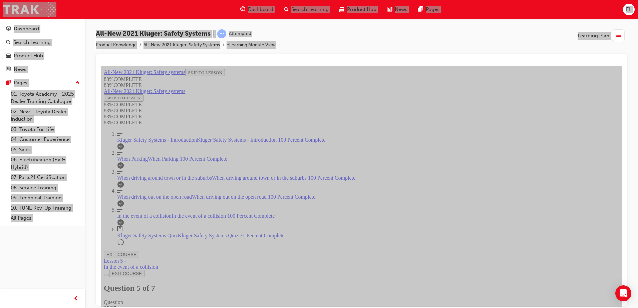
scroll to position [148, 0]
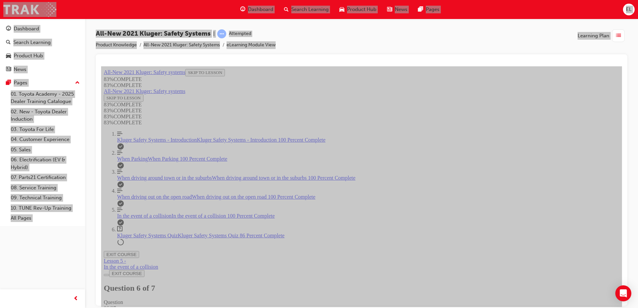
scroll to position [24, 0]
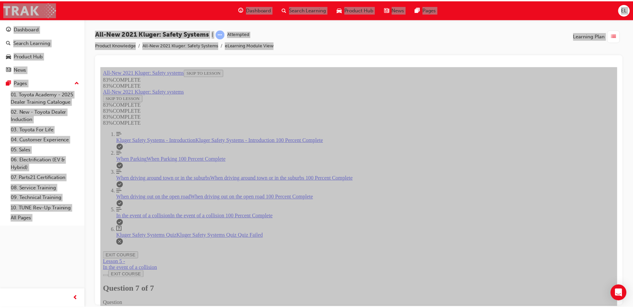
scroll to position [104, 0]
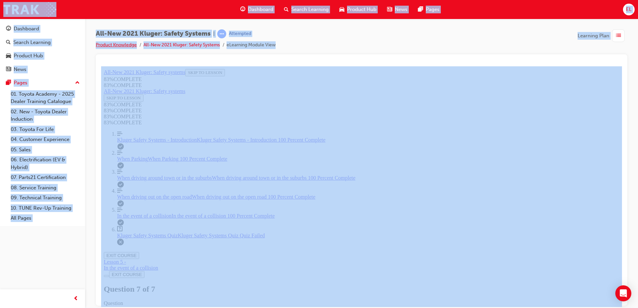
click at [124, 42] on link "Product Knowledge" at bounding box center [116, 45] width 41 height 6
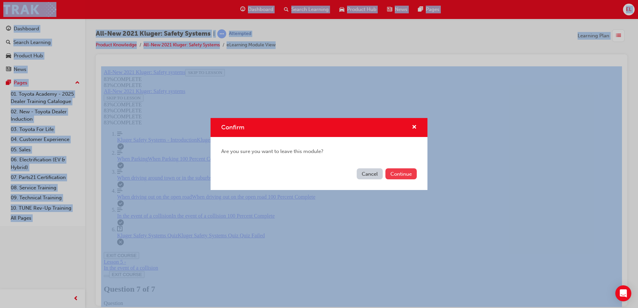
click at [402, 178] on button "Continue" at bounding box center [401, 174] width 31 height 11
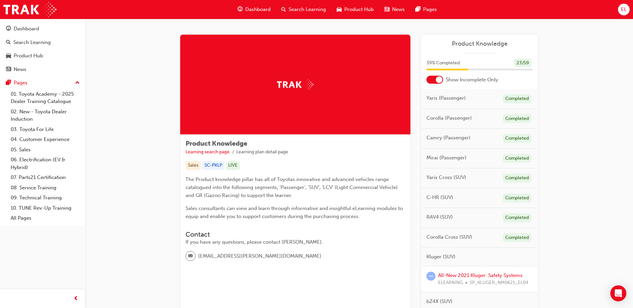
click at [439, 75] on div "39 % Completed 23 / 59" at bounding box center [479, 67] width 117 height 17
click at [437, 80] on div at bounding box center [439, 79] width 7 height 7
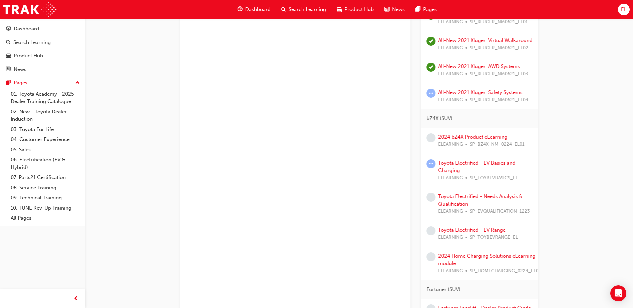
scroll to position [801, 0]
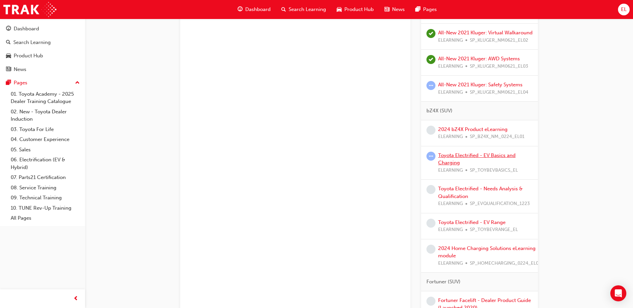
click at [481, 164] on link "Toyota Electrified - EV Basics and Charging" at bounding box center [476, 160] width 77 height 14
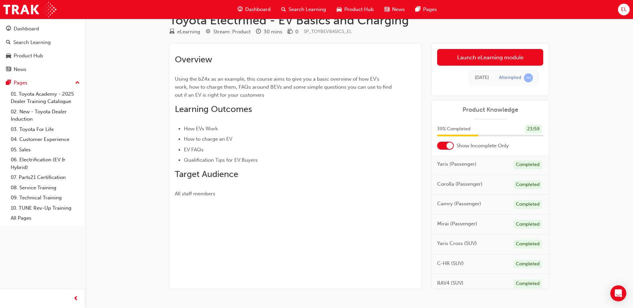
scroll to position [35, 0]
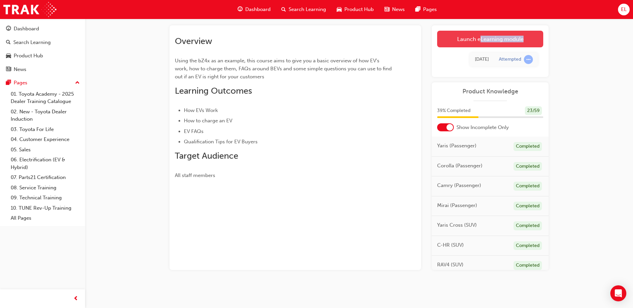
drag, startPoint x: 475, startPoint y: 60, endPoint x: 483, endPoint y: 42, distance: 19.9
click at [483, 42] on div "Launch eLearning module Learning Plan [DATE] Attempted" at bounding box center [490, 51] width 117 height 52
drag, startPoint x: 483, startPoint y: 42, endPoint x: 466, endPoint y: 35, distance: 18.2
click at [466, 35] on link "Launch eLearning module" at bounding box center [490, 39] width 106 height 17
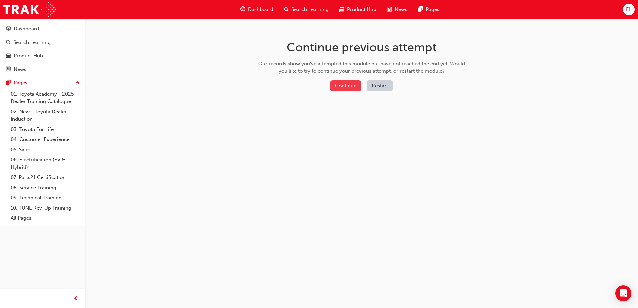
click at [341, 88] on button "Continue" at bounding box center [345, 85] width 31 height 11
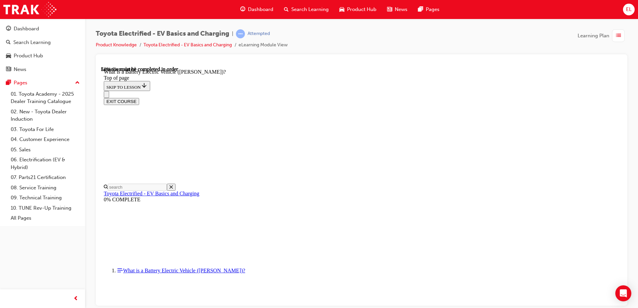
scroll to position [367, 0]
drag, startPoint x: 278, startPoint y: 88, endPoint x: 459, endPoint y: 138, distance: 188.5
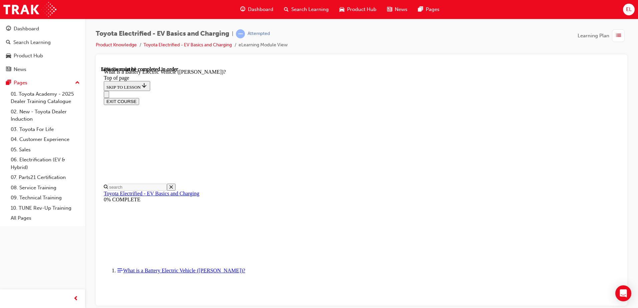
drag, startPoint x: 278, startPoint y: 82, endPoint x: 328, endPoint y: 96, distance: 52.0
drag, startPoint x: 328, startPoint y: 96, endPoint x: 303, endPoint y: 115, distance: 30.8
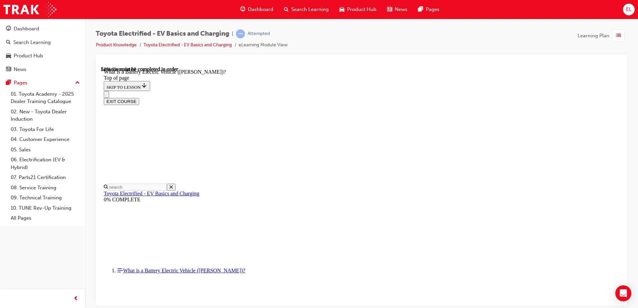
drag, startPoint x: 461, startPoint y: 167, endPoint x: 398, endPoint y: 176, distance: 63.7
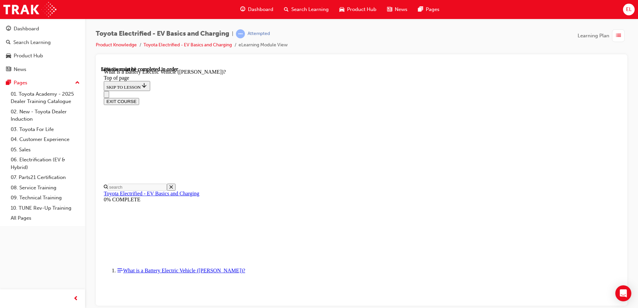
drag, startPoint x: 402, startPoint y: 186, endPoint x: 398, endPoint y: 193, distance: 7.9
drag, startPoint x: 476, startPoint y: 198, endPoint x: 515, endPoint y: 225, distance: 47.2
drag, startPoint x: 515, startPoint y: 225, endPoint x: 474, endPoint y: 230, distance: 40.7
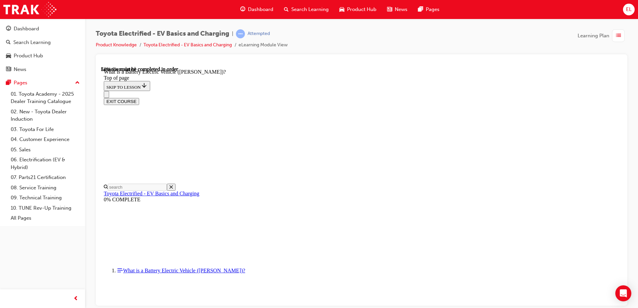
drag, startPoint x: 474, startPoint y: 230, endPoint x: 461, endPoint y: 224, distance: 14.2
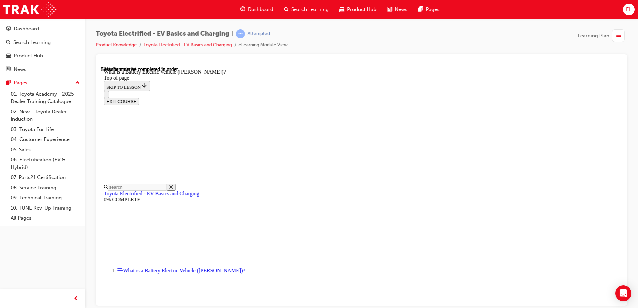
drag, startPoint x: 461, startPoint y: 224, endPoint x: 442, endPoint y: 219, distance: 20.3
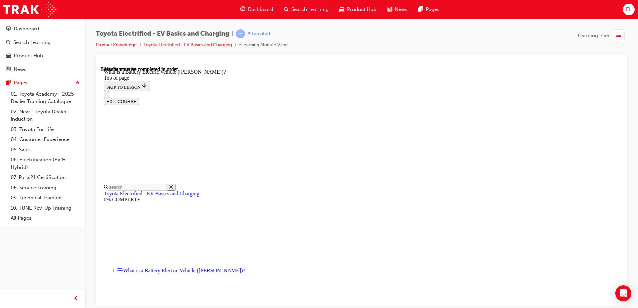
drag, startPoint x: 423, startPoint y: 199, endPoint x: 407, endPoint y: 197, distance: 16.1
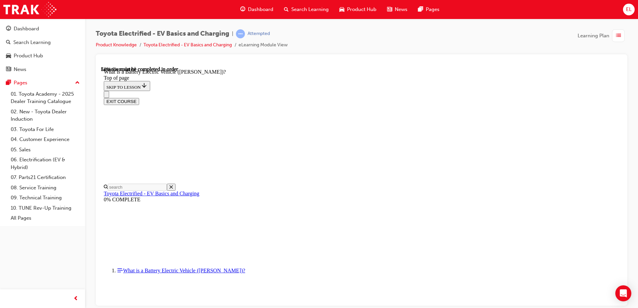
drag, startPoint x: 407, startPoint y: 197, endPoint x: 401, endPoint y: 213, distance: 17.0
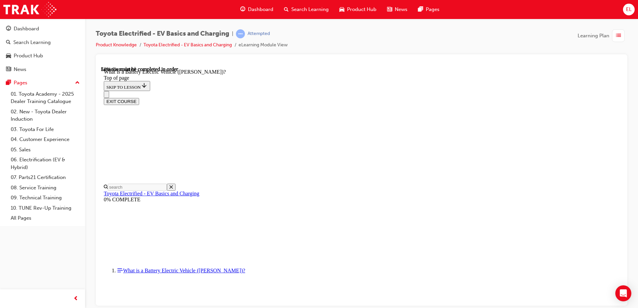
drag, startPoint x: 398, startPoint y: 219, endPoint x: 400, endPoint y: 212, distance: 6.5
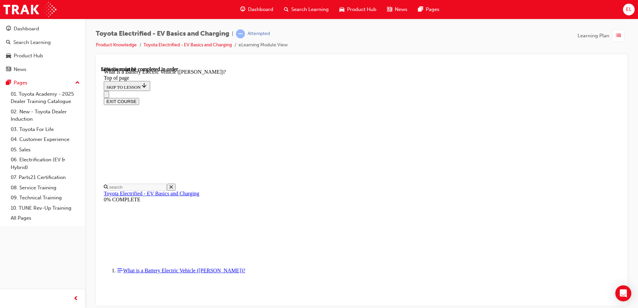
drag, startPoint x: 300, startPoint y: 158, endPoint x: 282, endPoint y: 132, distance: 32.4
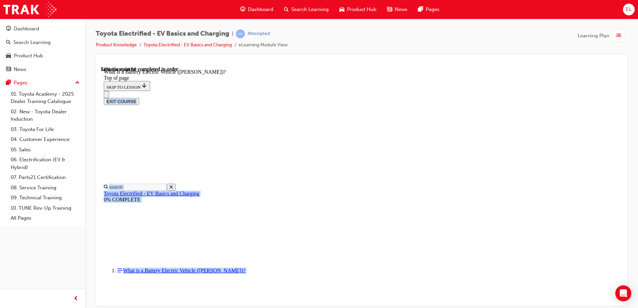
scroll to position [417, 0]
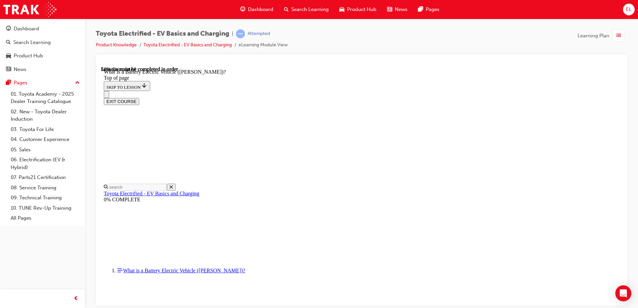
drag, startPoint x: 279, startPoint y: 140, endPoint x: 370, endPoint y: 193, distance: 105.2
drag, startPoint x: 271, startPoint y: 117, endPoint x: 283, endPoint y: 110, distance: 13.0
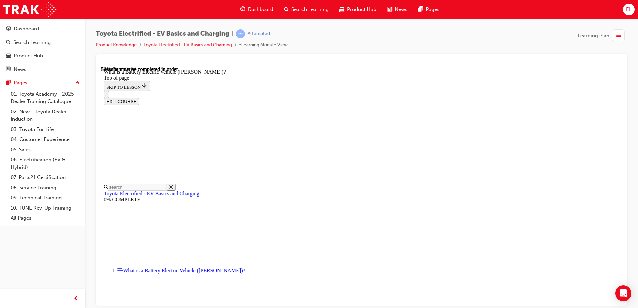
drag, startPoint x: 300, startPoint y: 163, endPoint x: 268, endPoint y: 164, distance: 31.4
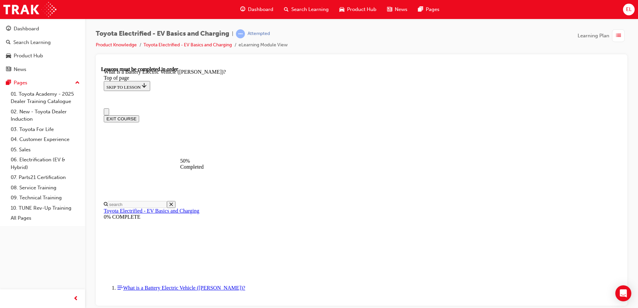
scroll to position [0, 0]
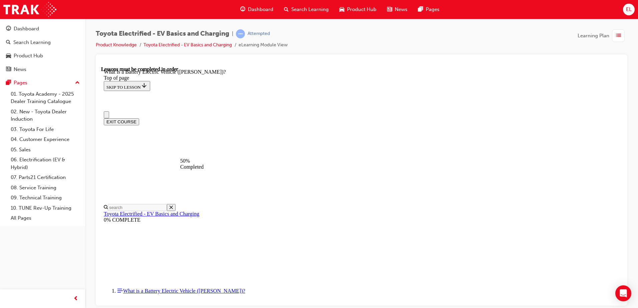
drag, startPoint x: 279, startPoint y: 122, endPoint x: 328, endPoint y: 142, distance: 52.6
drag, startPoint x: 328, startPoint y: 142, endPoint x: 323, endPoint y: 140, distance: 4.8
drag, startPoint x: 278, startPoint y: 122, endPoint x: 335, endPoint y: 145, distance: 61.7
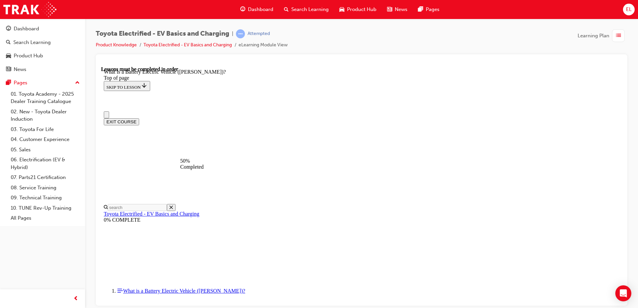
drag, startPoint x: 335, startPoint y: 145, endPoint x: 315, endPoint y: 133, distance: 22.9
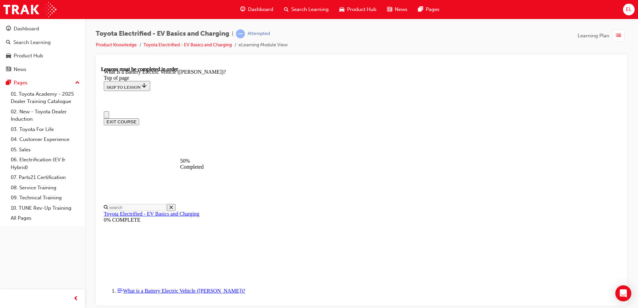
drag, startPoint x: 315, startPoint y: 134, endPoint x: 306, endPoint y: 122, distance: 15.0
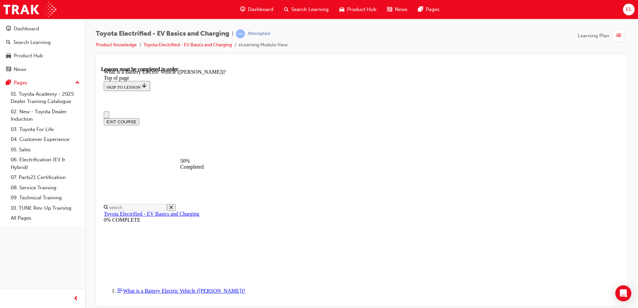
drag, startPoint x: 306, startPoint y: 122, endPoint x: 330, endPoint y: 142, distance: 31.0
drag, startPoint x: 325, startPoint y: 144, endPoint x: 277, endPoint y: 120, distance: 53.1
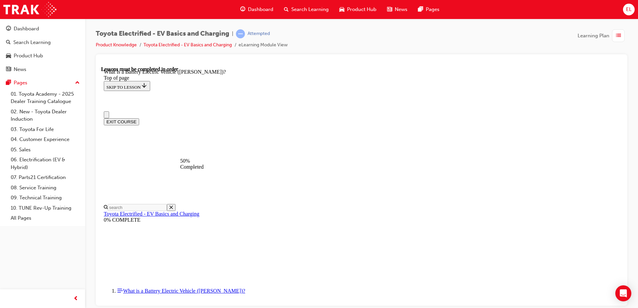
drag, startPoint x: 277, startPoint y: 120, endPoint x: 315, endPoint y: 141, distance: 42.9
drag, startPoint x: 315, startPoint y: 141, endPoint x: 304, endPoint y: 140, distance: 10.7
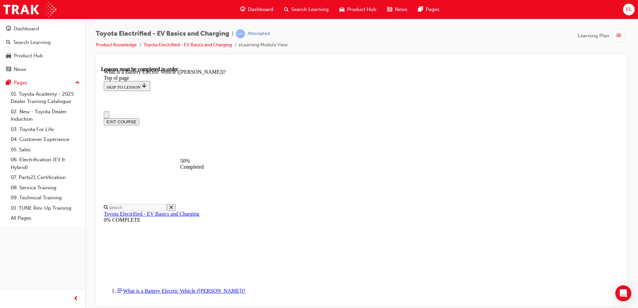
drag, startPoint x: 331, startPoint y: 146, endPoint x: 318, endPoint y: 142, distance: 13.2
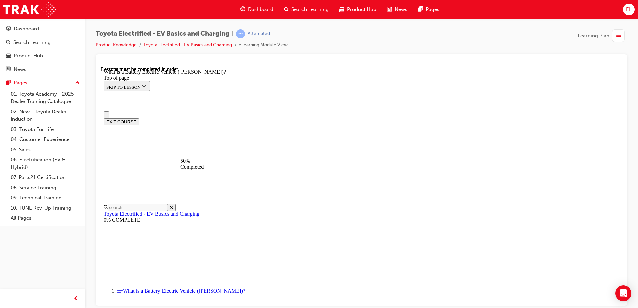
drag, startPoint x: 618, startPoint y: 110, endPoint x: 712, endPoint y: 122, distance: 95.3
drag, startPoint x: 311, startPoint y: 141, endPoint x: 328, endPoint y: 142, distance: 16.7
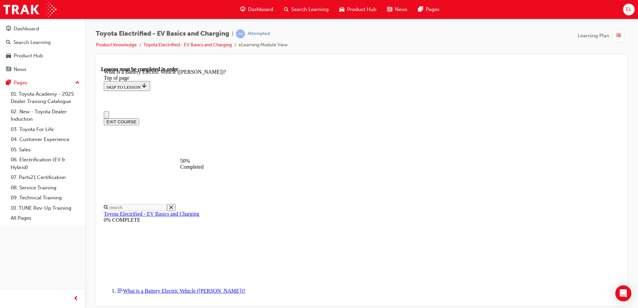
drag, startPoint x: 277, startPoint y: 119, endPoint x: 365, endPoint y: 198, distance: 118.4
drag, startPoint x: 365, startPoint y: 198, endPoint x: 349, endPoint y: 140, distance: 60.8
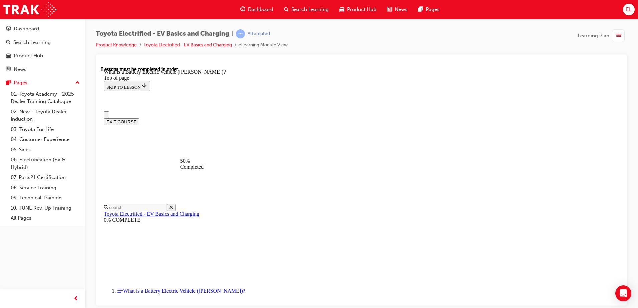
drag, startPoint x: 323, startPoint y: 133, endPoint x: 320, endPoint y: 135, distance: 3.8
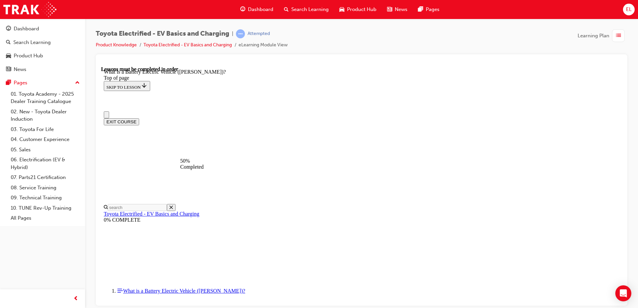
drag, startPoint x: 277, startPoint y: 122, endPoint x: 329, endPoint y: 148, distance: 58.7
drag, startPoint x: 329, startPoint y: 148, endPoint x: 309, endPoint y: 135, distance: 24.5
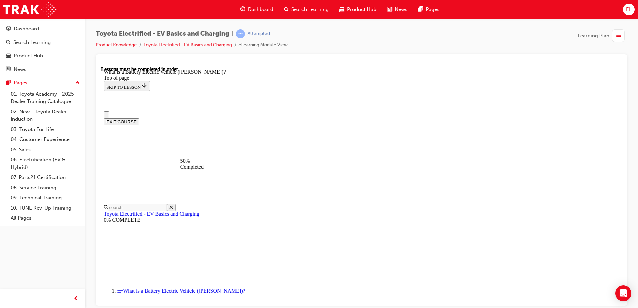
drag, startPoint x: 309, startPoint y: 135, endPoint x: 328, endPoint y: 141, distance: 20.6
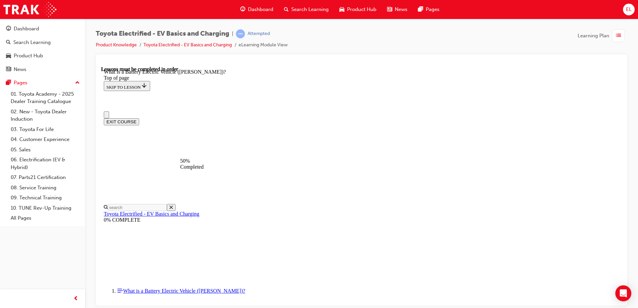
drag, startPoint x: 328, startPoint y: 141, endPoint x: 323, endPoint y: 143, distance: 5.7
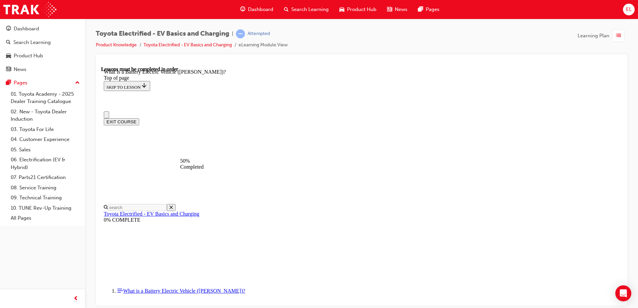
drag, startPoint x: 618, startPoint y: 102, endPoint x: 739, endPoint y: 156, distance: 132.4
drag, startPoint x: 275, startPoint y: 120, endPoint x: 337, endPoint y: 146, distance: 66.7
drag, startPoint x: 337, startPoint y: 146, endPoint x: 312, endPoint y: 130, distance: 29.1
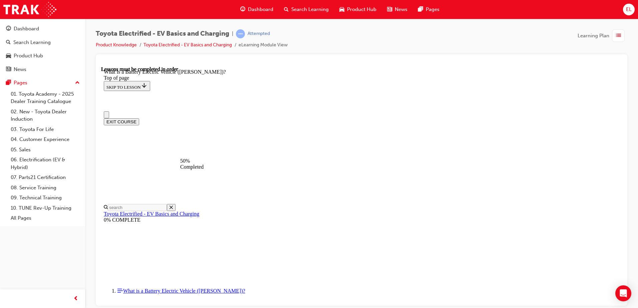
drag, startPoint x: 312, startPoint y: 130, endPoint x: 324, endPoint y: 137, distance: 13.3
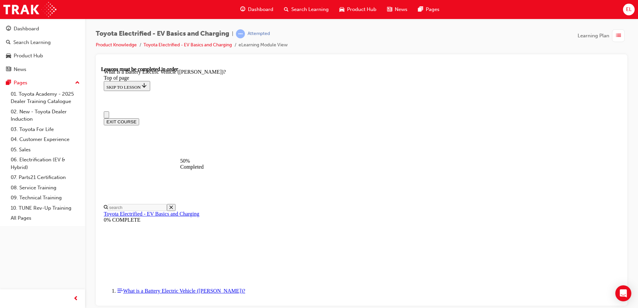
drag, startPoint x: 326, startPoint y: 146, endPoint x: 350, endPoint y: 140, distance: 24.9
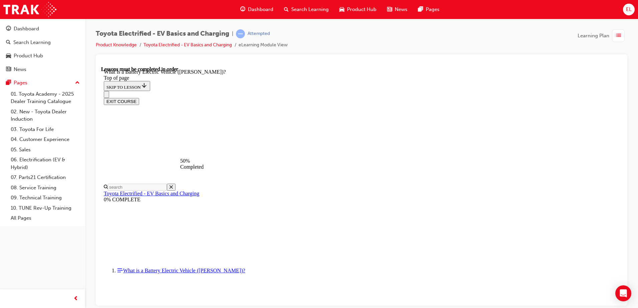
scroll to position [740, 0]
drag, startPoint x: 620, startPoint y: 263, endPoint x: 719, endPoint y: 353, distance: 133.7
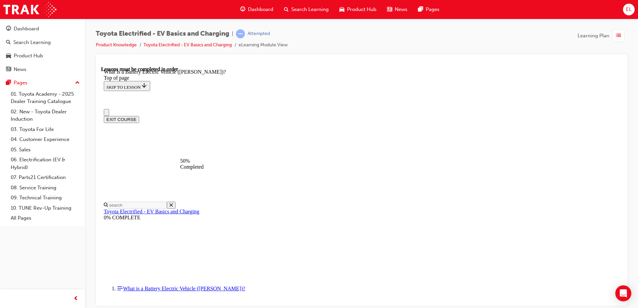
scroll to position [0, 0]
drag, startPoint x: 278, startPoint y: 120, endPoint x: 357, endPoint y: 144, distance: 82.7
drag, startPoint x: 357, startPoint y: 144, endPoint x: 315, endPoint y: 129, distance: 44.5
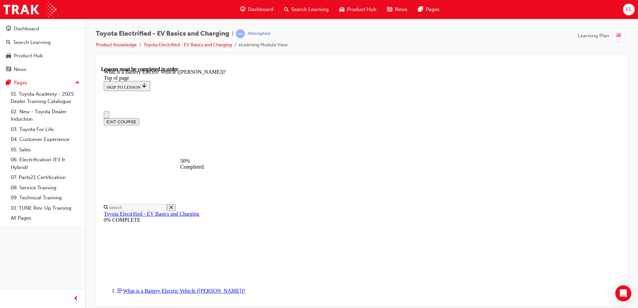
drag, startPoint x: 280, startPoint y: 124, endPoint x: 296, endPoint y: 132, distance: 17.8
drag, startPoint x: 296, startPoint y: 132, endPoint x: 264, endPoint y: 112, distance: 37.2
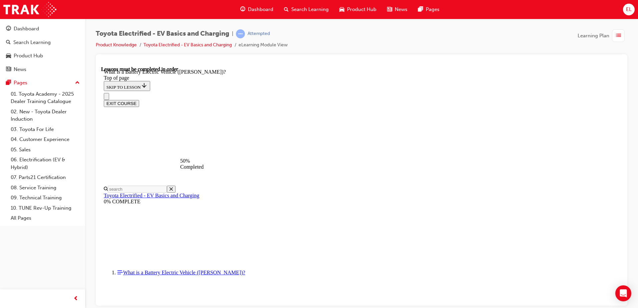
scroll to position [67, 0]
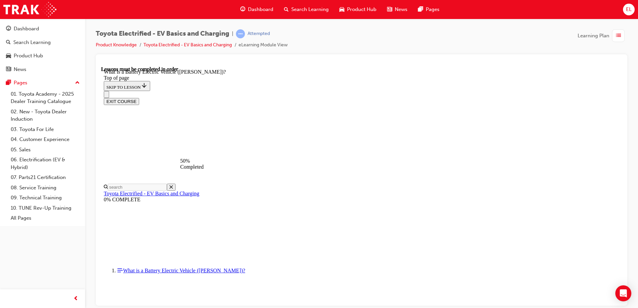
drag, startPoint x: 309, startPoint y: 76, endPoint x: 310, endPoint y: 81, distance: 4.9
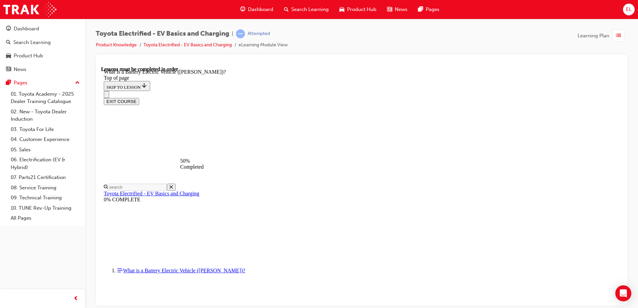
drag, startPoint x: 316, startPoint y: 77, endPoint x: 374, endPoint y: 84, distance: 58.5
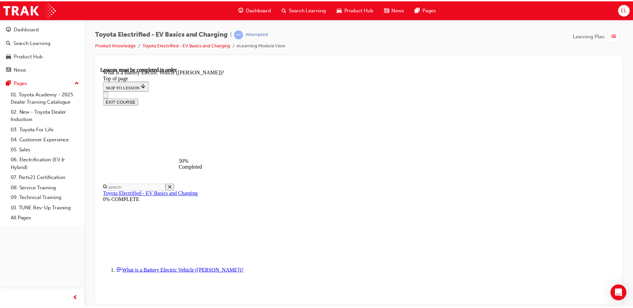
scroll to position [100, 0]
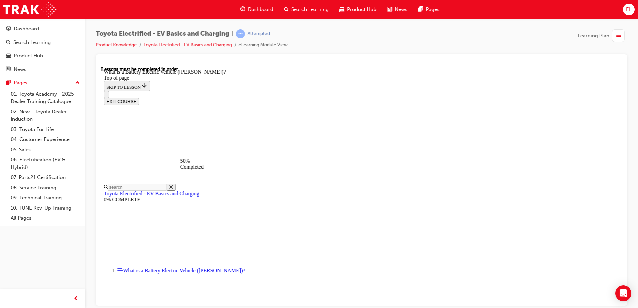
click at [256, 4] on div "Dashboard" at bounding box center [257, 10] width 44 height 14
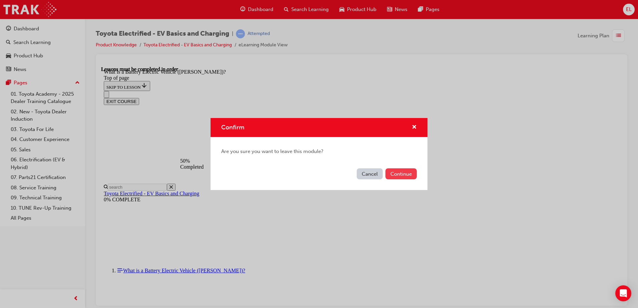
click at [405, 171] on button "Continue" at bounding box center [401, 174] width 31 height 11
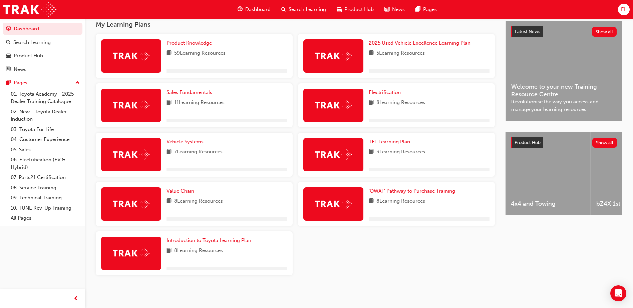
scroll to position [152, 0]
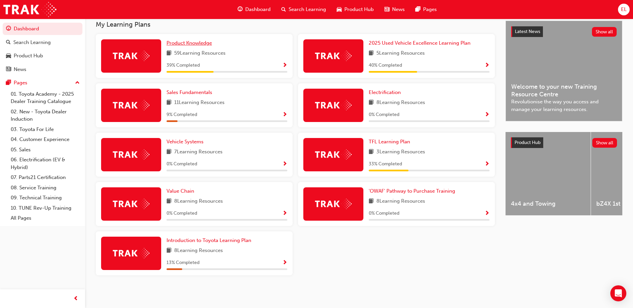
click at [181, 45] on span "Product Knowledge" at bounding box center [189, 43] width 45 height 6
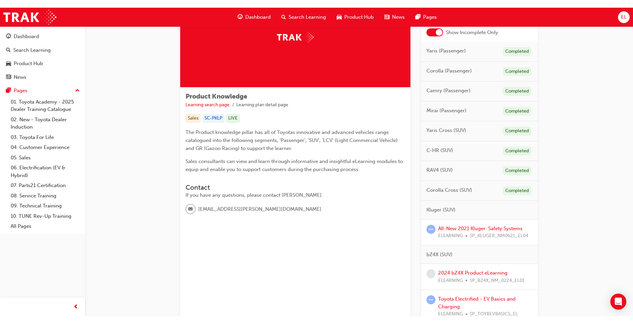
scroll to position [67, 0]
